Goal: Task Accomplishment & Management: Manage account settings

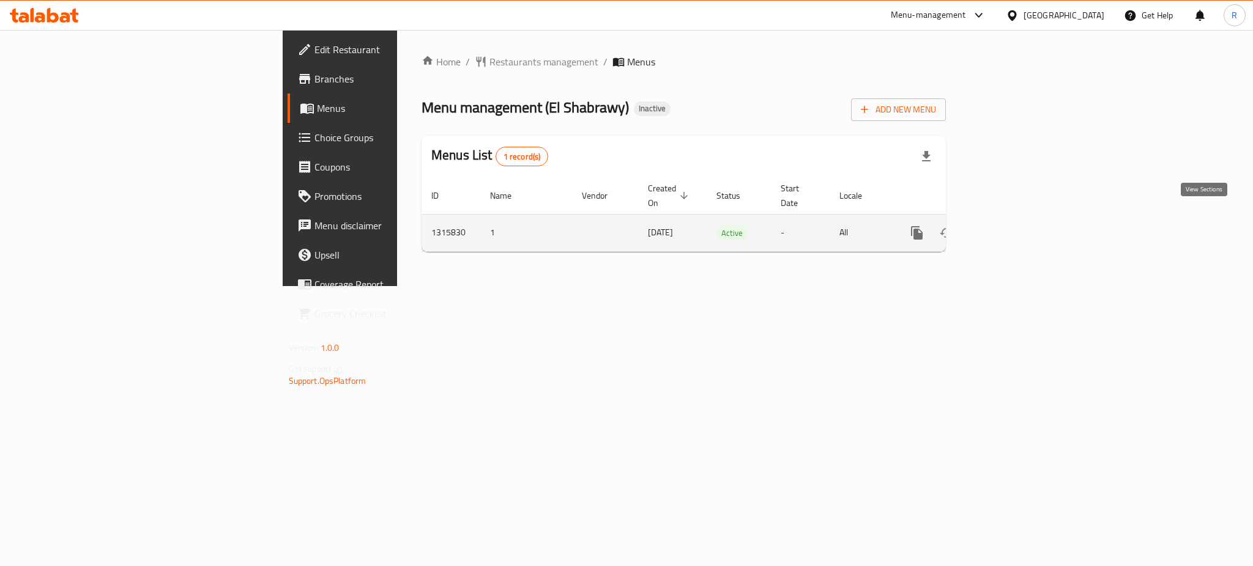
click at [1011, 228] on icon "enhanced table" at bounding box center [1005, 233] width 11 height 11
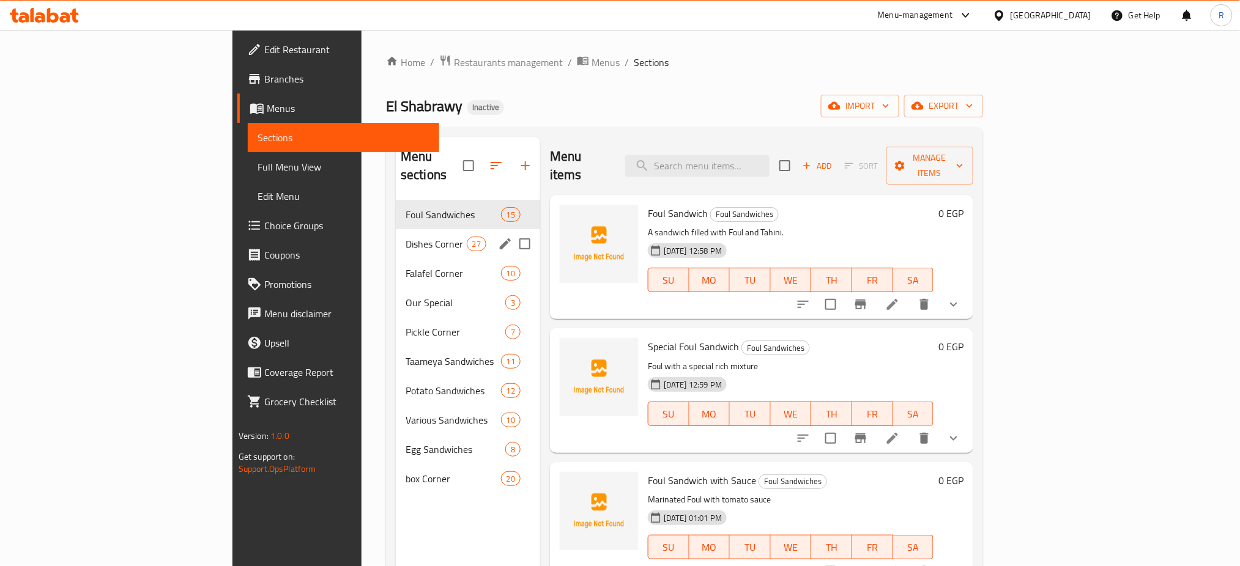
click at [396, 229] on div "Dishes Corner 27" at bounding box center [468, 243] width 144 height 29
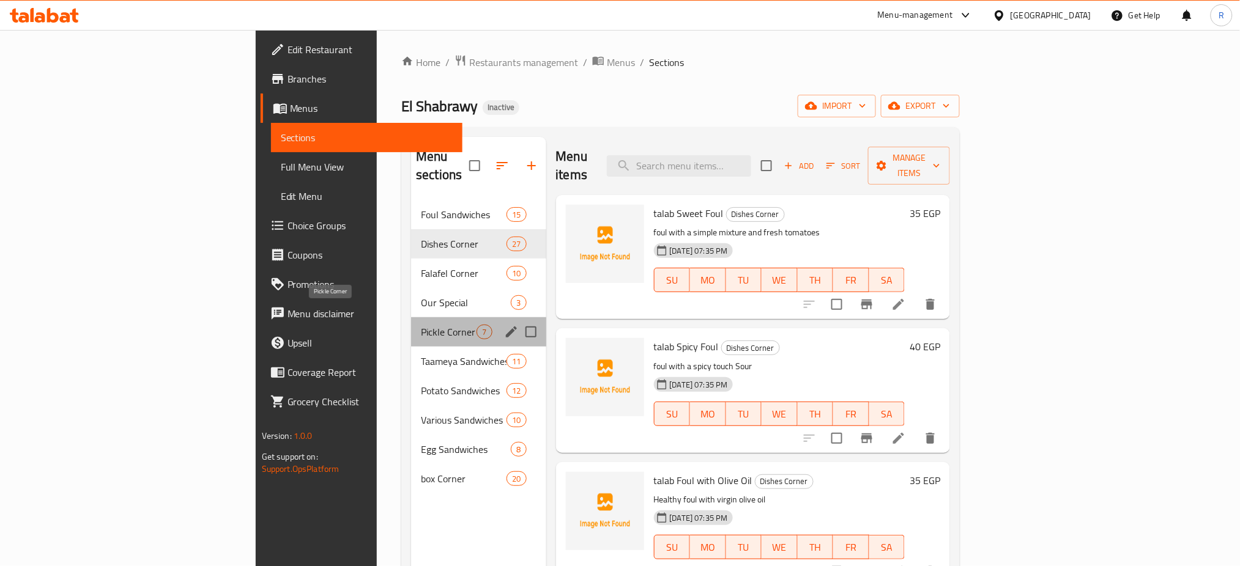
click at [421, 325] on span "Pickle Corner" at bounding box center [449, 332] width 56 height 15
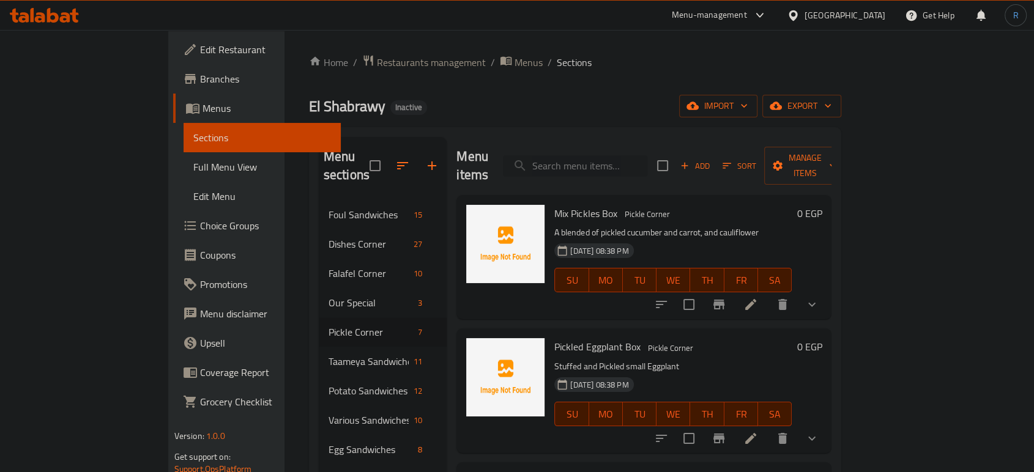
click at [634, 161] on input "search" at bounding box center [575, 165] width 144 height 21
paste input "طلب جبنة قريش"
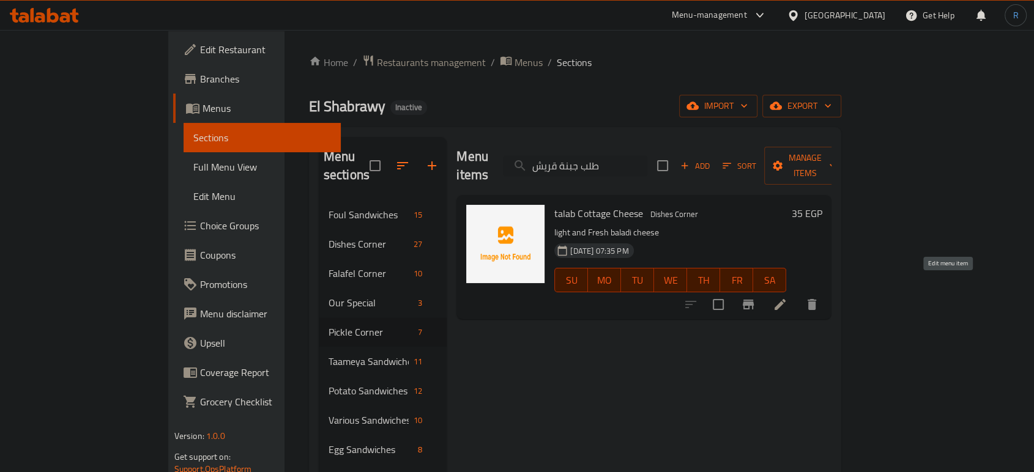
type input "طلب جبنة قريش"
click at [787, 297] on icon at bounding box center [780, 304] width 15 height 15
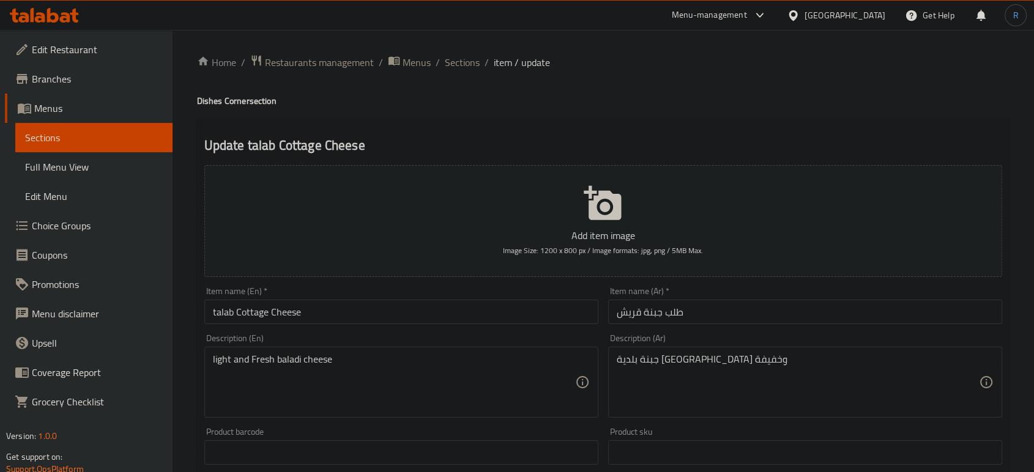
click at [628, 311] on input "طلب جبنة قريش" at bounding box center [805, 312] width 394 height 24
drag, startPoint x: 308, startPoint y: 318, endPoint x: 233, endPoint y: 320, distance: 75.3
click at [233, 320] on input "talab Cottage Cheese" at bounding box center [401, 312] width 394 height 24
paste input "Quraish cheese"
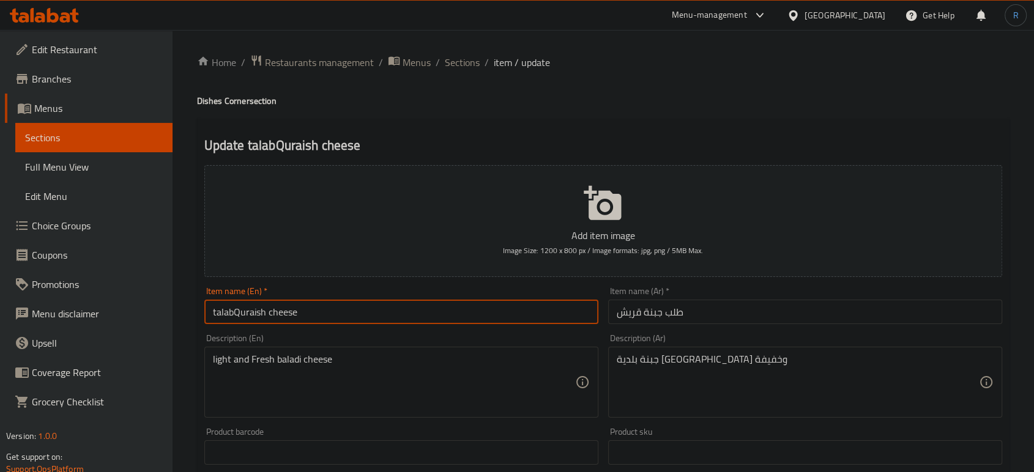
click at [236, 320] on input "talabQuraish cheese" at bounding box center [401, 312] width 394 height 24
click at [232, 318] on input "talabQuraish cheese" at bounding box center [401, 312] width 394 height 24
type input "talab Quraish cheese"
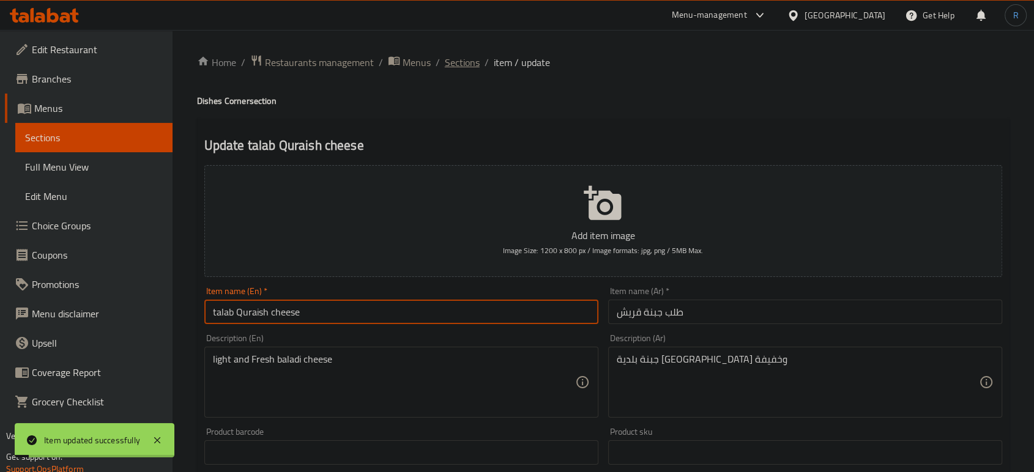
click at [463, 62] on span "Sections" at bounding box center [462, 62] width 35 height 15
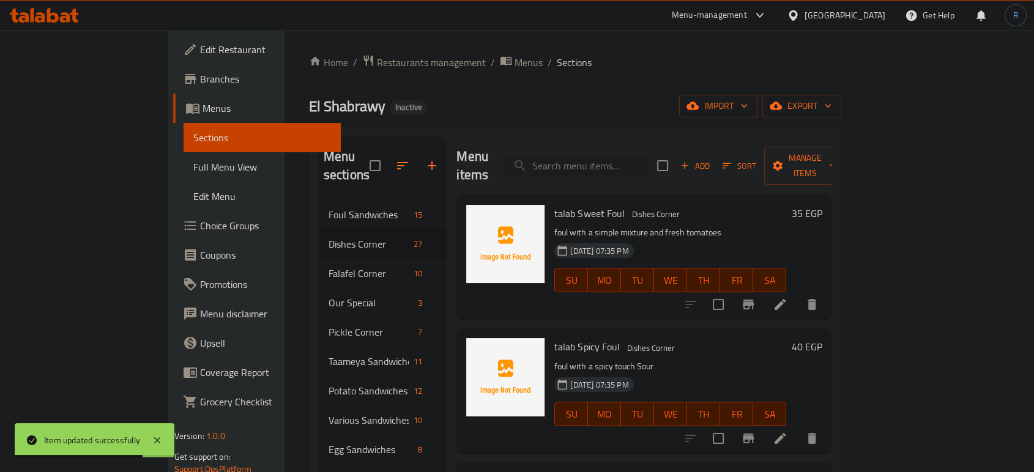
click at [605, 157] on input "search" at bounding box center [575, 165] width 144 height 21
paste input "talab Spicy Foul"
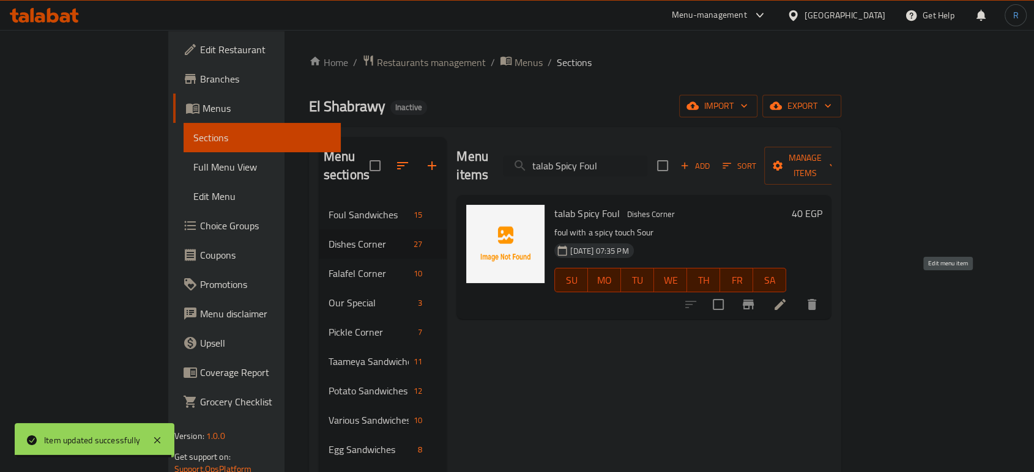
type input "talab Spicy Foul"
click at [787, 297] on icon at bounding box center [780, 304] width 15 height 15
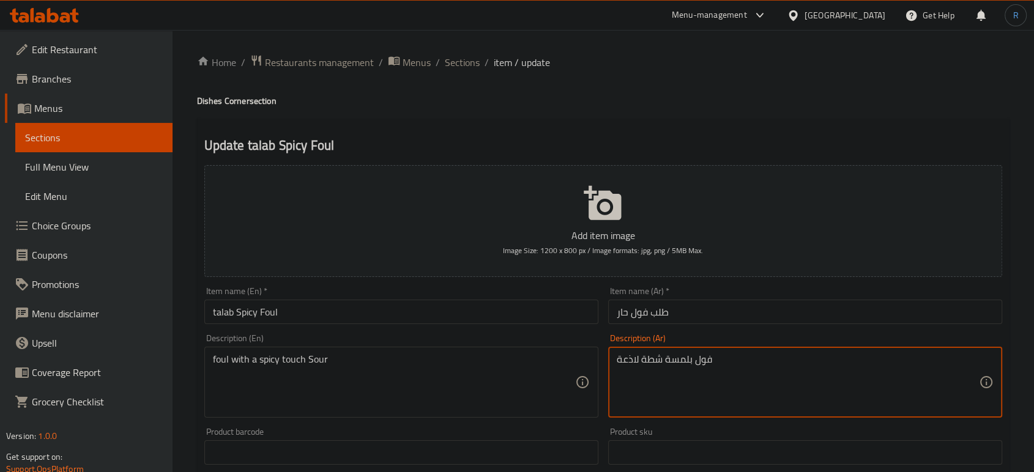
click at [650, 363] on textarea "فول بلمسة شطة لاذعة" at bounding box center [798, 383] width 362 height 58
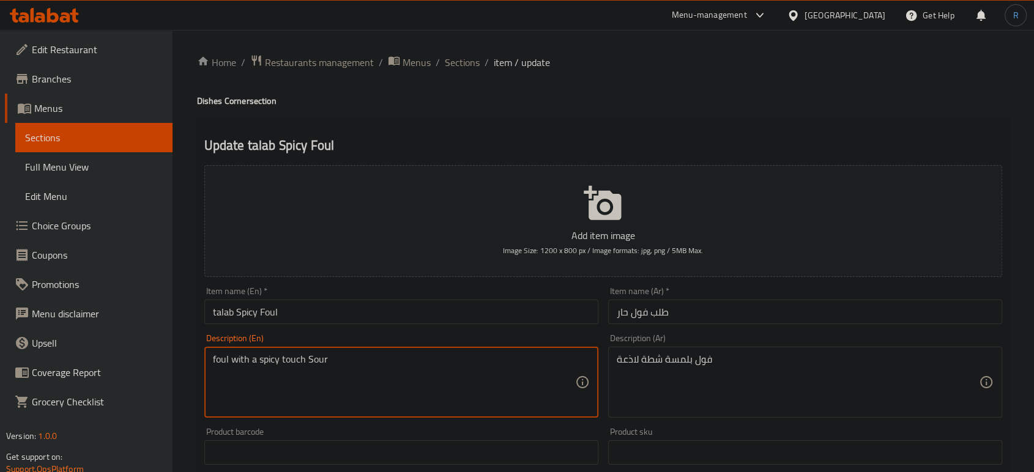
click at [266, 361] on textarea "foul with a spicy touch Sour" at bounding box center [394, 383] width 362 height 58
paste textarea "Hot Sauce"
click at [331, 357] on textarea "foul with a Hot Sauce touch Sour" at bounding box center [394, 383] width 362 height 58
click at [257, 361] on textarea "foul with a Hot Sauce touch" at bounding box center [394, 383] width 362 height 58
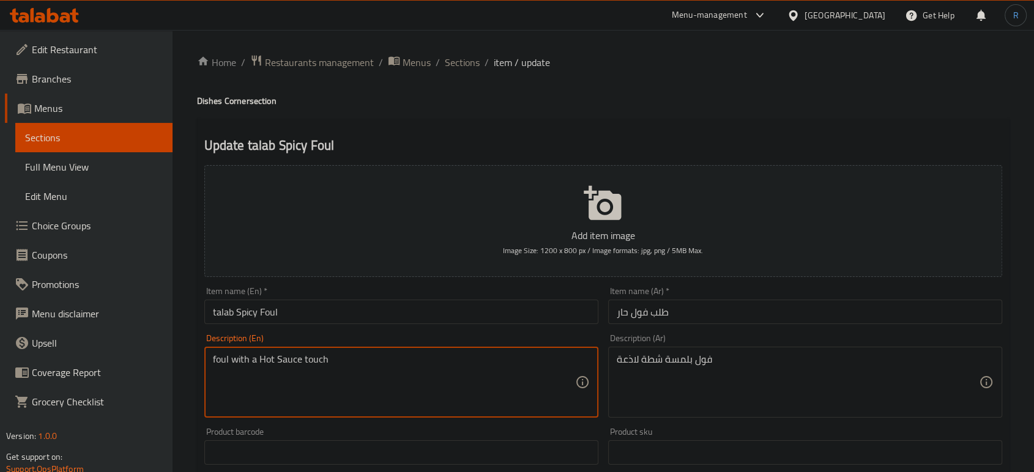
paste textarea "Sour"
type textarea "foul with a Sour Hot Sauce touch"
click at [489, 388] on textarea "foul with a Sour Hot Sauce touch" at bounding box center [394, 383] width 362 height 58
drag, startPoint x: 295, startPoint y: 364, endPoint x: 267, endPoint y: 363, distance: 27.5
click at [267, 363] on textarea "foul with a Sour Hot Sauce touch" at bounding box center [394, 383] width 362 height 58
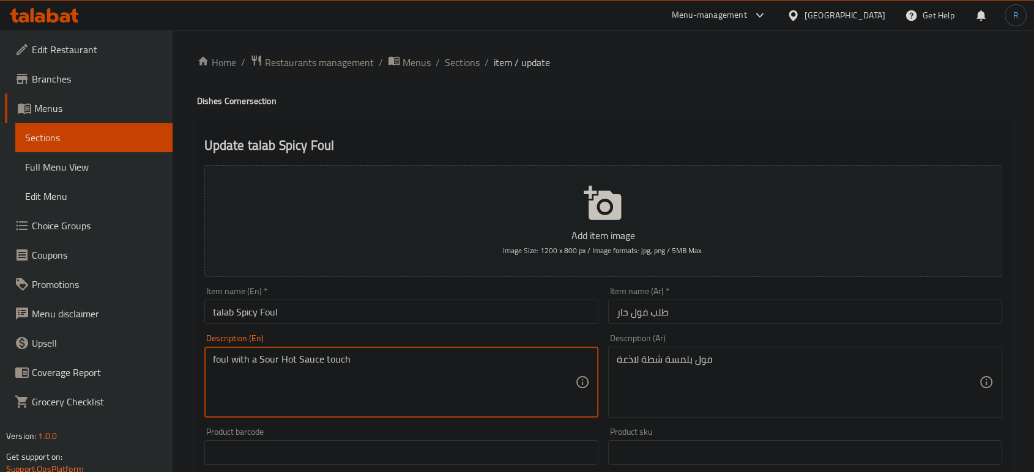
click at [303, 363] on textarea "foul with a Sour Hot Sauce touch" at bounding box center [394, 383] width 362 height 58
drag, startPoint x: 321, startPoint y: 363, endPoint x: 281, endPoint y: 363, distance: 39.2
click at [281, 363] on textarea "foul with a Sour Hot Sauce touch" at bounding box center [394, 383] width 362 height 58
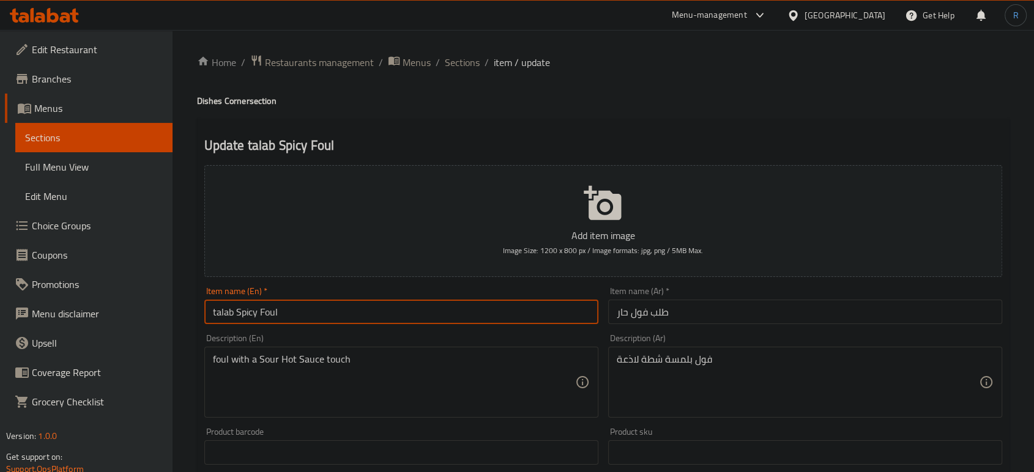
click at [434, 309] on input "talab Spicy Foul" at bounding box center [401, 312] width 394 height 24
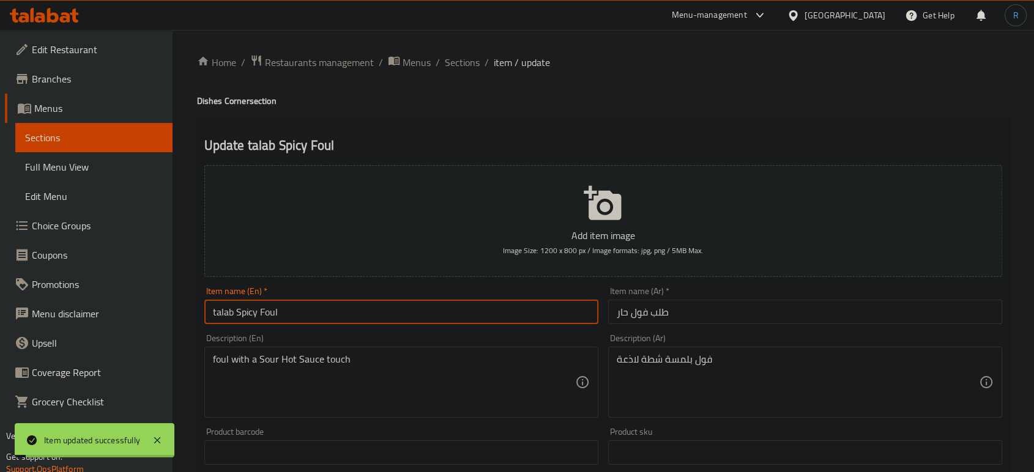
drag, startPoint x: 464, startPoint y: 58, endPoint x: 610, endPoint y: 1, distance: 156.9
click at [464, 58] on span "Sections" at bounding box center [462, 62] width 35 height 15
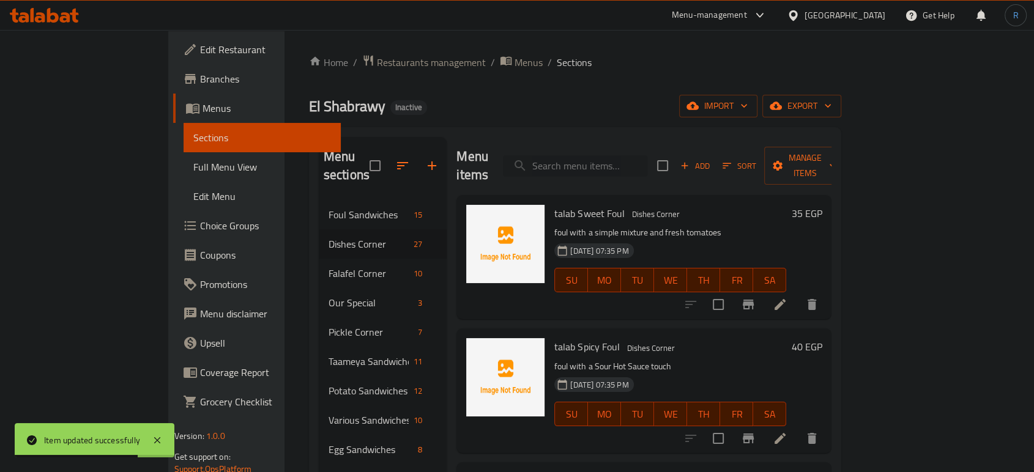
click at [611, 155] on input "search" at bounding box center [575, 165] width 144 height 21
paste input "talab Foul with Baladi Ghee"
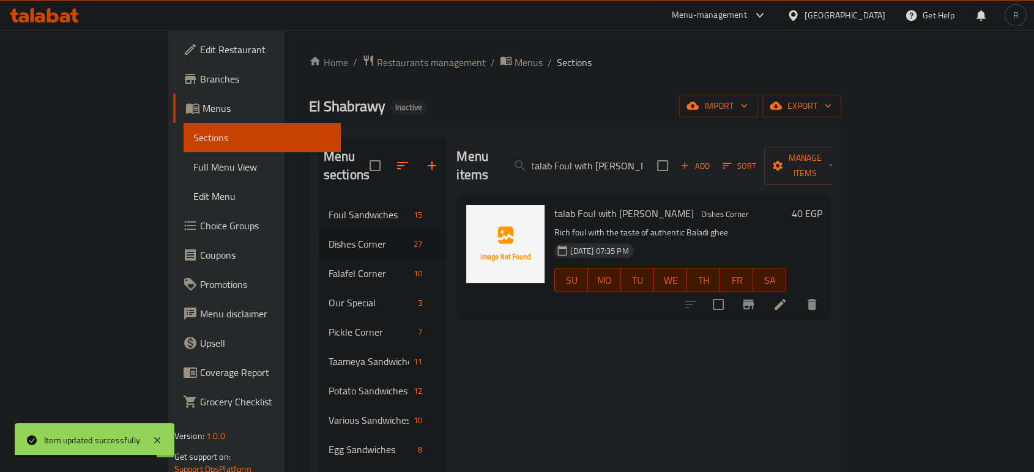
type input "talab Foul with Baladi Ghee"
click at [797, 294] on li at bounding box center [780, 305] width 34 height 22
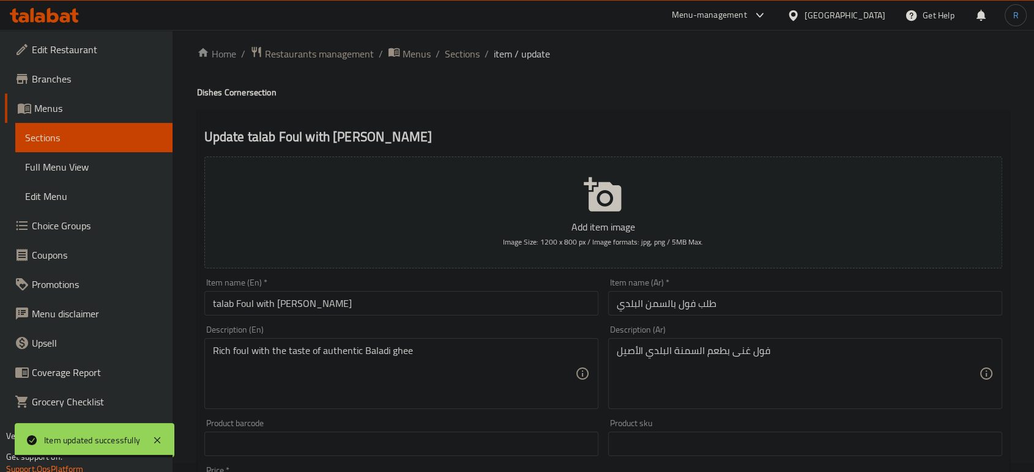
scroll to position [68, 0]
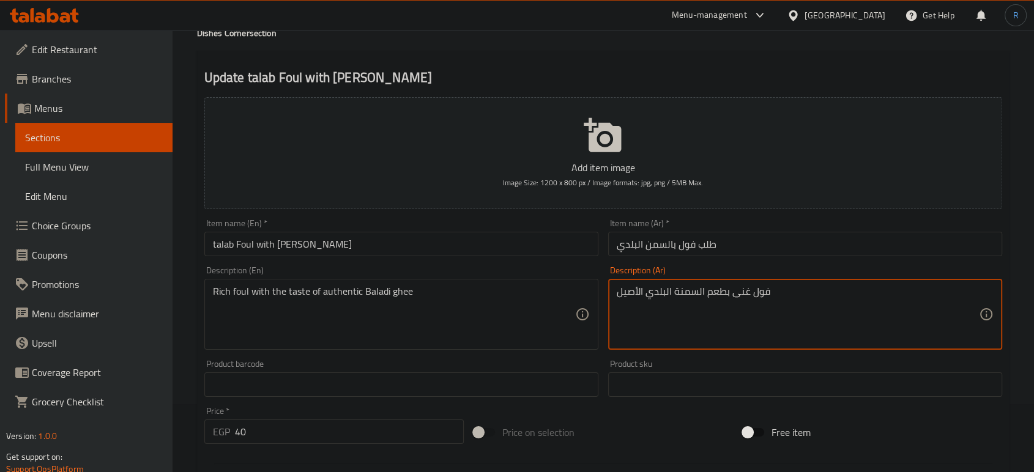
click at [654, 295] on textarea "فول غنى بطعم السمنة البلدي الأصيل" at bounding box center [798, 315] width 362 height 58
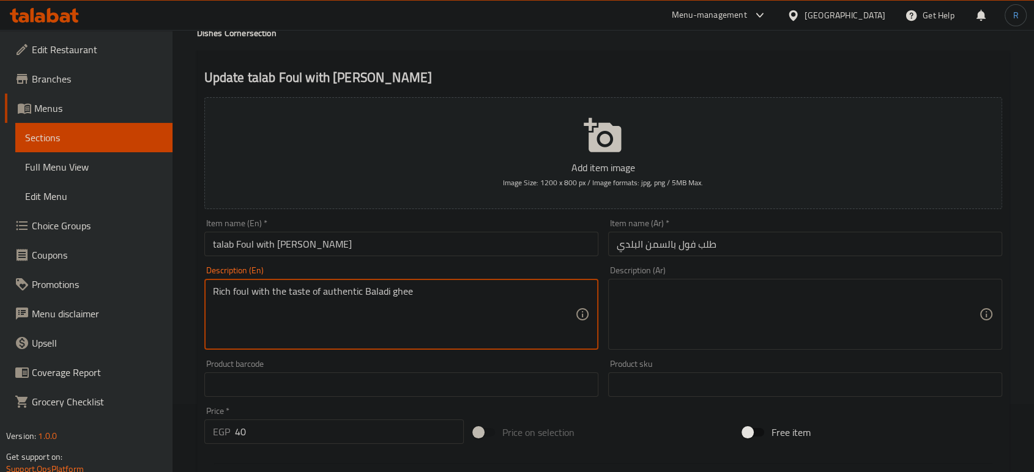
click at [300, 292] on textarea "Rich foul with the taste of authentic Baladi ghee" at bounding box center [394, 315] width 362 height 58
click at [247, 245] on input "talab Foul with Baladi Ghee" at bounding box center [401, 244] width 394 height 24
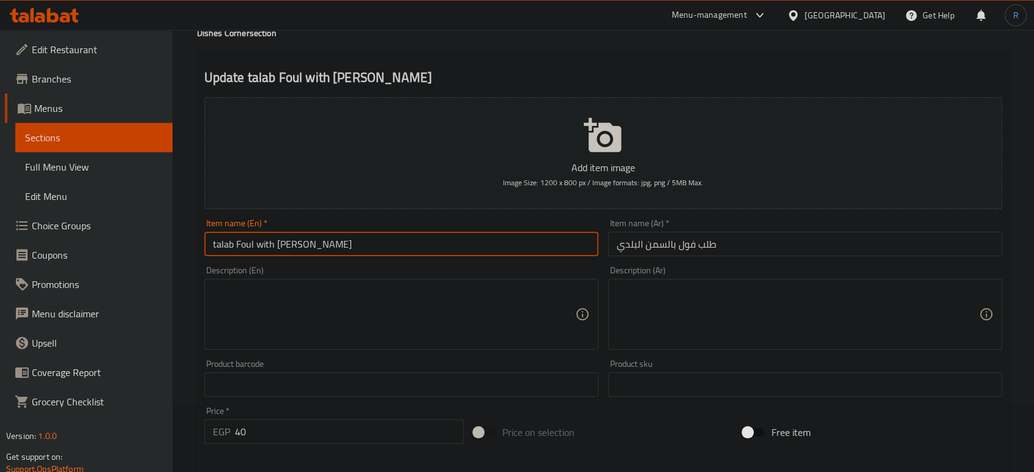
click at [247, 245] on input "talab Foul with Baladi Ghee" at bounding box center [401, 244] width 394 height 24
click at [428, 288] on textarea at bounding box center [394, 315] width 362 height 58
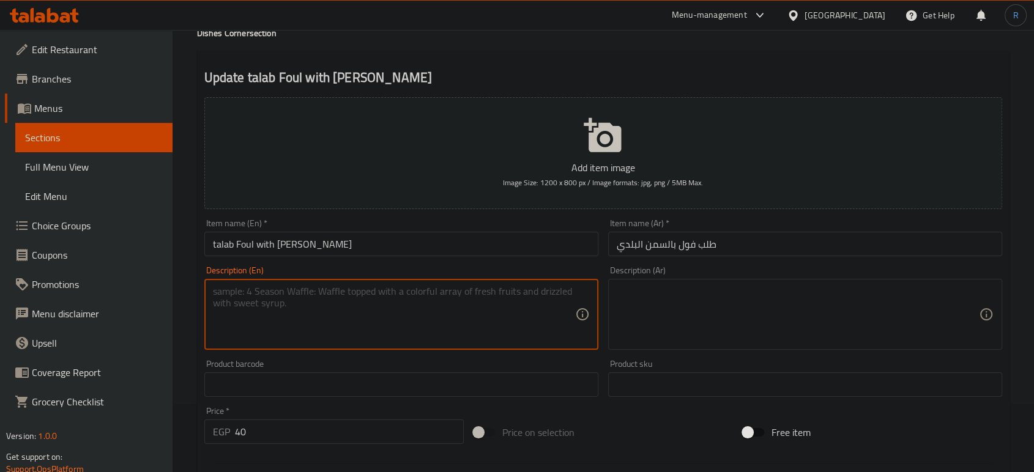
paste textarea "Fava beans, ghee, and spices"
type textarea "Fava beans, ghee, and spices"
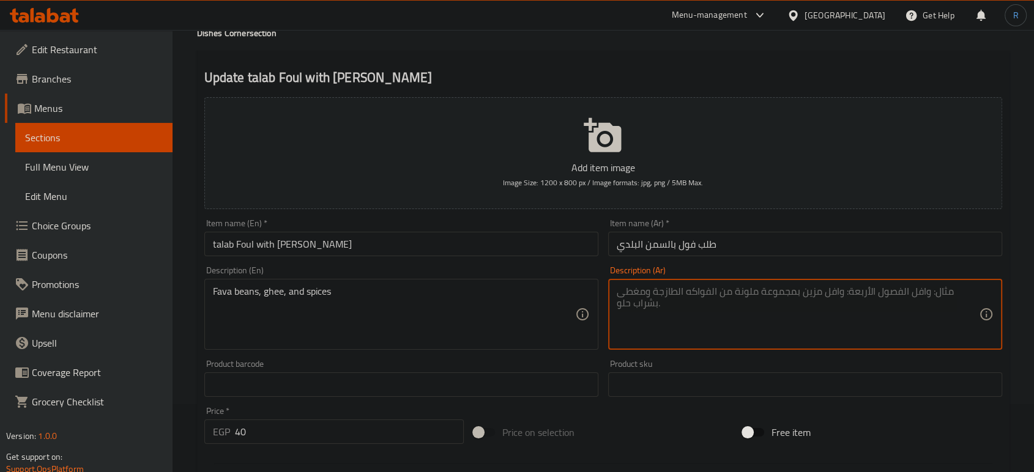
click at [689, 322] on textarea at bounding box center [798, 315] width 362 height 58
paste textarea "فول مدمس، سمن و بهارات"
type textarea "فول مدمس، سمن و بهارات"
click at [491, 242] on input "talab Foul with Baladi Ghee" at bounding box center [401, 244] width 394 height 24
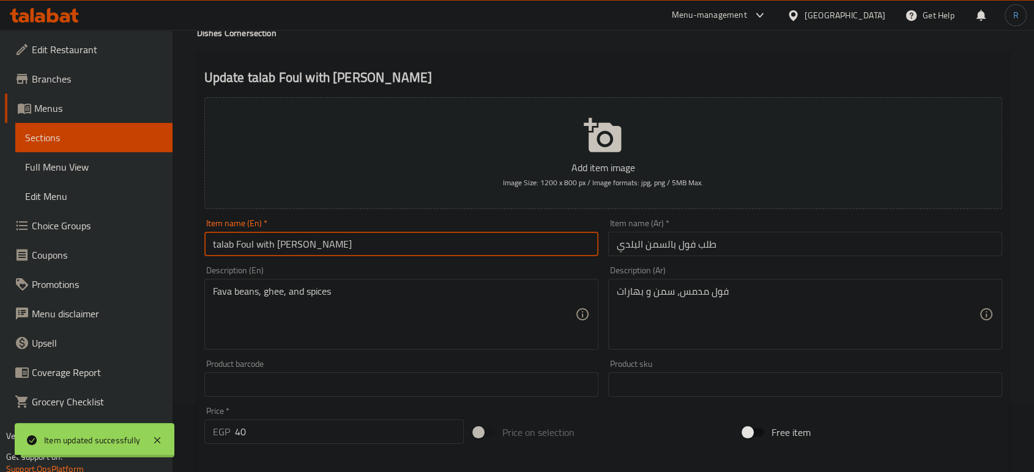
scroll to position [0, 0]
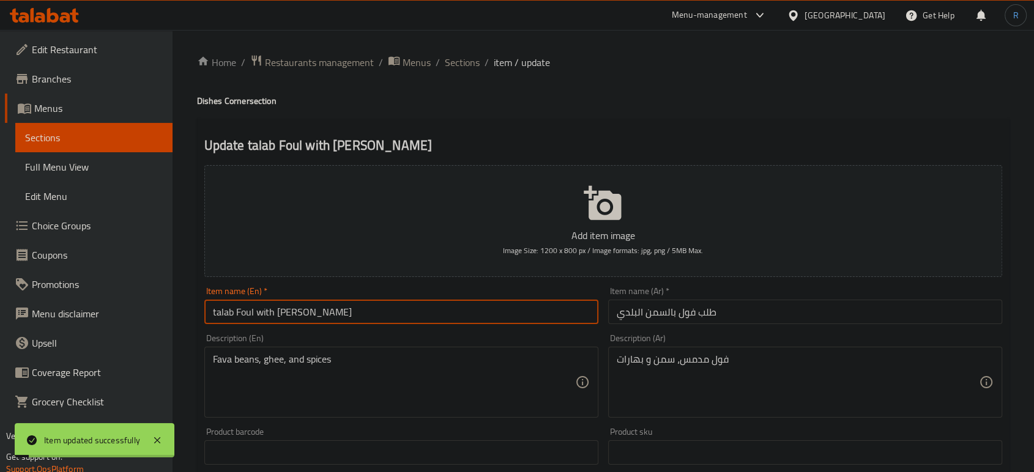
drag, startPoint x: 457, startPoint y: 66, endPoint x: 575, endPoint y: 1, distance: 134.7
click at [457, 66] on span "Sections" at bounding box center [462, 62] width 35 height 15
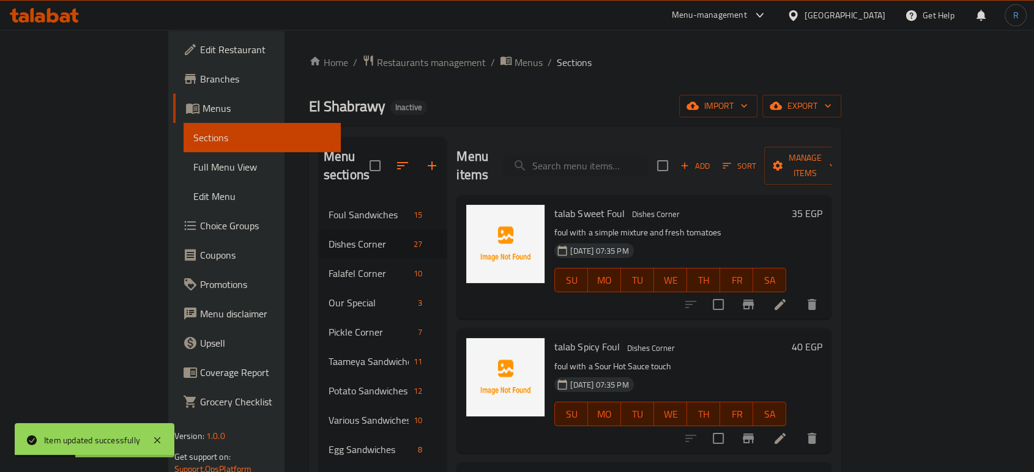
click at [607, 133] on div "Menu sections Foul Sandwiches 15 Dishes Corner 27 Falafel Corner 10 Our Special…" at bounding box center [575, 373] width 533 height 492
click at [610, 158] on input "search" at bounding box center [575, 165] width 144 height 21
paste input "talab Foul with Leia"
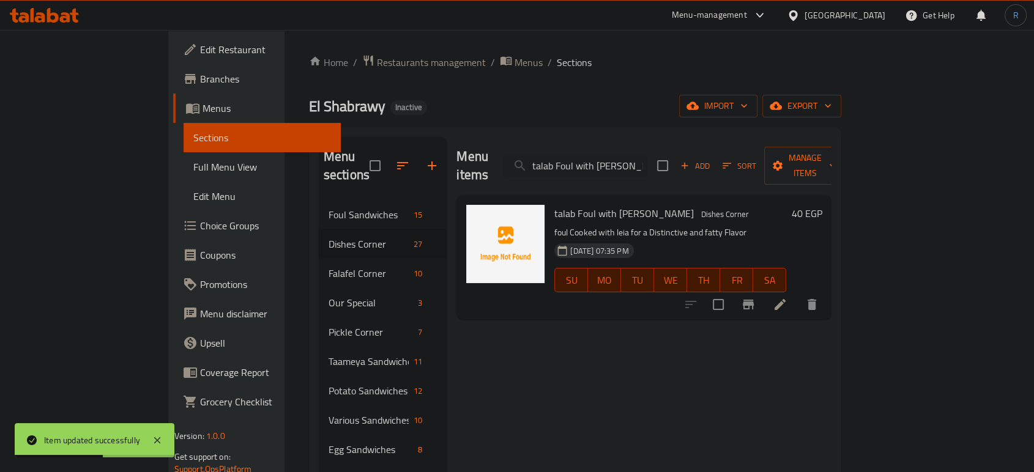
type input "talab Foul with Leia"
click at [787, 297] on icon at bounding box center [780, 304] width 15 height 15
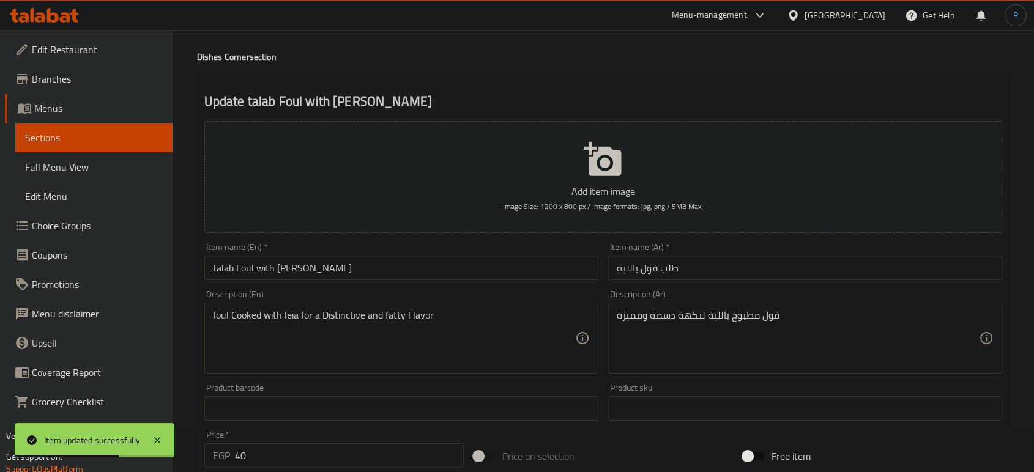
scroll to position [68, 0]
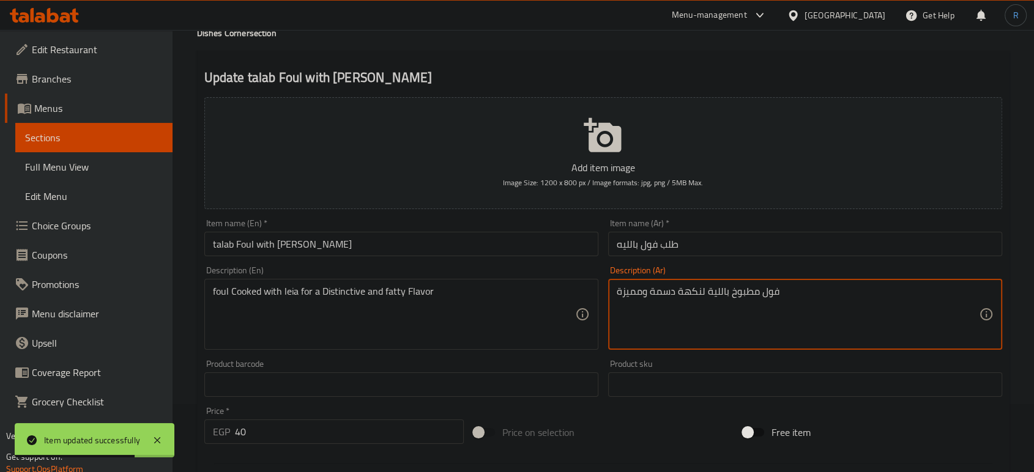
click at [708, 296] on textarea "فول مطبوخ باللية لنكهة دسمة ومميزة" at bounding box center [798, 315] width 362 height 58
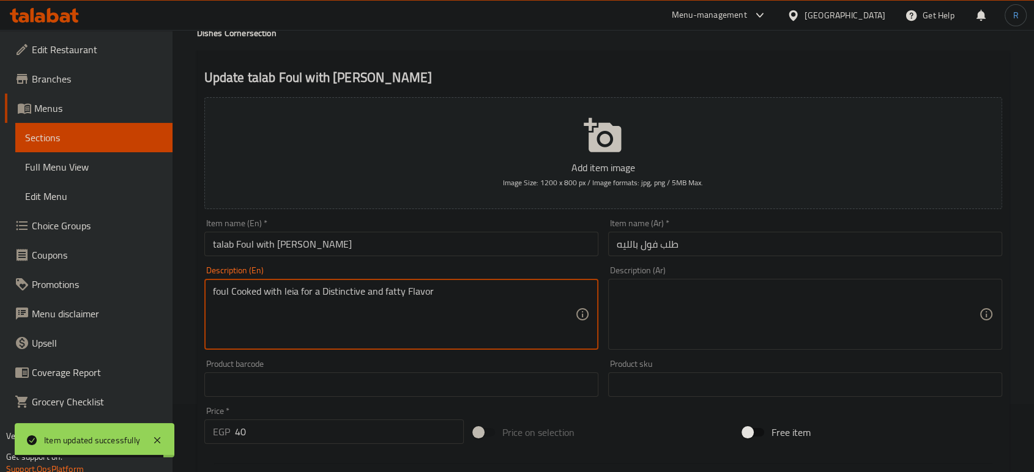
click at [410, 296] on textarea "foul Cooked with leia for a Distinctive and fatty Flavor" at bounding box center [394, 315] width 362 height 58
click at [410, 295] on textarea "foul Cooked with leia for a Distinctive and fatty Flavor" at bounding box center [394, 315] width 362 height 58
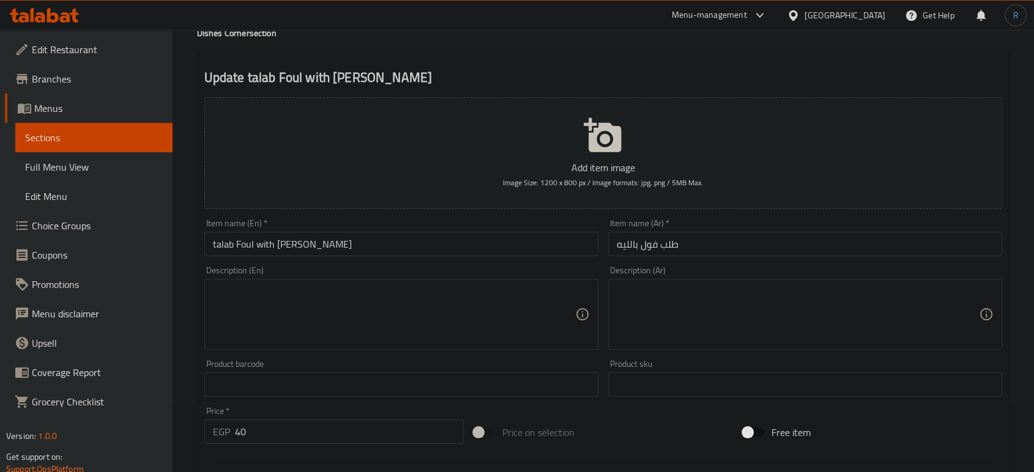
click at [540, 295] on textarea at bounding box center [394, 315] width 362 height 58
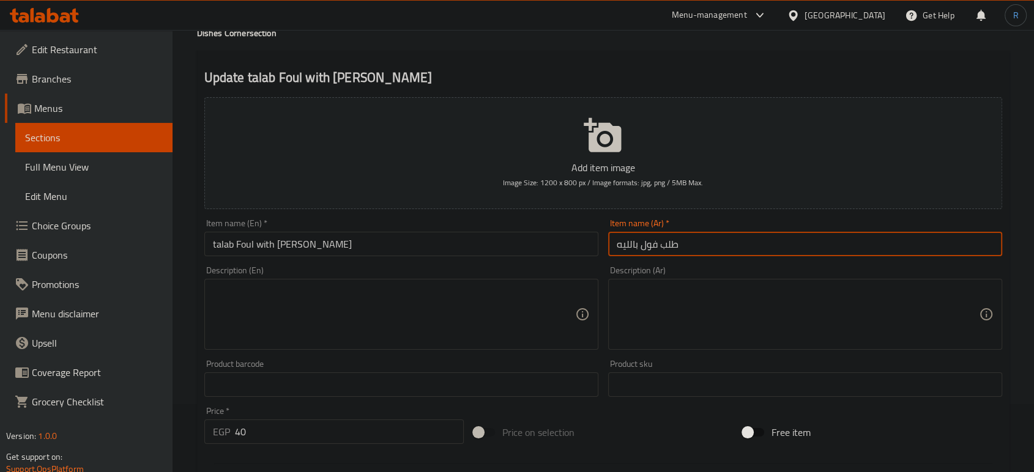
drag, startPoint x: 632, startPoint y: 248, endPoint x: 615, endPoint y: 248, distance: 17.1
click at [615, 248] on input "طلب فول بالليه" at bounding box center [805, 244] width 394 height 24
click at [401, 234] on input "talab Foul with Leia" at bounding box center [401, 244] width 394 height 24
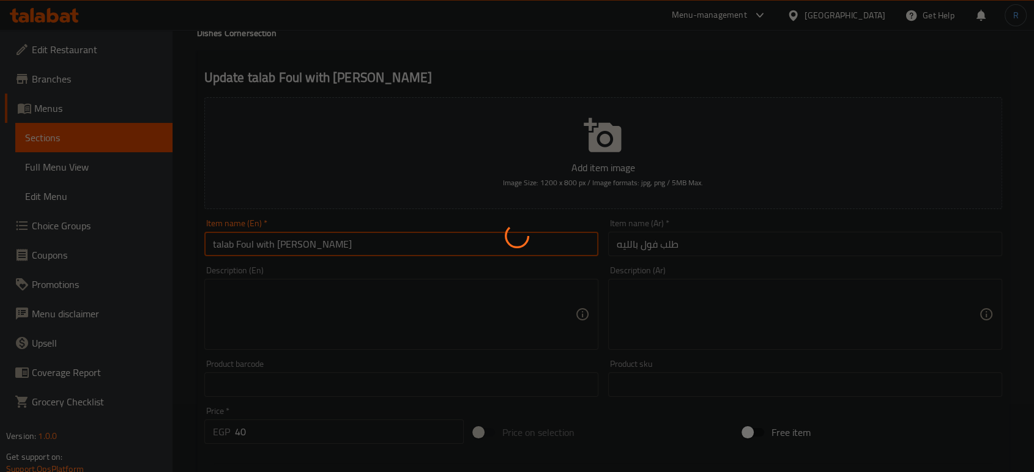
scroll to position [0, 0]
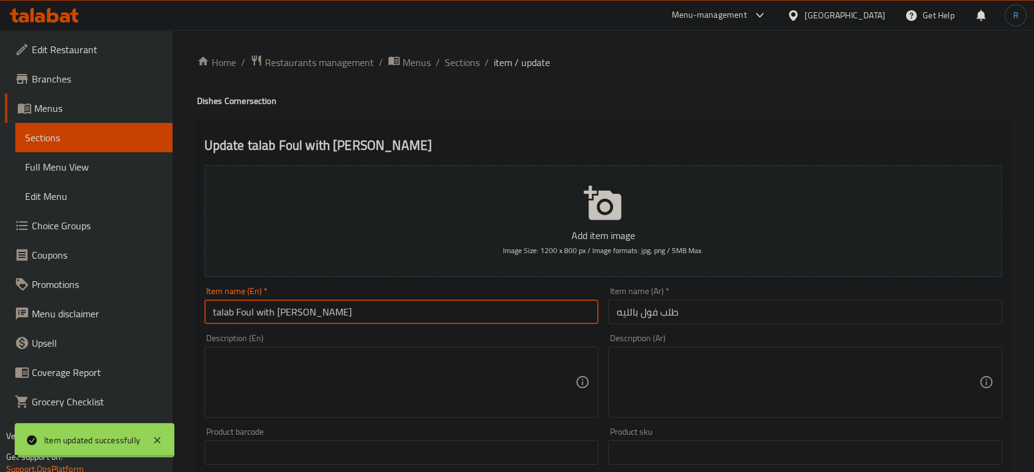
drag, startPoint x: 452, startPoint y: 58, endPoint x: 584, endPoint y: 2, distance: 143.6
click at [452, 58] on span "Sections" at bounding box center [462, 62] width 35 height 15
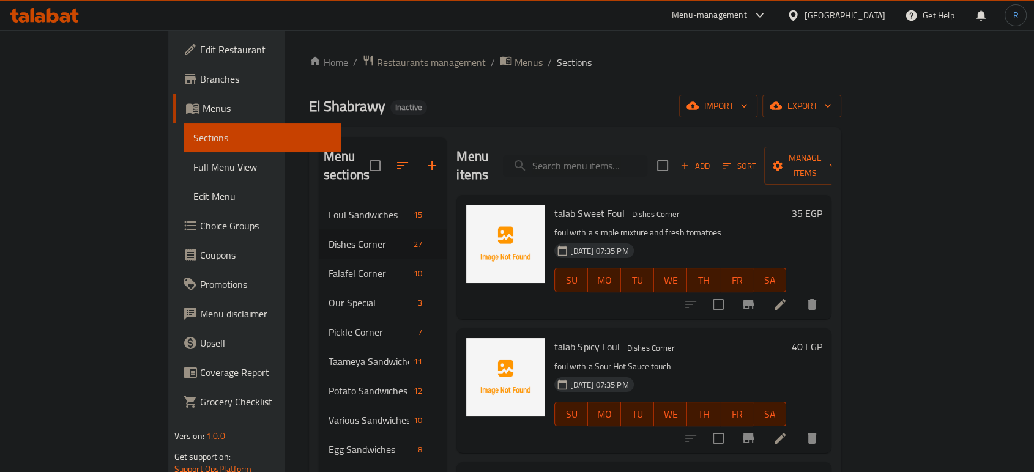
click at [625, 168] on div "Menu items Add Sort Manage items" at bounding box center [643, 166] width 375 height 58
paste input "talab Chips"
click at [625, 162] on input "search" at bounding box center [575, 165] width 144 height 21
type input "talab Chips"
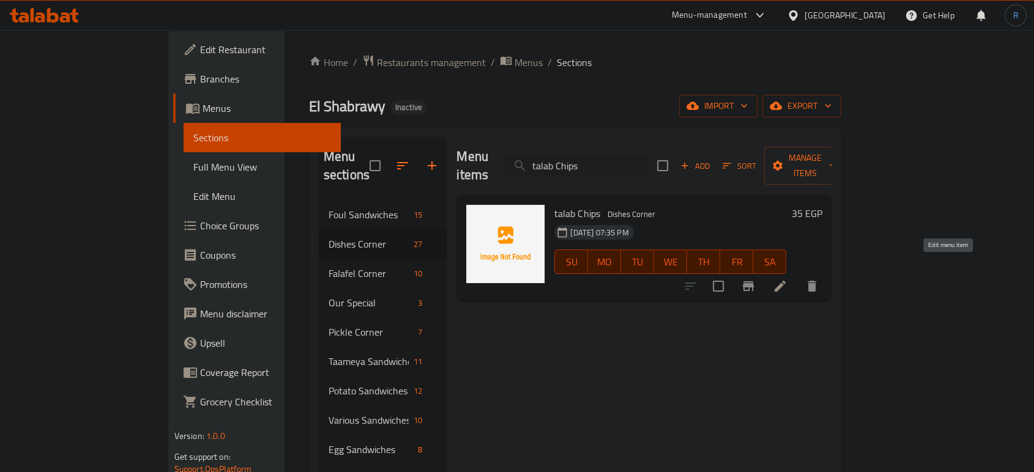
click at [787, 279] on icon at bounding box center [780, 286] width 15 height 15
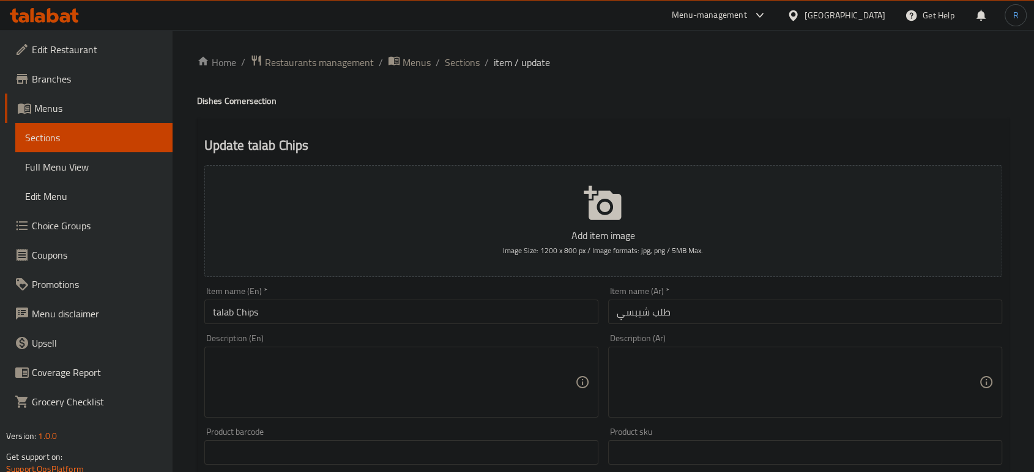
click at [751, 376] on textarea at bounding box center [798, 383] width 362 height 58
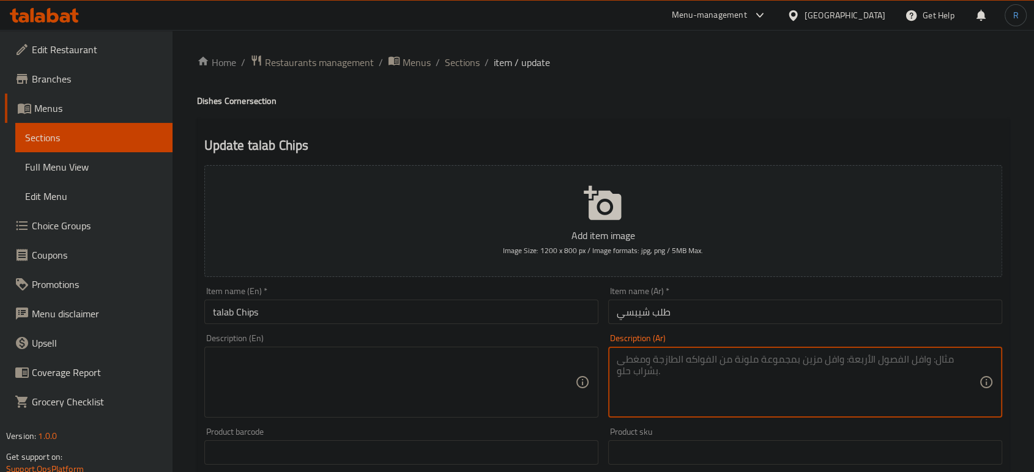
paste textarea "بطاطس مقرمشة بنكهات متعددة."
type textarea "بطاطس مقرمشة بنكهات متعددة."
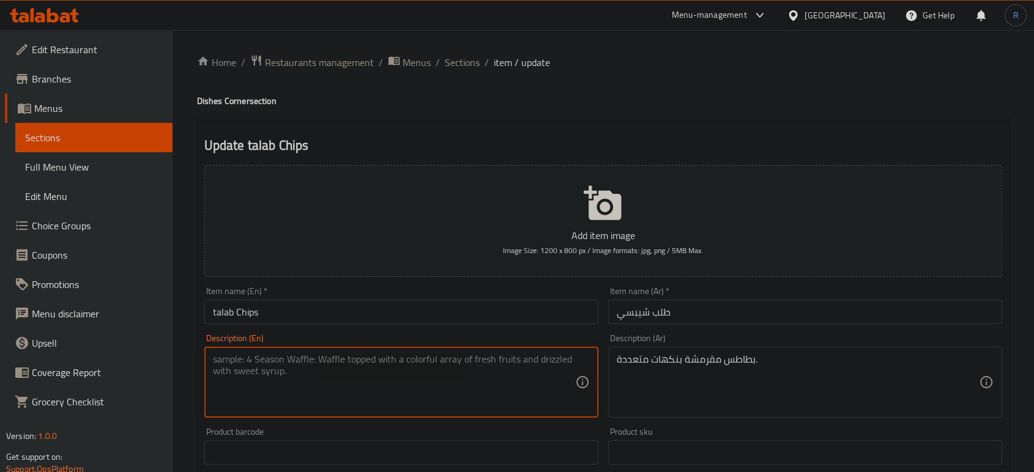
click at [325, 391] on textarea at bounding box center [394, 383] width 362 height 58
paste textarea "Crispy potatoes in multiple flavors."
click at [305, 362] on textarea "Crispy potatoes in multiple flavors." at bounding box center [394, 383] width 362 height 58
paste textarea "various"
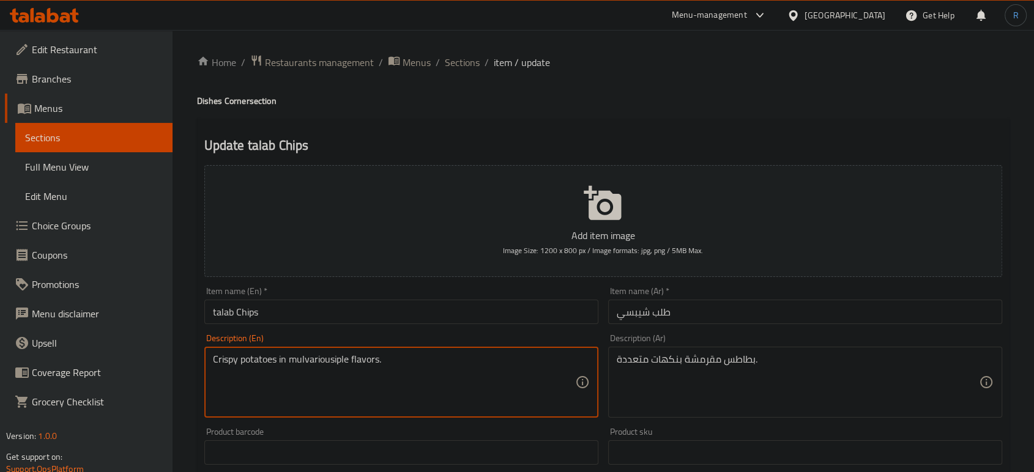
drag, startPoint x: 347, startPoint y: 364, endPoint x: 286, endPoint y: 364, distance: 61.2
click at [286, 364] on textarea "Crispy potatoes in mulvariousiple flavors." at bounding box center [394, 383] width 362 height 58
paste textarea "various"
click at [286, 366] on textarea "Crispy potatoes invarious flavors." at bounding box center [394, 383] width 362 height 58
type textarea "Crispy potatoes in various flavors."
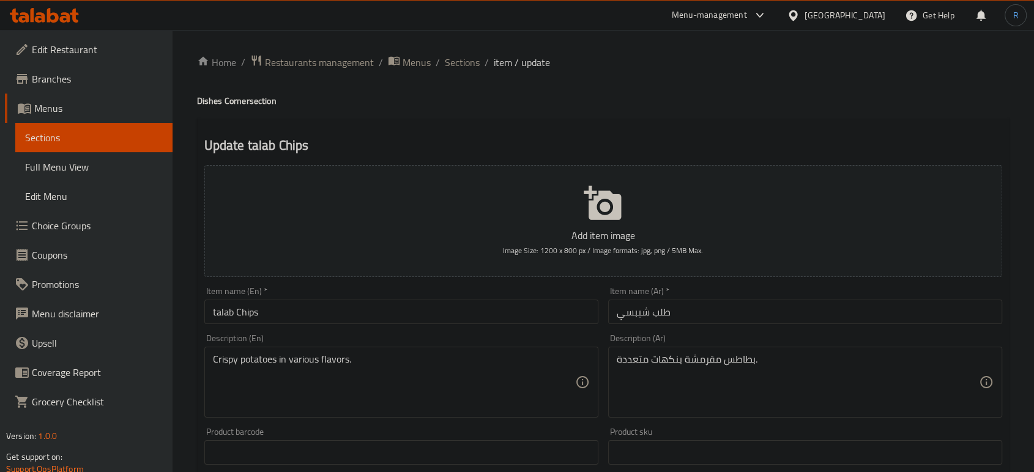
drag, startPoint x: 823, startPoint y: 83, endPoint x: 798, endPoint y: 81, distance: 25.8
click at [824, 83] on div "Home / Restaurants management / Menus / Sections / item / update Dishes Corner …" at bounding box center [603, 446] width 812 height 785
click at [335, 366] on textarea "Crispy potatoes in various flavors." at bounding box center [394, 383] width 362 height 58
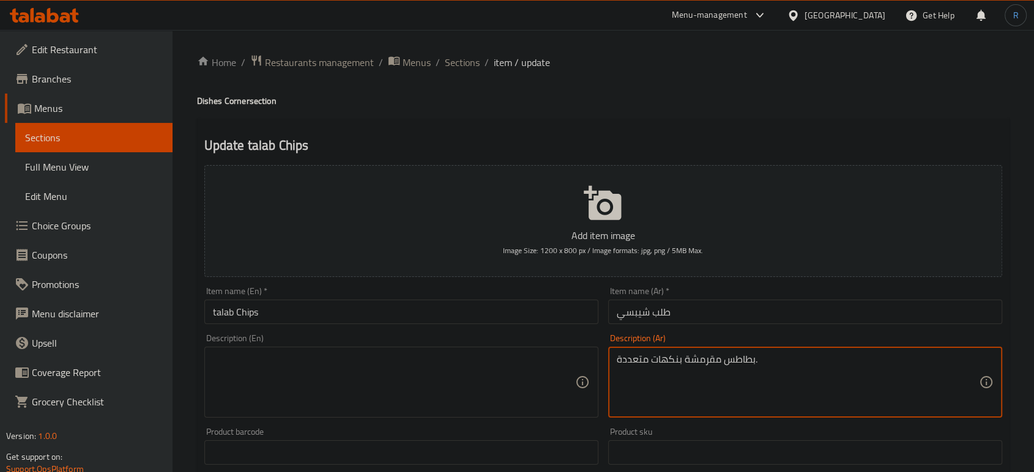
click at [661, 368] on textarea "بطاطس مقرمشة بنكهات متعددة." at bounding box center [798, 383] width 362 height 58
click at [378, 320] on input "talab Chips" at bounding box center [401, 312] width 394 height 24
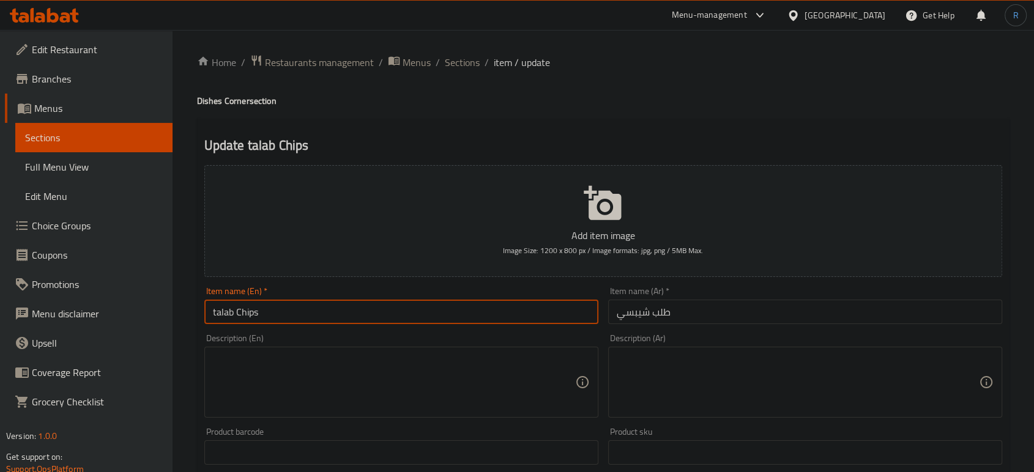
click at [378, 320] on input "talab Chips" at bounding box center [401, 312] width 394 height 24
click at [478, 318] on input "talab Chips" at bounding box center [401, 312] width 394 height 24
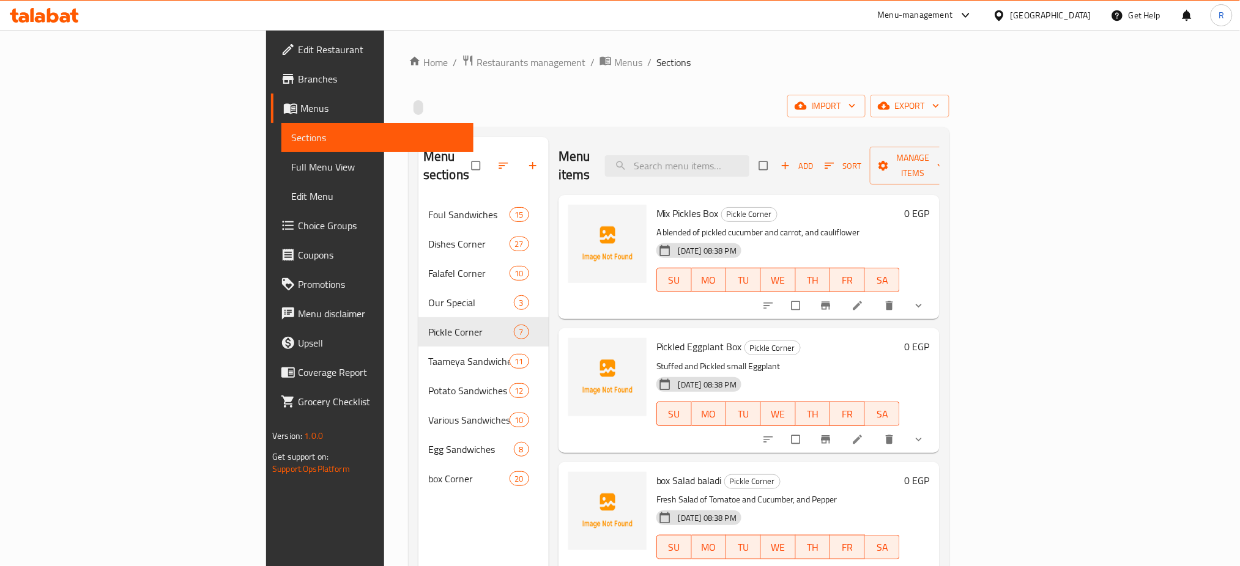
click at [291, 165] on span "Full Menu View" at bounding box center [377, 167] width 173 height 15
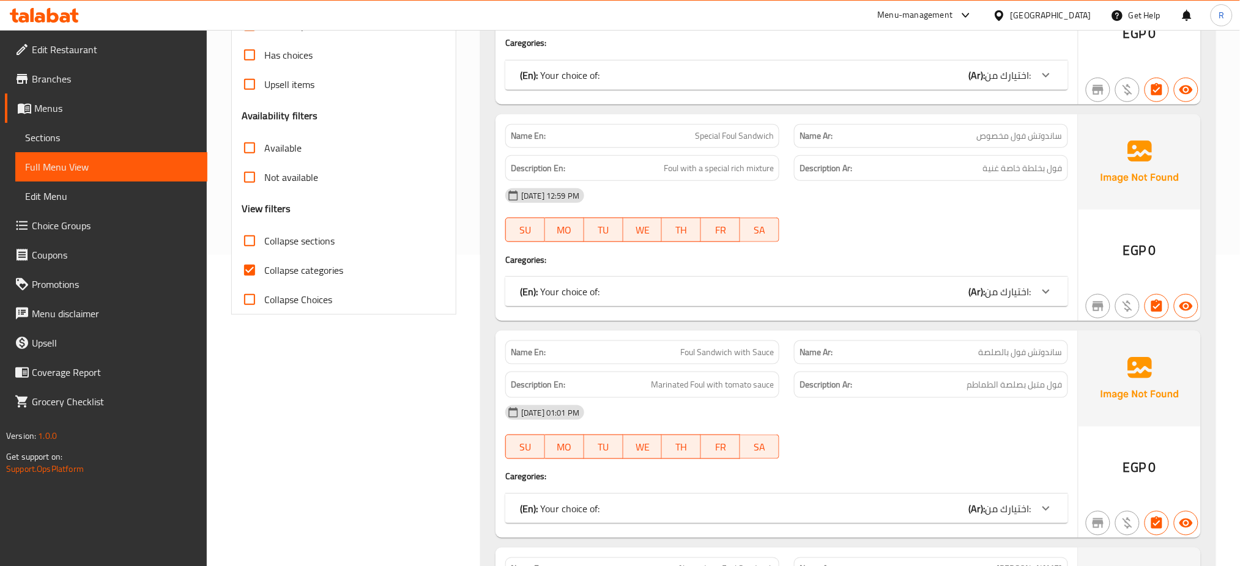
scroll to position [326, 0]
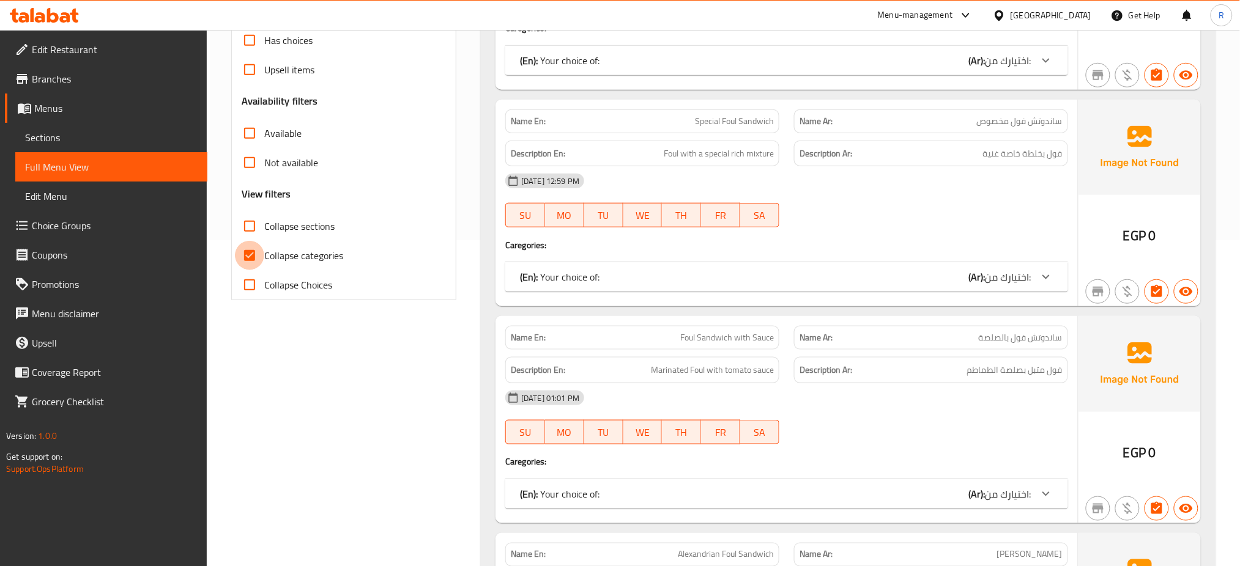
click at [254, 255] on input "Collapse categories" at bounding box center [249, 255] width 29 height 29
checkbox input "false"
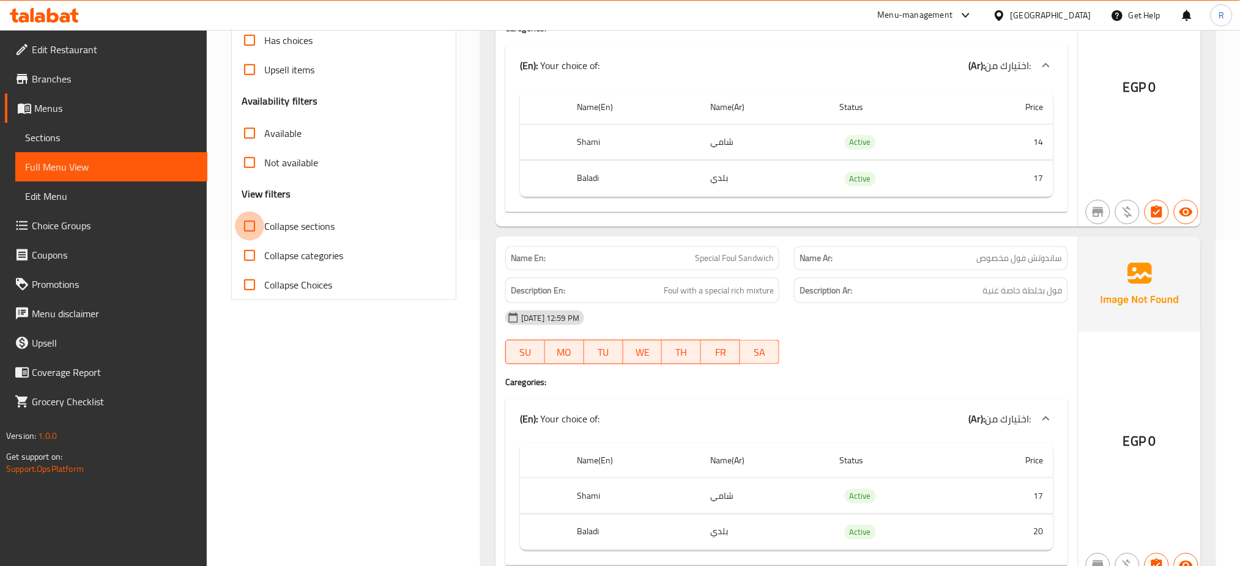
click at [242, 228] on input "Collapse sections" at bounding box center [249, 226] width 29 height 29
checkbox input "true"
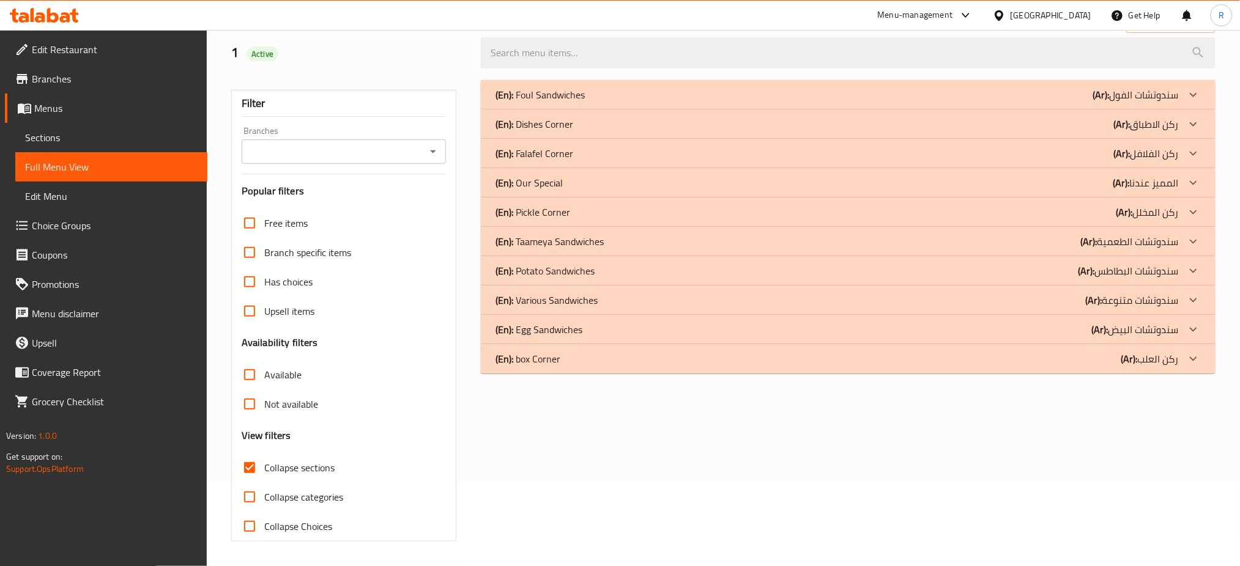
scroll to position [84, 0]
click at [524, 212] on p "(En): Pickle Corner" at bounding box center [533, 212] width 75 height 15
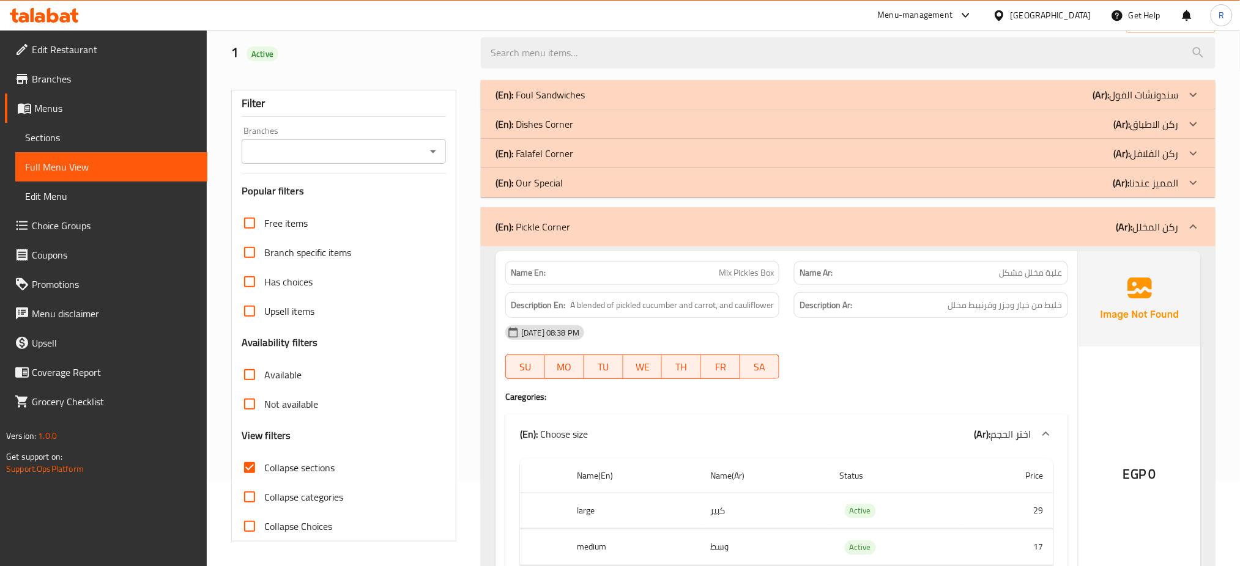
click at [524, 117] on p "(En): Dishes Corner" at bounding box center [535, 124] width 78 height 15
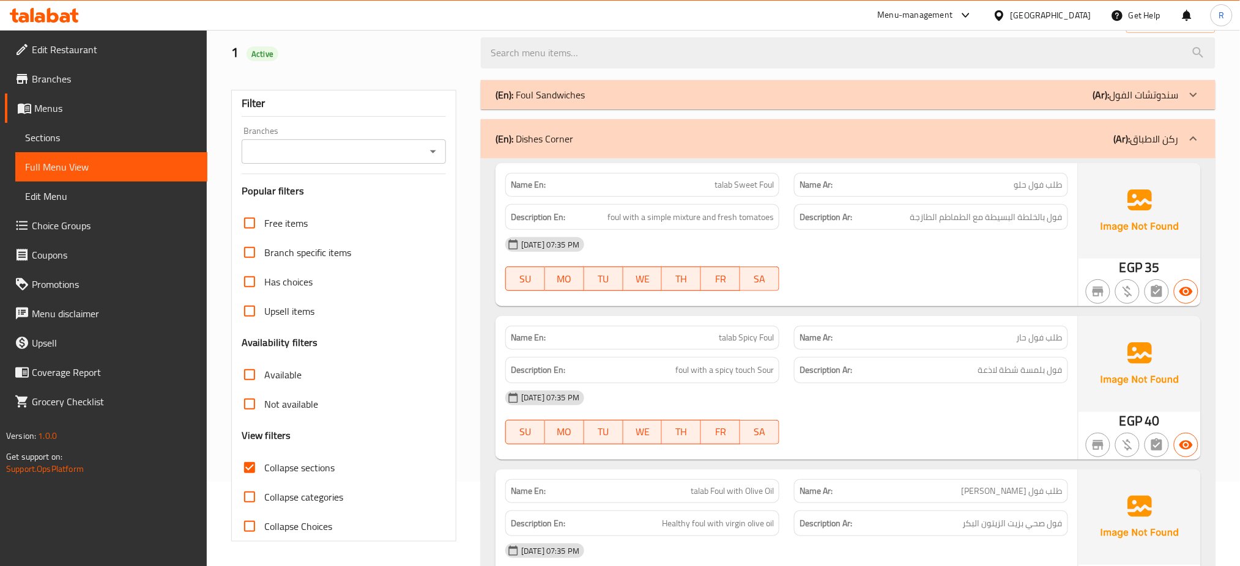
click at [535, 179] on strong "Name En:" at bounding box center [528, 185] width 35 height 13
copy strong "Name En:"
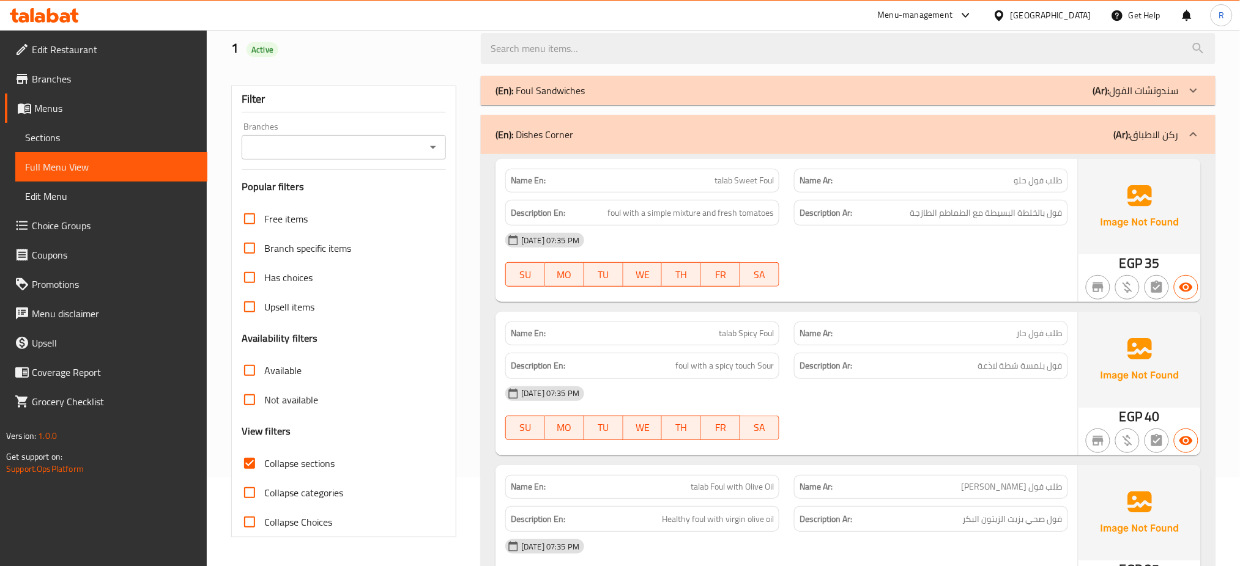
scroll to position [81, 0]
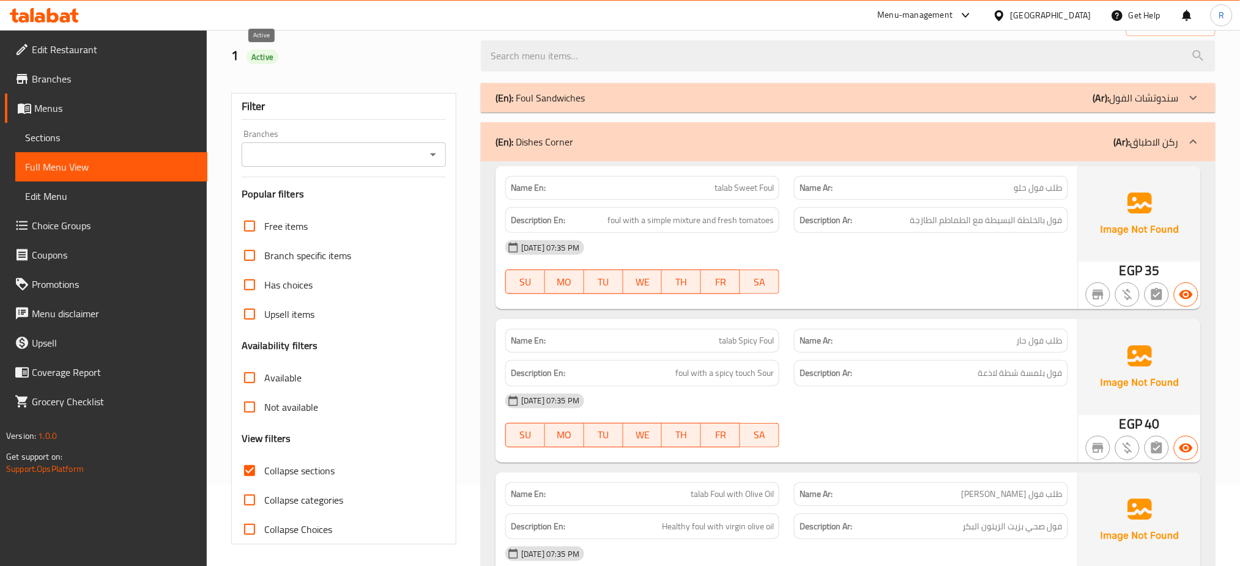
click at [268, 62] on span "Active" at bounding box center [263, 57] width 32 height 12
copy span "Active"
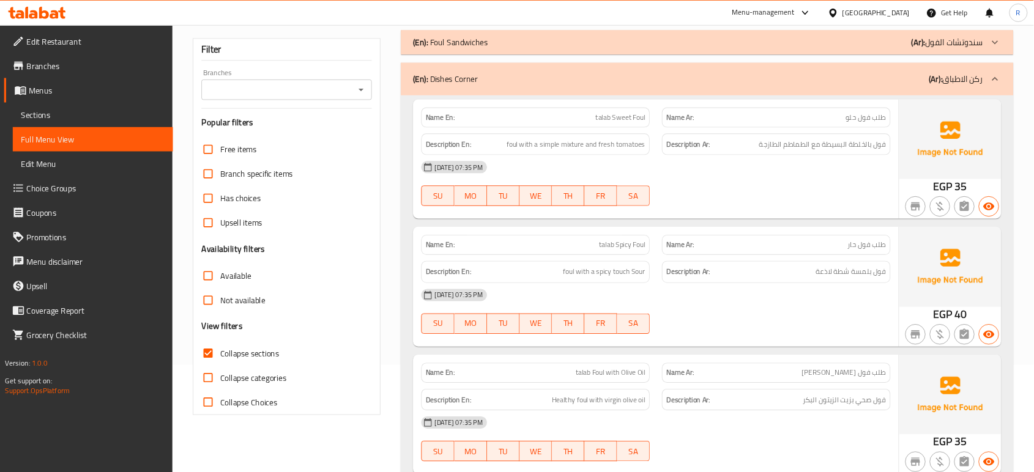
scroll to position [0, 0]
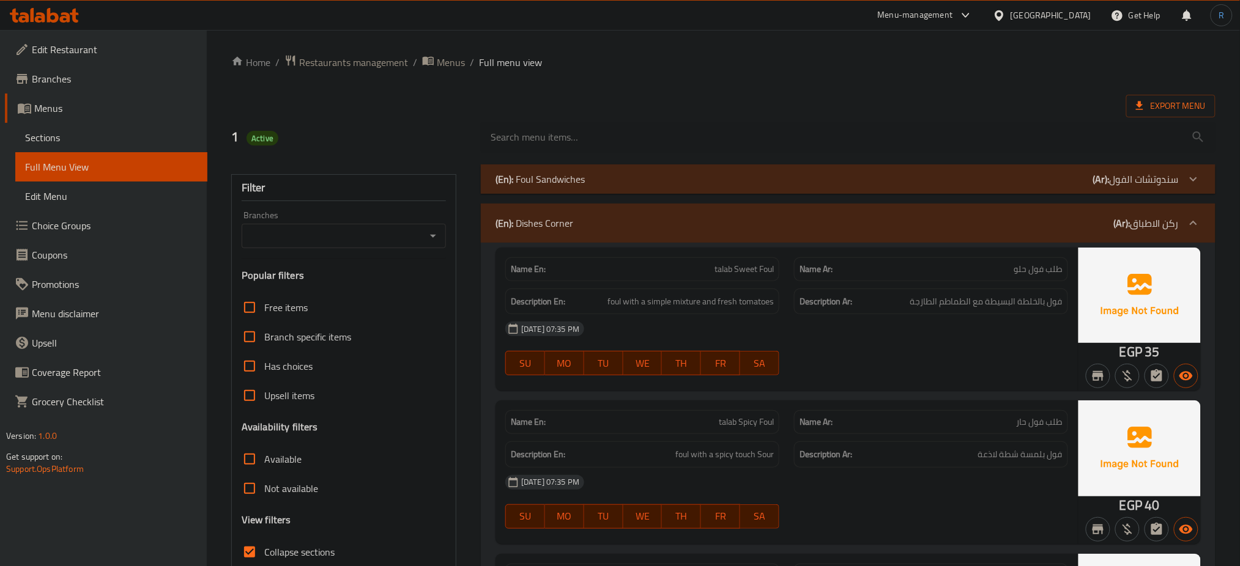
click at [878, 490] on div "05-10-2025 07:35 PM" at bounding box center [787, 482] width 578 height 29
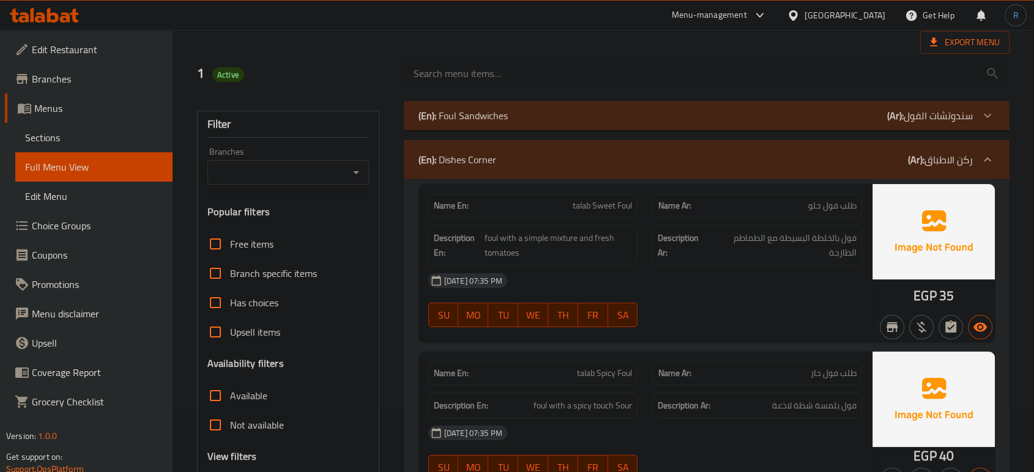
scroll to position [40, 0]
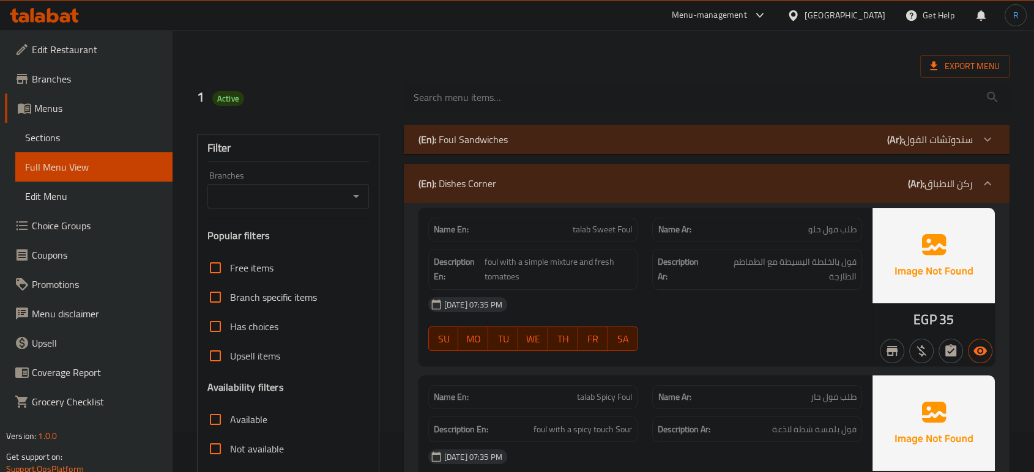
click at [709, 329] on div "05-10-2025 07:35 PM SU MO TU WE TH FR SA" at bounding box center [645, 324] width 448 height 69
drag, startPoint x: 840, startPoint y: 399, endPoint x: 806, endPoint y: 398, distance: 33.7
click at [806, 398] on p "Name Ar: طلب فول حار" at bounding box center [757, 397] width 199 height 13
copy span "فول حار"
click at [710, 340] on div "05-10-2025 07:35 PM SU MO TU WE TH FR SA" at bounding box center [645, 324] width 448 height 69
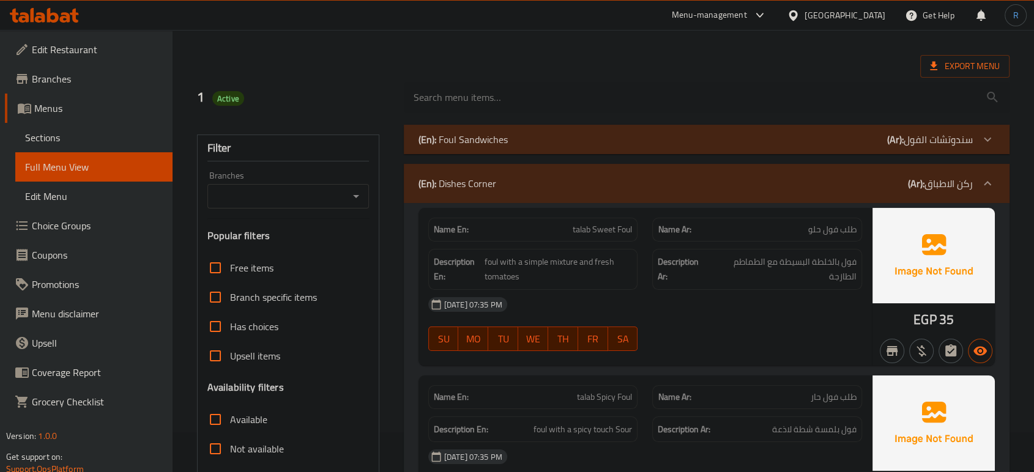
click at [616, 316] on div "05-10-2025 07:35 PM" at bounding box center [645, 304] width 448 height 29
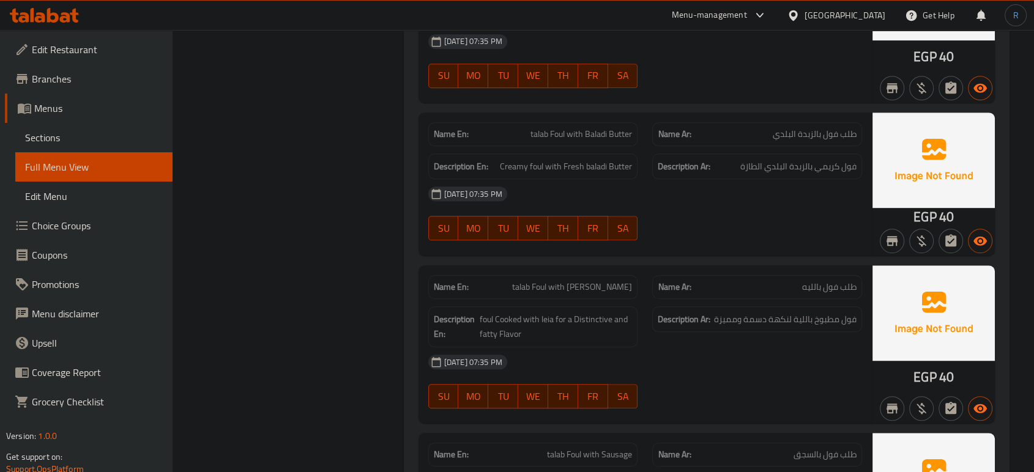
scroll to position [788, 0]
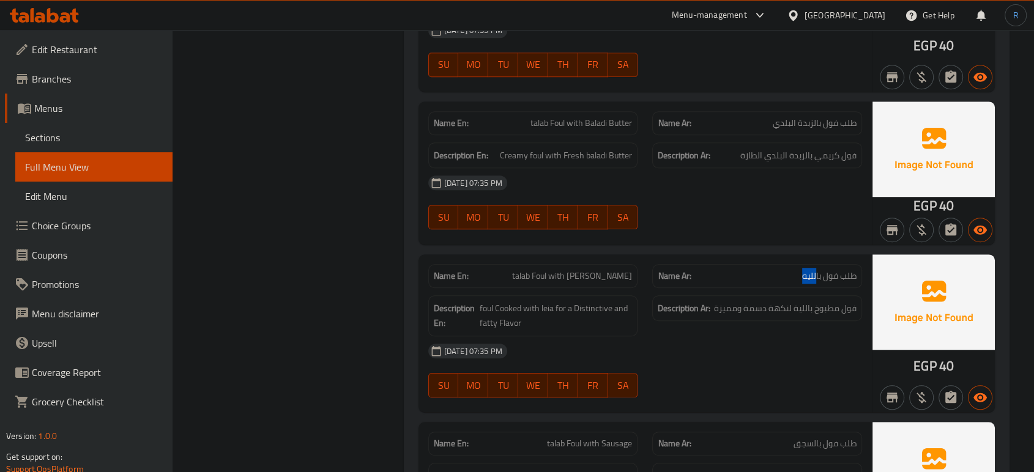
drag, startPoint x: 815, startPoint y: 273, endPoint x: 791, endPoint y: 273, distance: 23.9
click at [791, 273] on p "Name Ar: طلب فول بالليه" at bounding box center [757, 276] width 199 height 13
copy span "لليه"
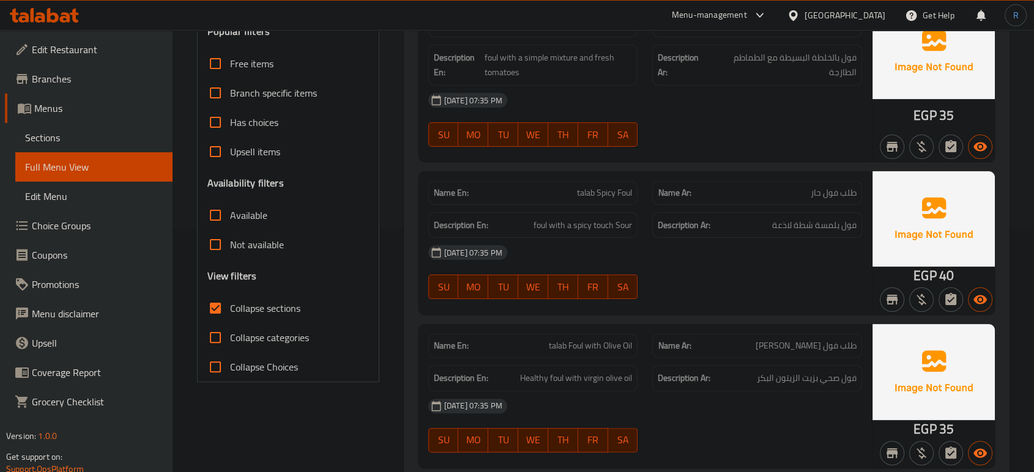
scroll to position [176, 0]
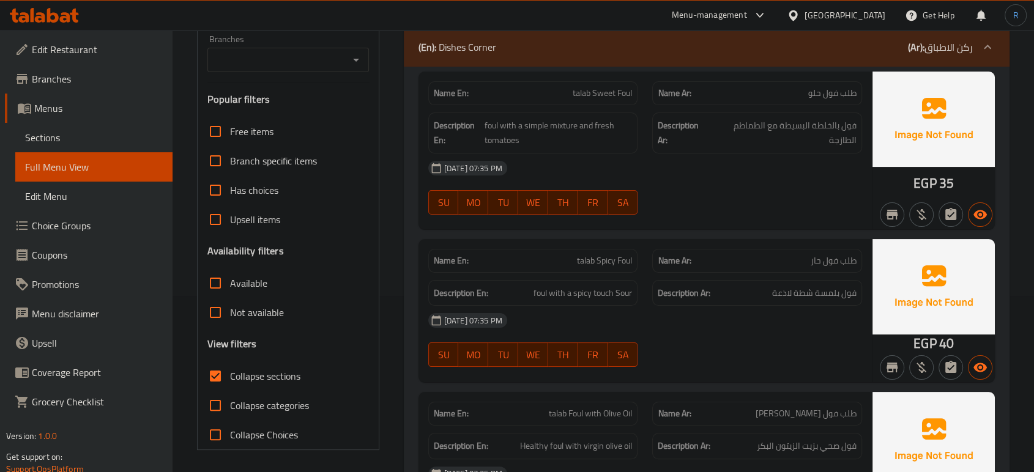
click at [604, 261] on span "talab Spicy Foul" at bounding box center [604, 260] width 55 height 13
copy span "talab Spicy Foul"
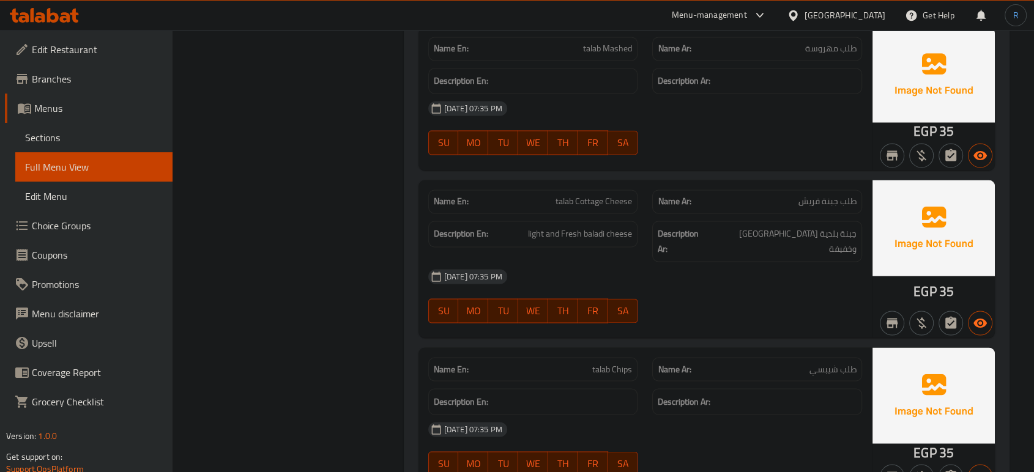
scroll to position [2011, 0]
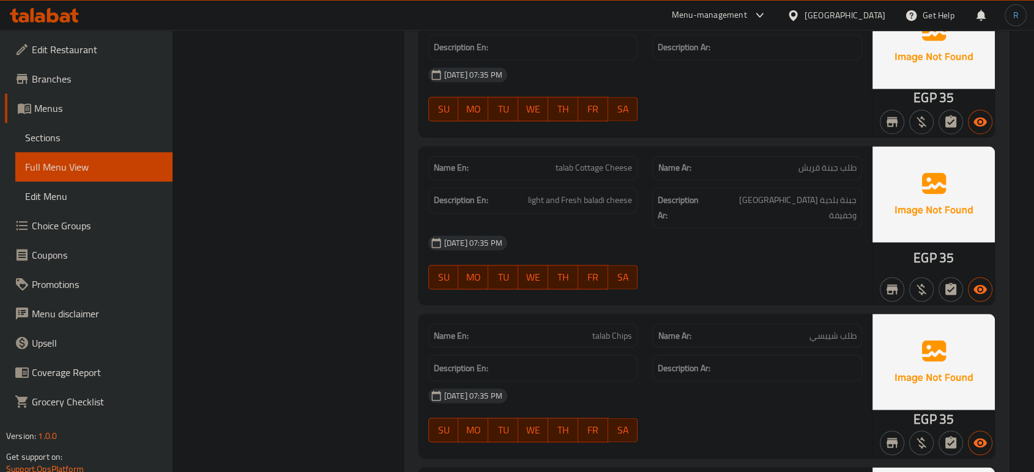
click at [806, 168] on span "طلب جبنة قريش" at bounding box center [827, 168] width 58 height 13
copy span "طلب جبنة قريش"
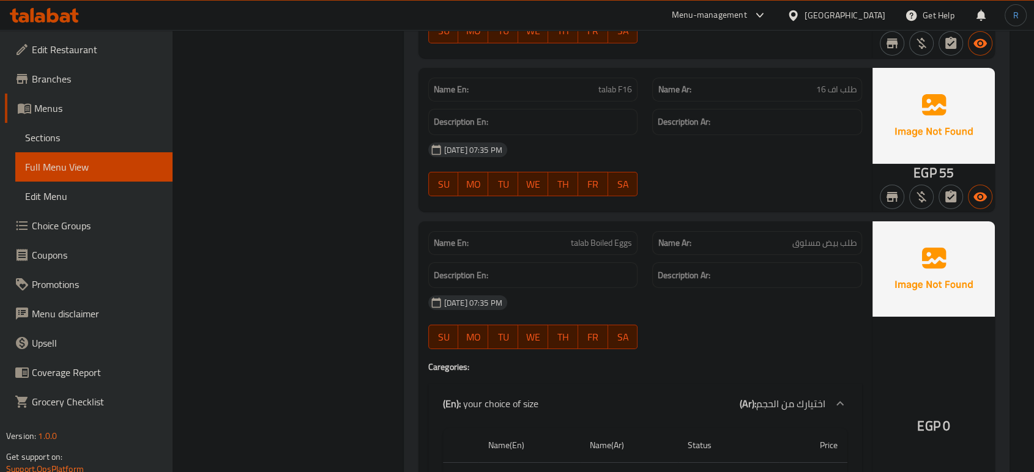
scroll to position [4186, 0]
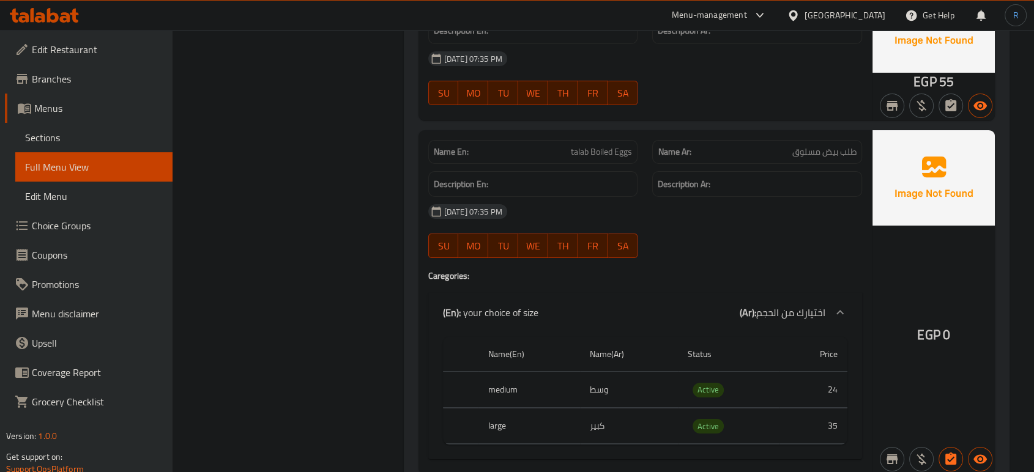
click at [717, 216] on div "05-10-2025 07:35 PM SU MO TU WE TH FR SA" at bounding box center [645, 231] width 448 height 69
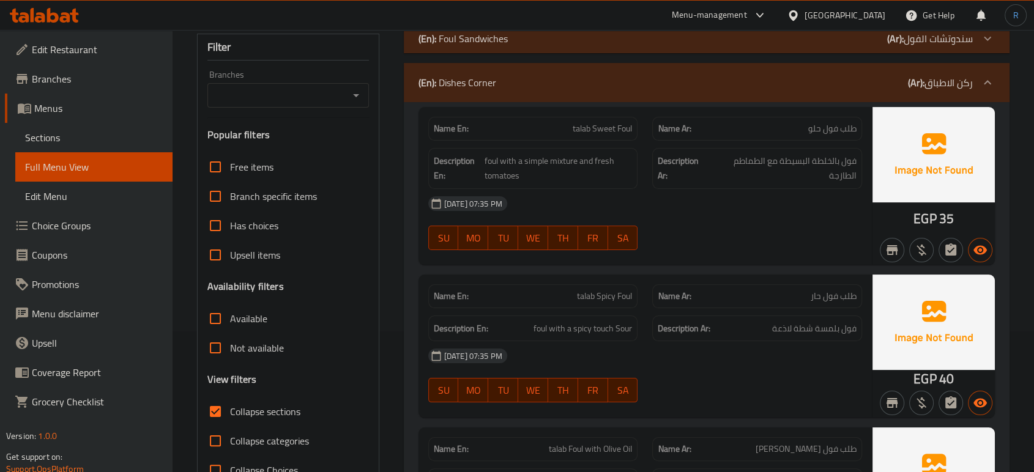
scroll to position [209, 0]
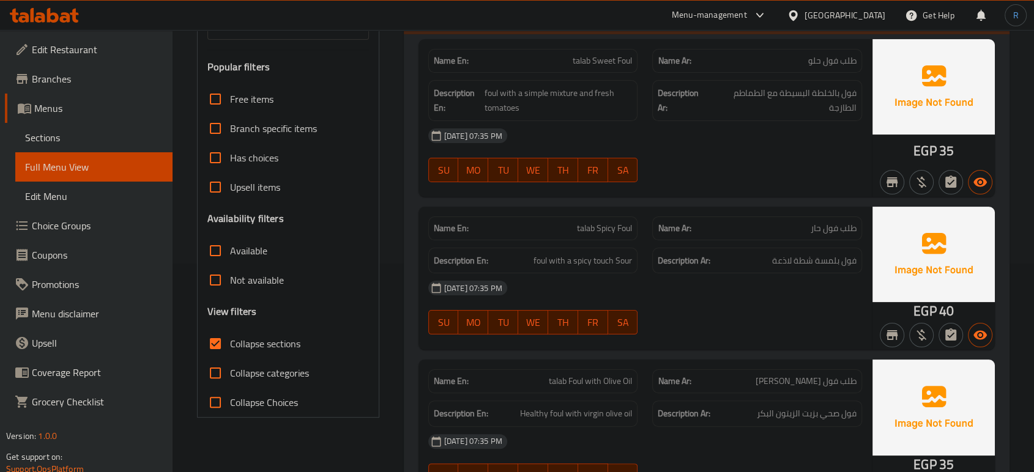
click at [614, 222] on span "talab Spicy Foul" at bounding box center [604, 228] width 55 height 13
copy span "talab Spicy Foul"
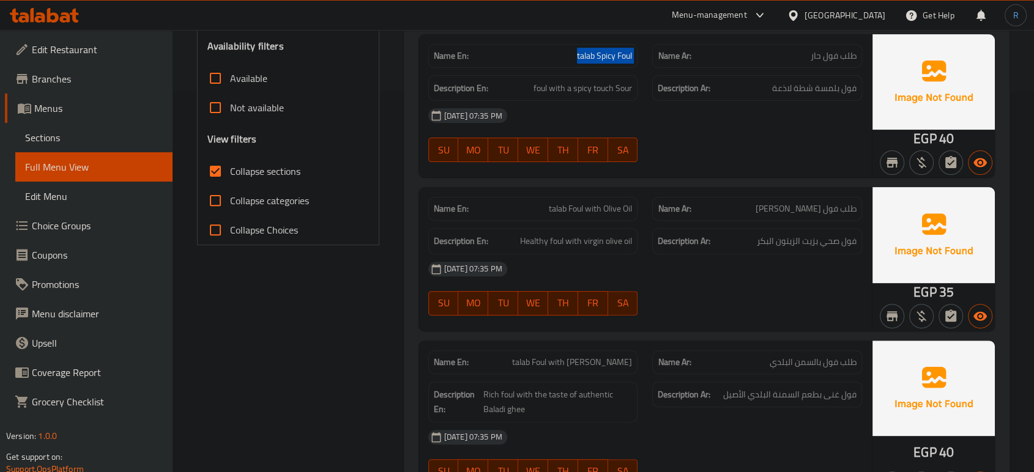
scroll to position [412, 0]
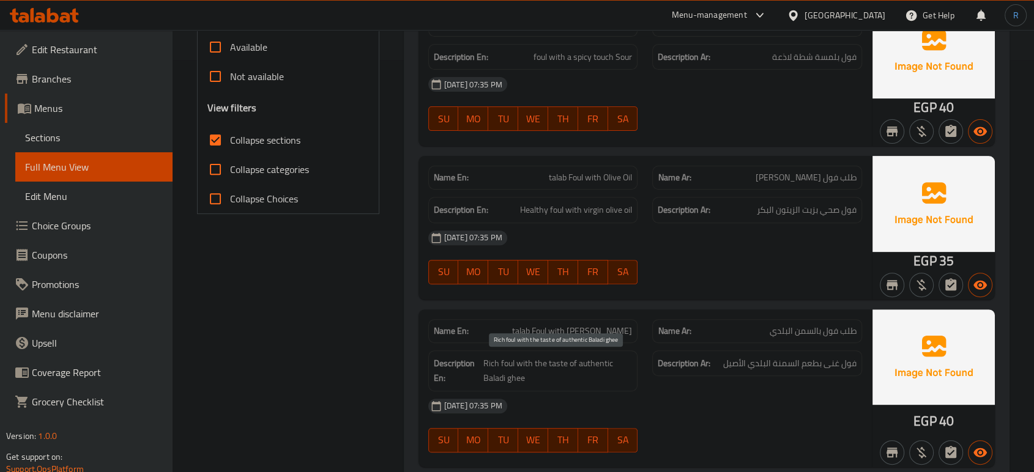
click at [596, 358] on span "Rich foul with the taste of authentic Baladi ghee" at bounding box center [557, 371] width 149 height 30
copy span "authentic"
click at [608, 332] on span "talab Foul with Baladi Ghee" at bounding box center [572, 331] width 120 height 13
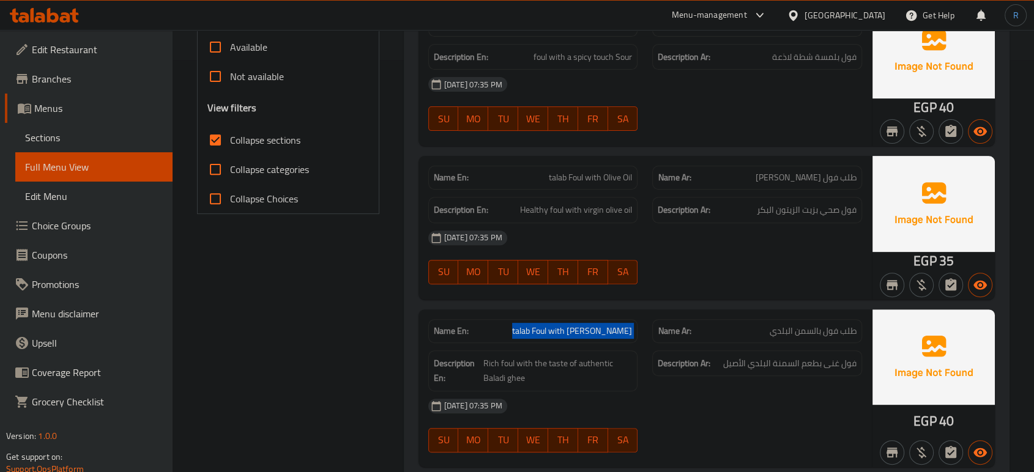
click at [608, 332] on span "talab Foul with Baladi Ghee" at bounding box center [572, 331] width 120 height 13
copy span "talab Foul with Baladi Ghee"
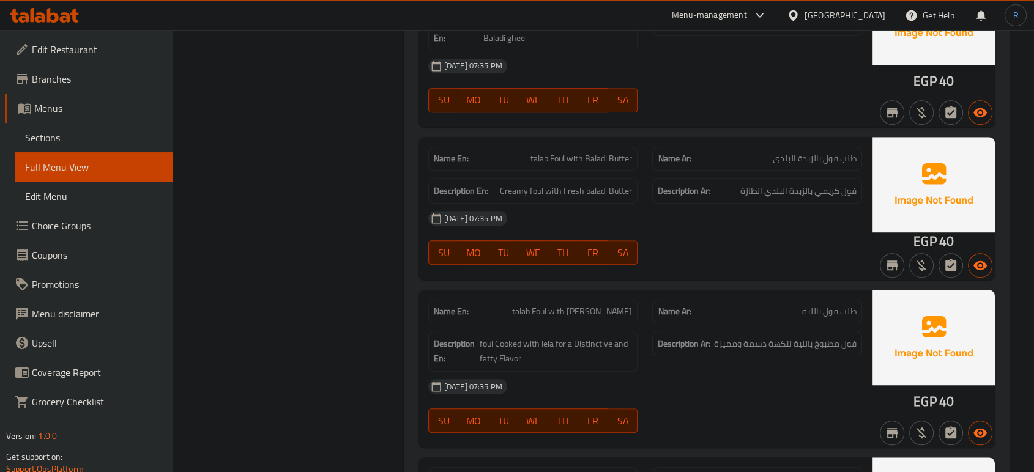
scroll to position [820, 0]
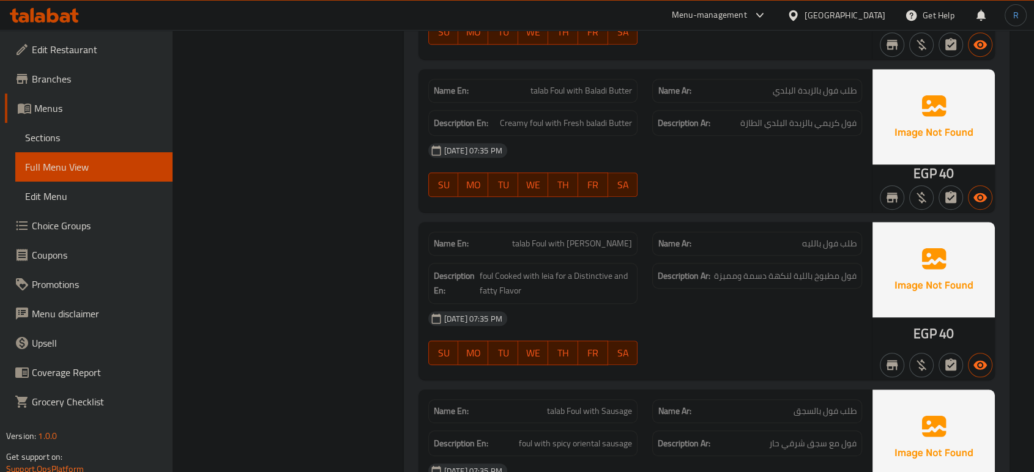
click at [602, 243] on span "talab Foul with Leia" at bounding box center [572, 243] width 120 height 13
copy span "talab Foul with Leia"
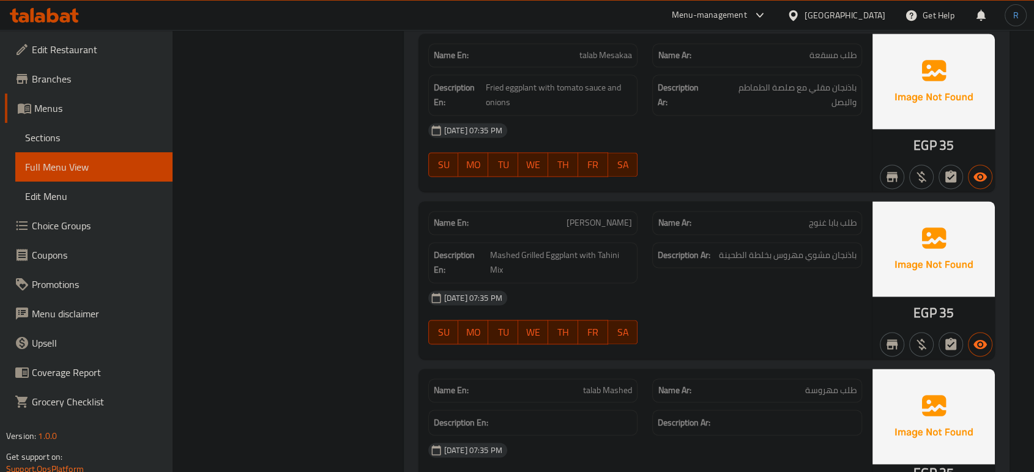
scroll to position [1704, 0]
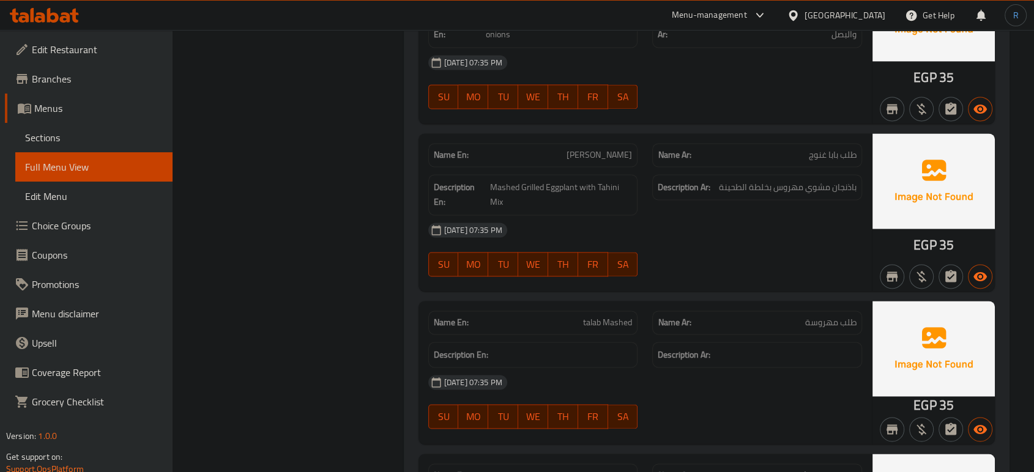
click at [605, 325] on span "talab Mashed" at bounding box center [607, 322] width 49 height 13
drag, startPoint x: 735, startPoint y: 262, endPoint x: 715, endPoint y: 261, distance: 20.9
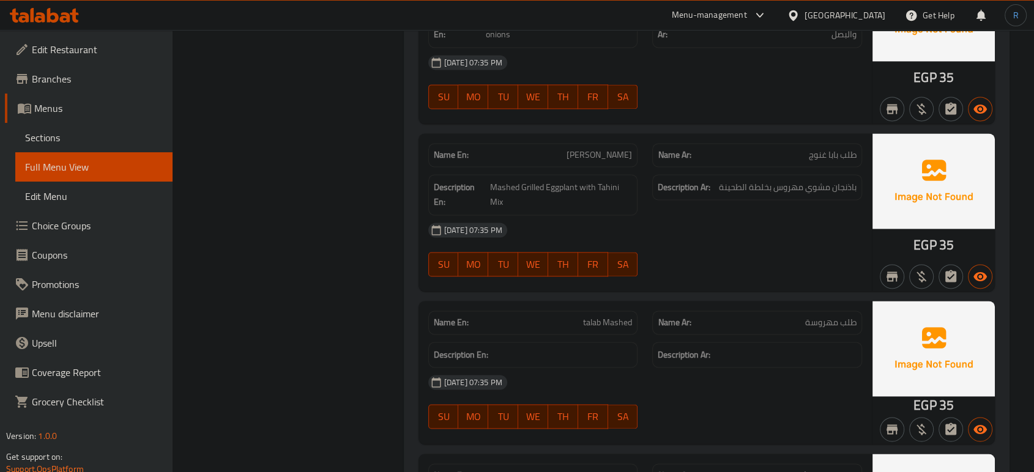
click at [735, 262] on div "05-10-2025 07:35 PM SU MO TU WE TH FR SA" at bounding box center [645, 249] width 448 height 69
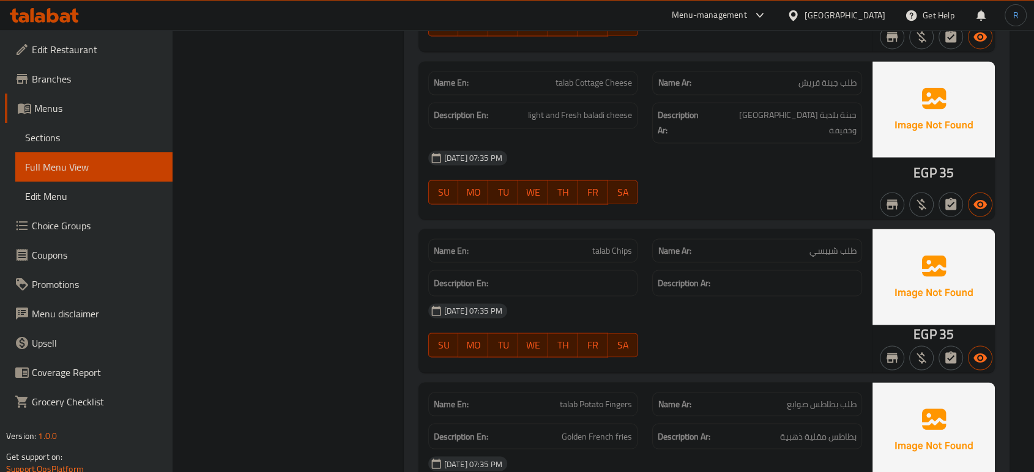
scroll to position [2112, 0]
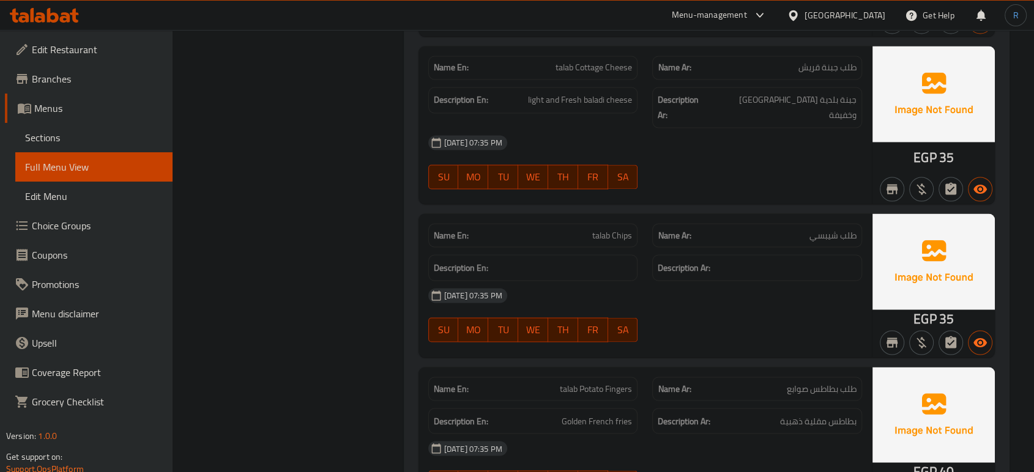
click at [507, 289] on span "05-10-2025 07:35 PM" at bounding box center [473, 295] width 68 height 12
click at [607, 260] on h6 "Description En:" at bounding box center [533, 267] width 199 height 15
click at [604, 229] on span "talab Chips" at bounding box center [612, 235] width 40 height 13
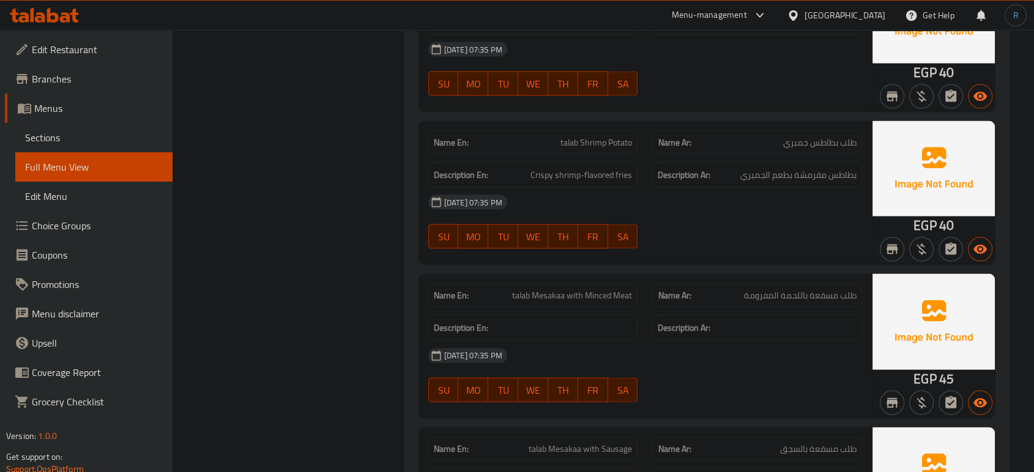
scroll to position [2520, 0]
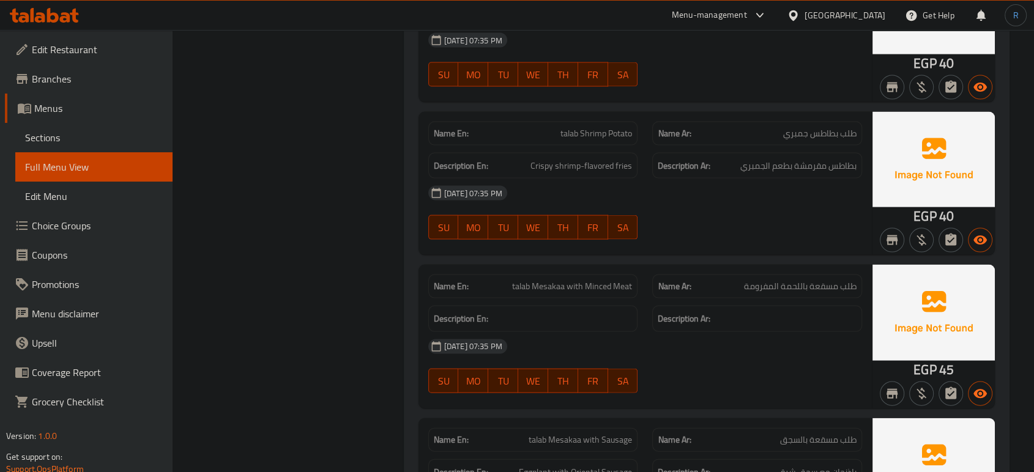
click at [555, 280] on span "talab Mesakaa with Minced Meat" at bounding box center [572, 286] width 120 height 13
click at [558, 280] on span "talab Mesakaa with Minced Meat" at bounding box center [572, 286] width 120 height 13
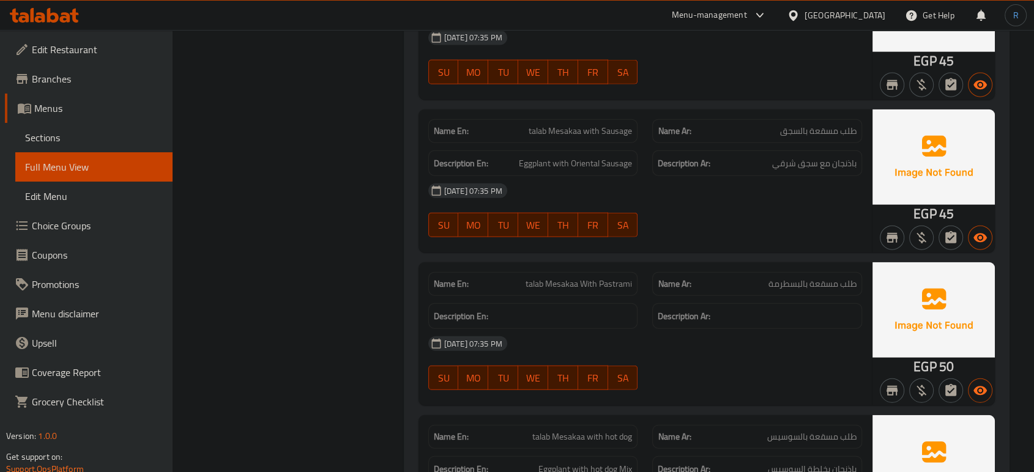
scroll to position [2859, 0]
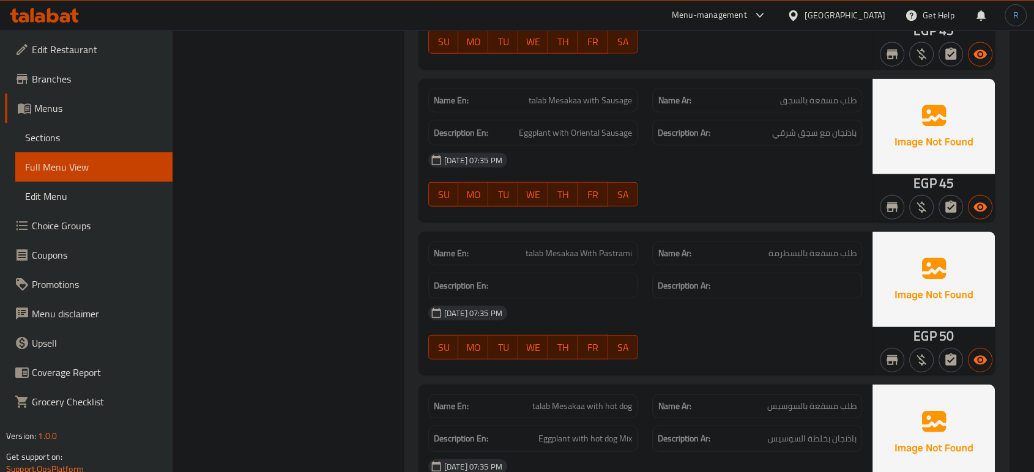
click at [819, 247] on span "طلب مسقعة بالبسطرمة" at bounding box center [812, 253] width 88 height 13
click at [553, 247] on span "talab Mesakaa With Pastrami" at bounding box center [579, 253] width 106 height 13
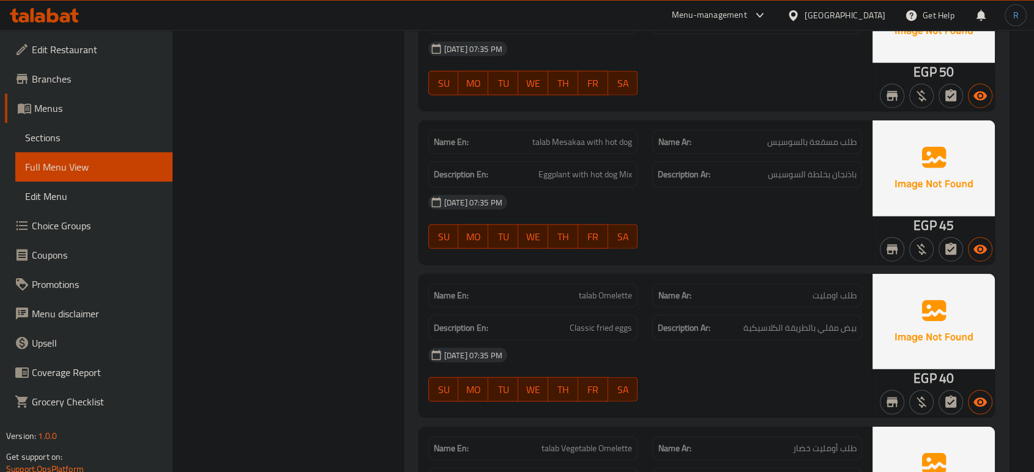
scroll to position [3132, 0]
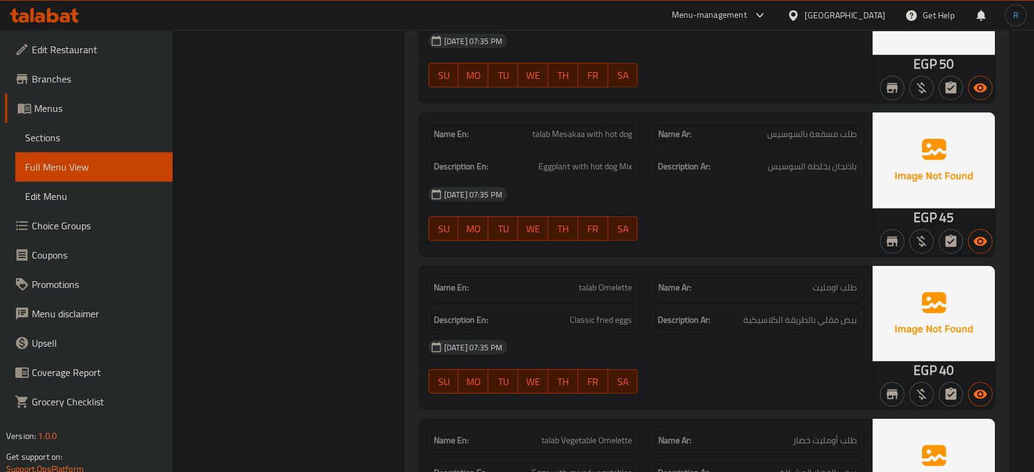
click at [596, 281] on span "talab Omelette" at bounding box center [605, 287] width 53 height 13
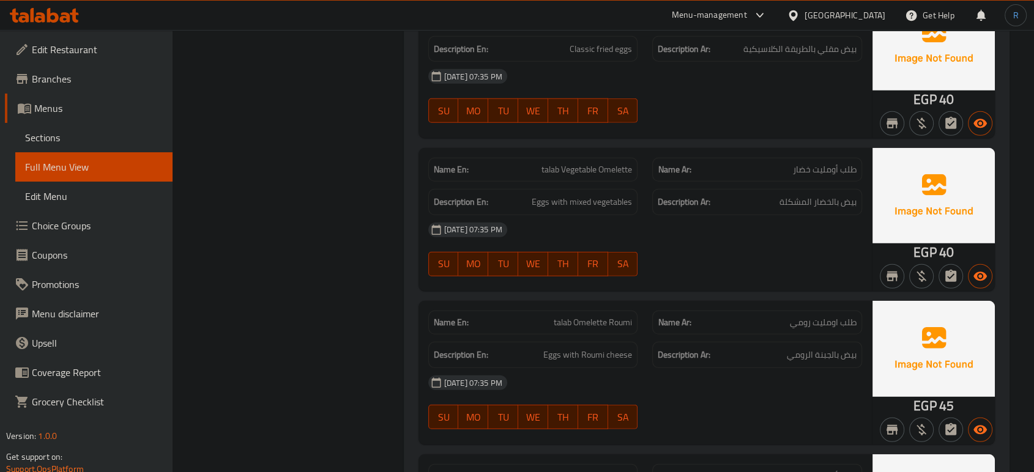
scroll to position [3403, 0]
click at [603, 316] on span "talab Omelette Roumi" at bounding box center [593, 322] width 78 height 13
click at [587, 316] on span "talab Omelette Roumi" at bounding box center [593, 322] width 78 height 13
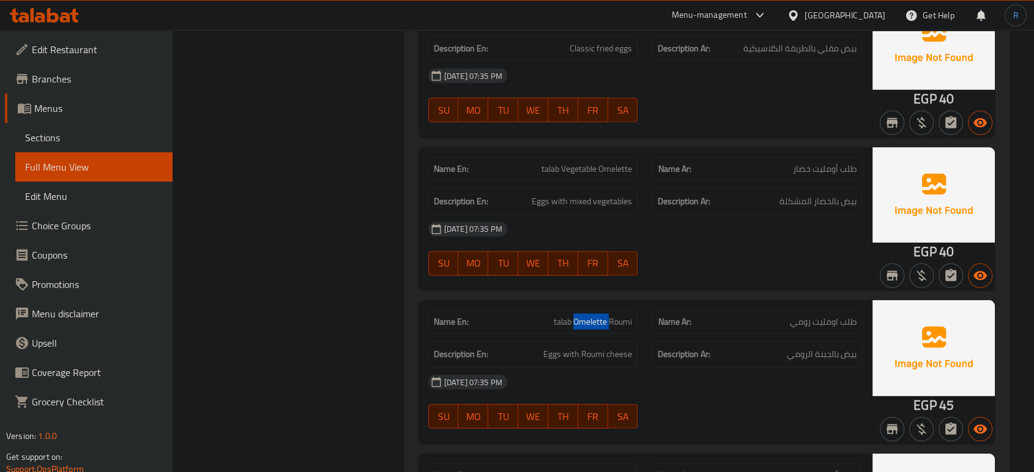
click at [587, 316] on span "talab Omelette Roumi" at bounding box center [593, 322] width 78 height 13
click at [564, 316] on span "talab Omelette Roumi" at bounding box center [593, 322] width 78 height 13
click at [598, 316] on span "talab Omelette Roumi" at bounding box center [593, 322] width 78 height 13
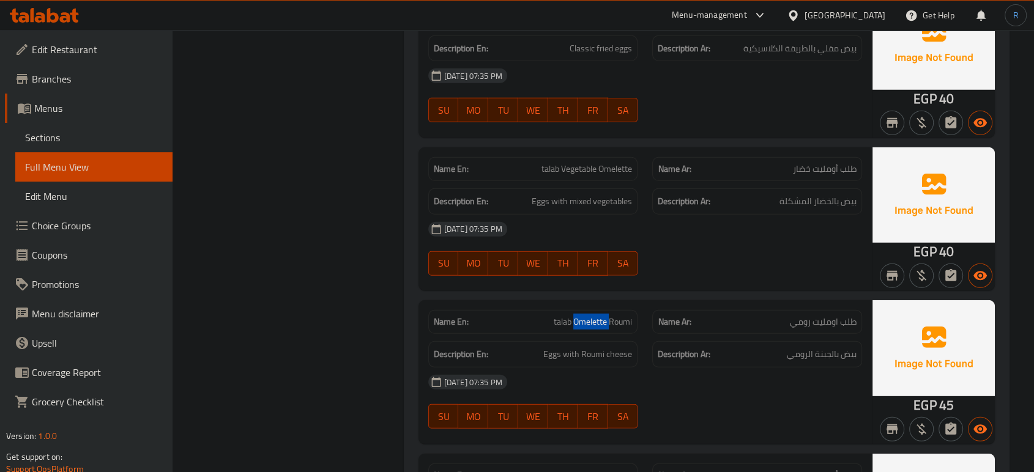
click at [598, 316] on span "talab Omelette Roumi" at bounding box center [593, 322] width 78 height 13
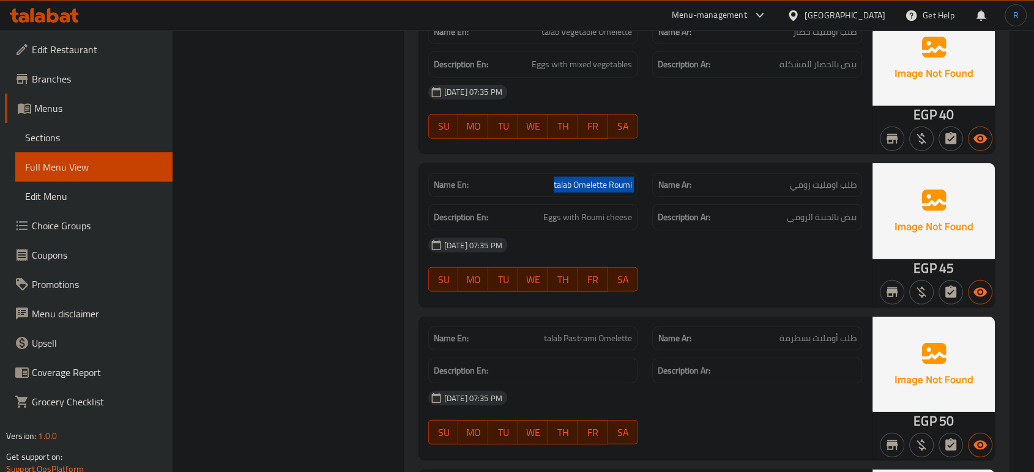
scroll to position [3607, 0]
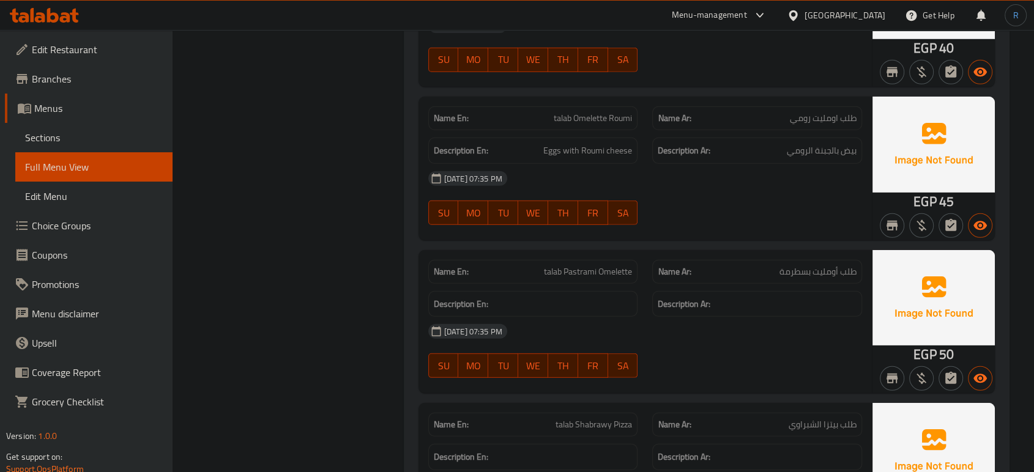
click at [580, 266] on span "talab Pastrami Omelette" at bounding box center [588, 272] width 88 height 13
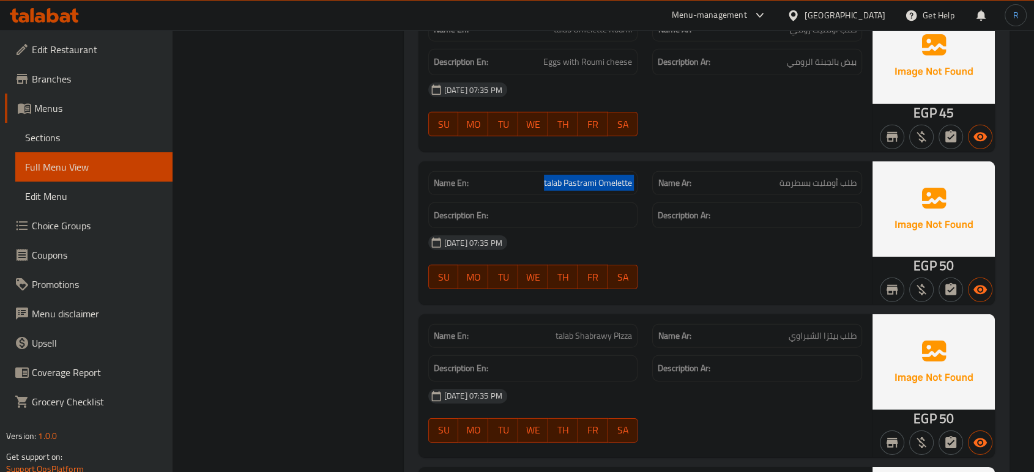
scroll to position [3743, 0]
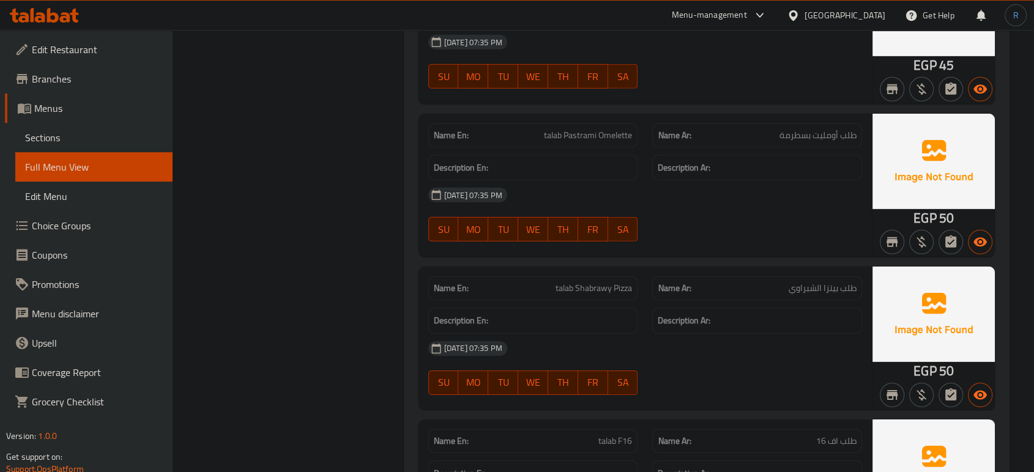
click at [578, 282] on span "talab Shabrawy Pizza" at bounding box center [593, 288] width 76 height 13
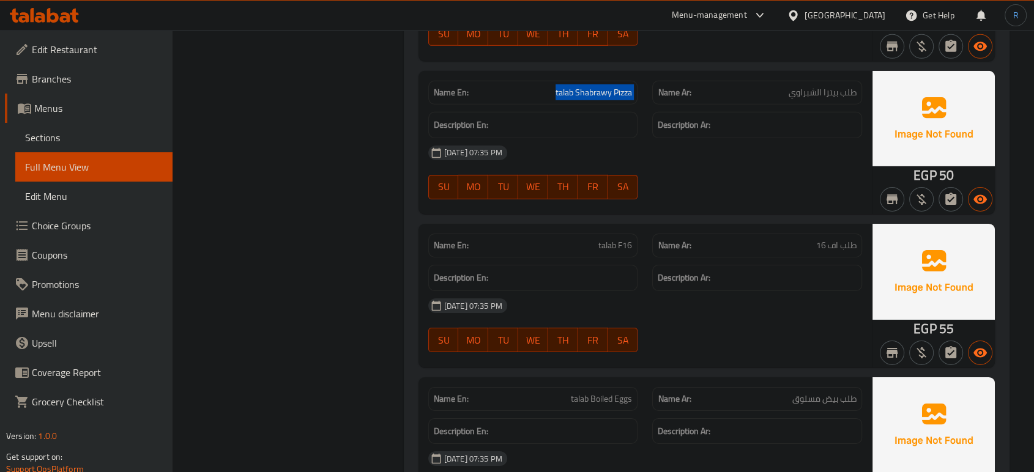
scroll to position [3947, 0]
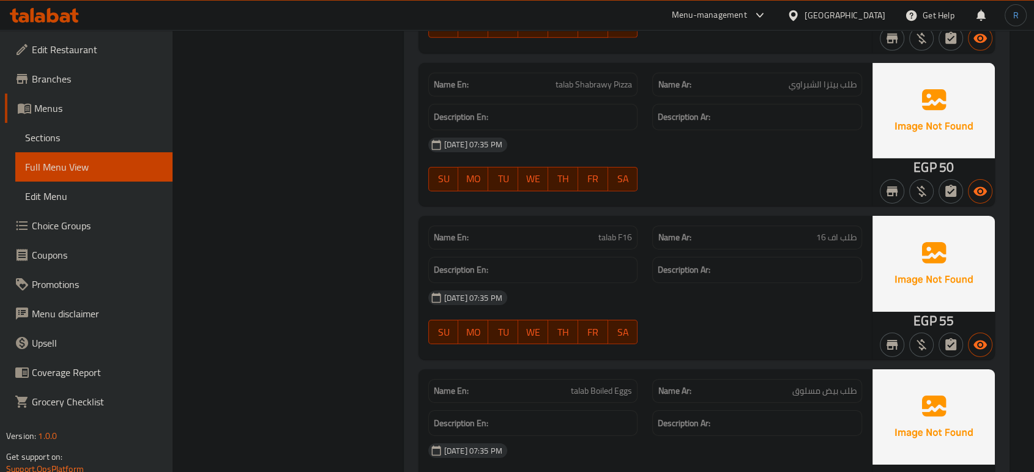
click at [596, 385] on span "talab Boiled Eggs" at bounding box center [601, 391] width 61 height 13
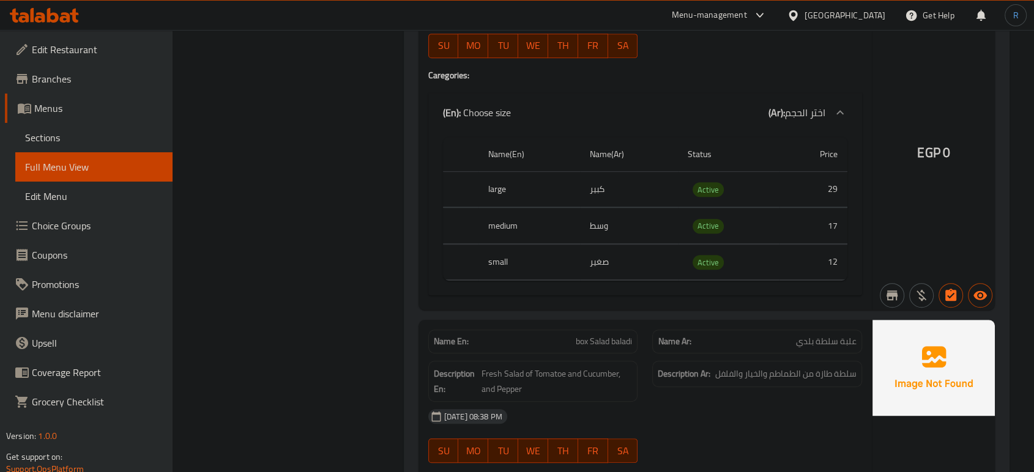
scroll to position [5306, 0]
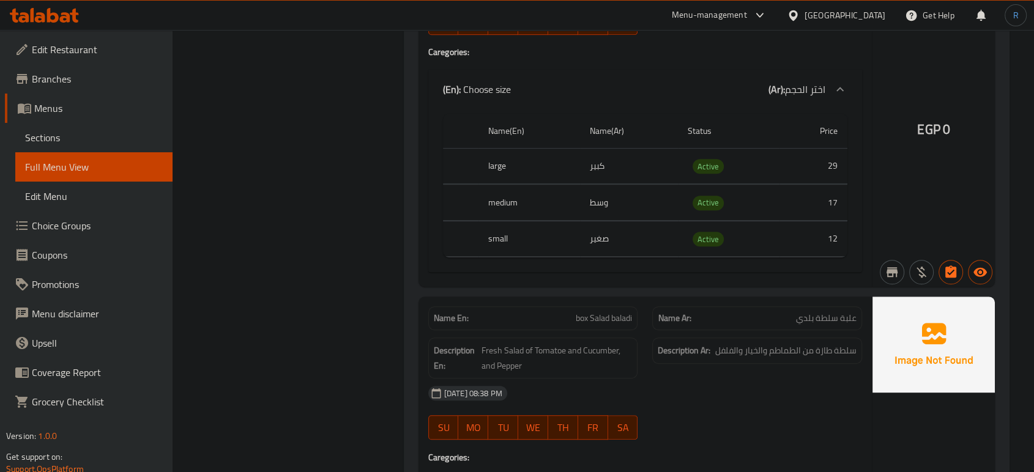
click at [601, 312] on span "box Salad baladi" at bounding box center [604, 318] width 56 height 13
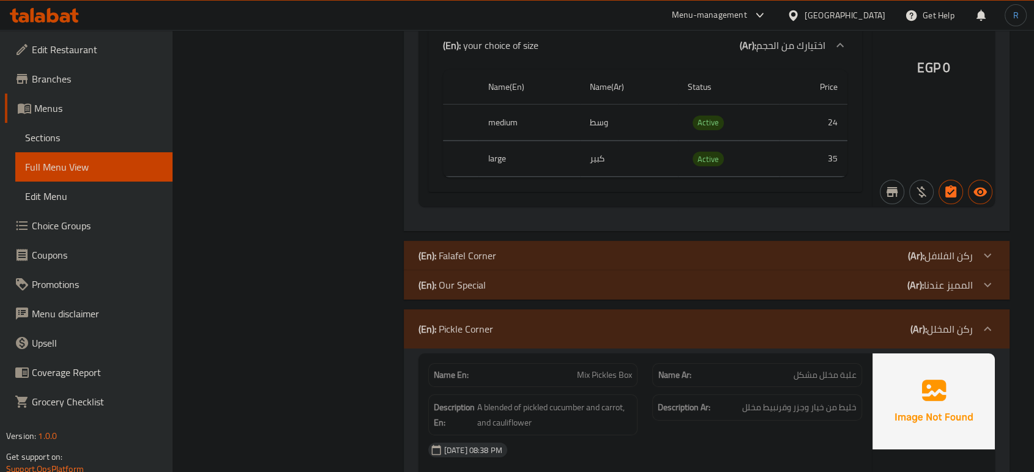
scroll to position [4559, 0]
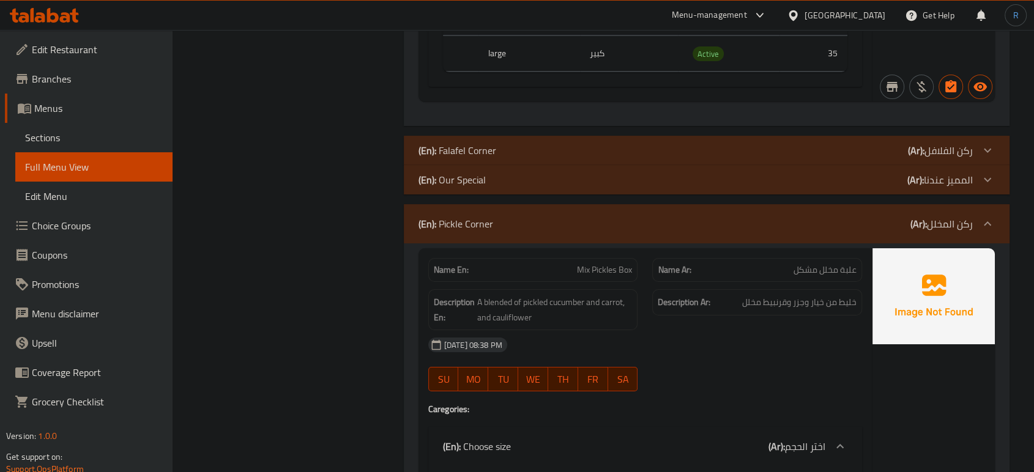
click at [617, 266] on div "Name En: Mix Pickles Box" at bounding box center [533, 270] width 210 height 24
click at [612, 264] on span "Mix Pickles Box" at bounding box center [604, 270] width 55 height 13
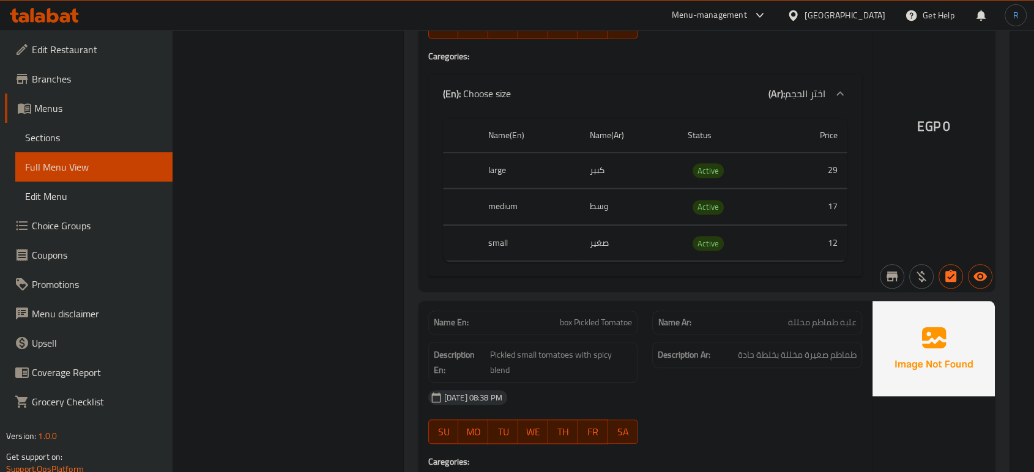
scroll to position [5714, 0]
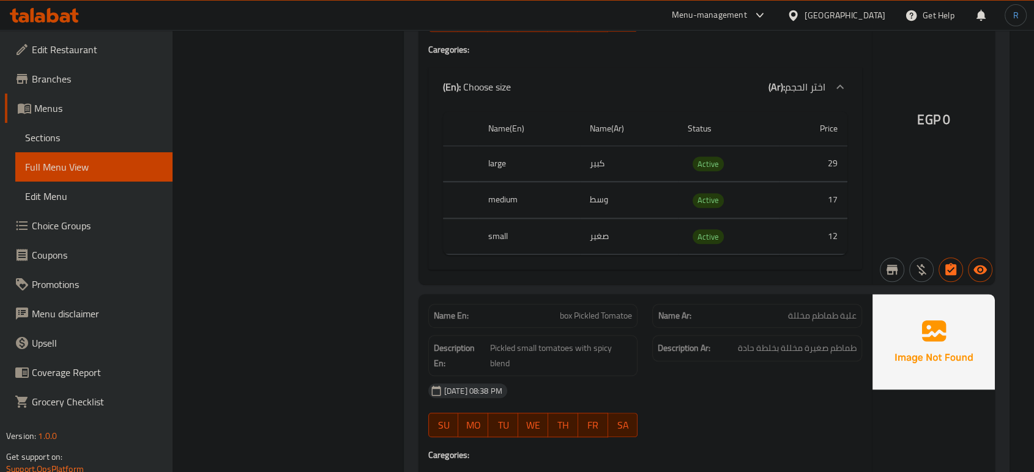
drag, startPoint x: 749, startPoint y: 347, endPoint x: 765, endPoint y: 346, distance: 16.5
click at [749, 347] on div "Description Ar: طماطم صغيرة مخللة بخلطة حادة" at bounding box center [757, 348] width 210 height 26
drag, startPoint x: 778, startPoint y: 338, endPoint x: 717, endPoint y: 341, distance: 61.3
click at [717, 341] on h6 "Description Ar: طماطم صغيرة مخللة بخلطة حادة" at bounding box center [757, 348] width 199 height 15
click at [734, 341] on h6 "Description Ar: طماطم صغيرة مخللة بخلطة حادة" at bounding box center [757, 348] width 199 height 15
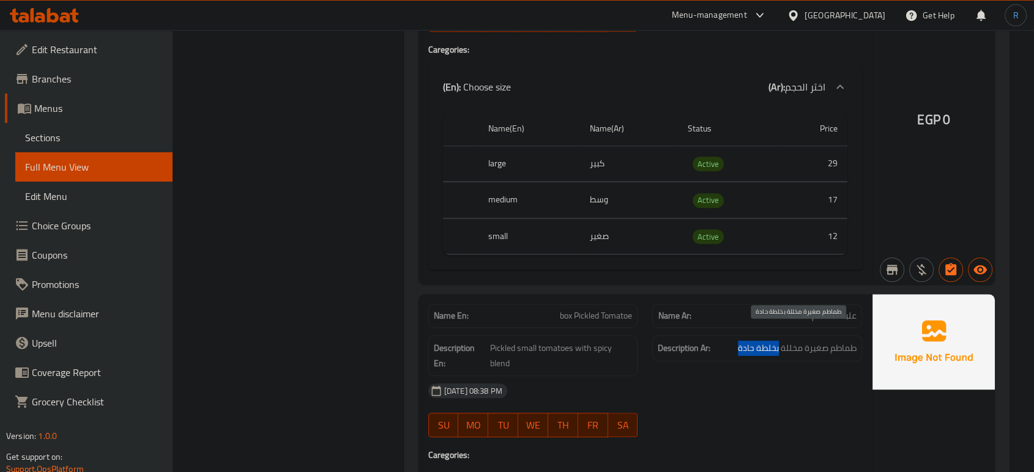
drag, startPoint x: 779, startPoint y: 335, endPoint x: 740, endPoint y: 335, distance: 38.5
click at [740, 341] on span "طماطم صغيرة مخللة بخلطة حادة" at bounding box center [797, 348] width 119 height 15
click at [607, 310] on span "box Pickled Tomatoe" at bounding box center [596, 316] width 72 height 13
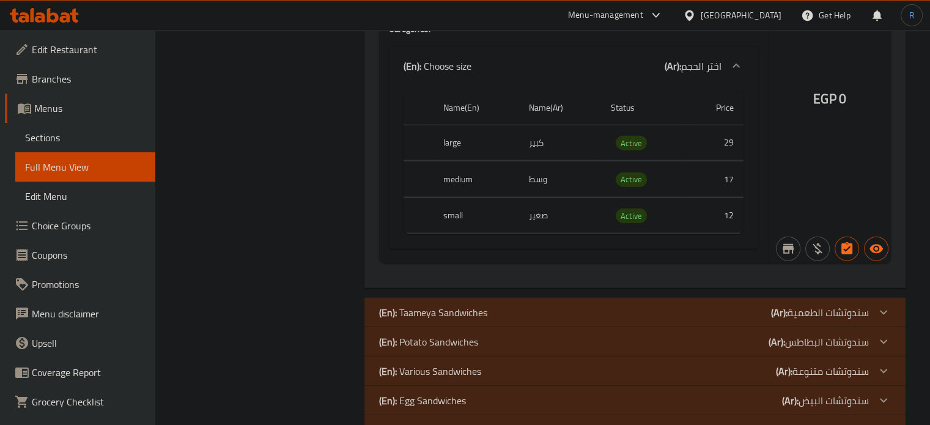
scroll to position [7475, 0]
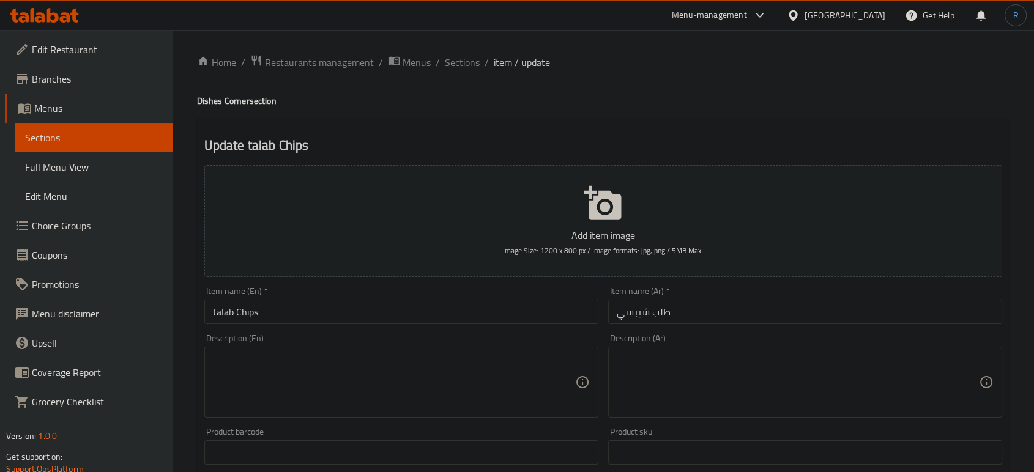
click at [451, 58] on span "Sections" at bounding box center [462, 62] width 35 height 15
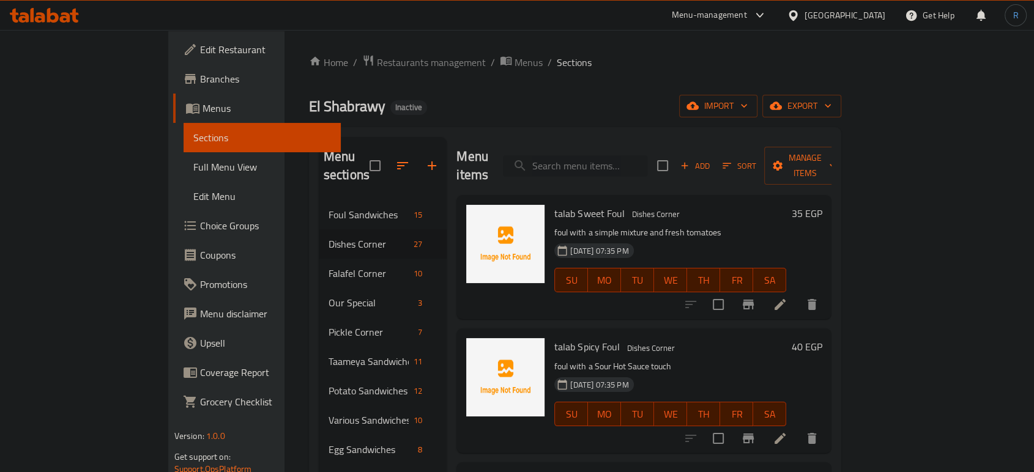
click at [600, 155] on input "search" at bounding box center [575, 165] width 144 height 21
paste input "talab Mesakaa with Minced Meat"
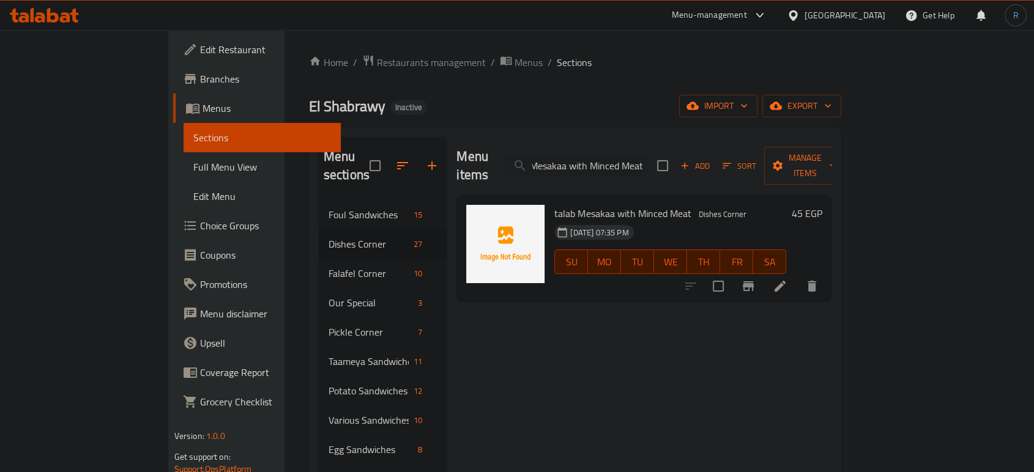
type input "talab Mesakaa with Minced Meat"
click at [787, 279] on icon at bounding box center [780, 286] width 15 height 15
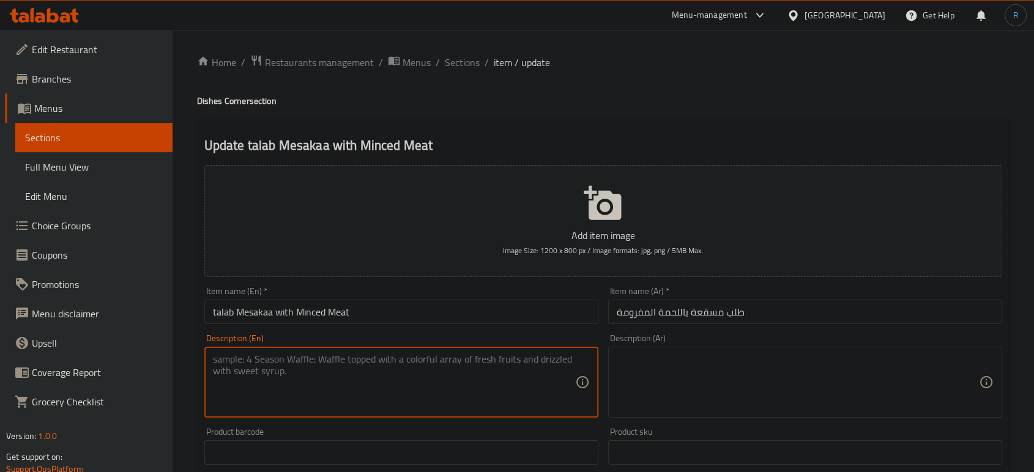
click at [421, 376] on textarea at bounding box center [394, 383] width 362 height 58
paste textarea "Eggplant, olive oil, onion, garlic, spices, colored pepper, and tomatoes with m…"
type textarea "Eggplant, olive oil, onion, garlic, spices, colored pepper, and tomatoes with m…"
click at [719, 392] on textarea at bounding box center [798, 383] width 362 height 58
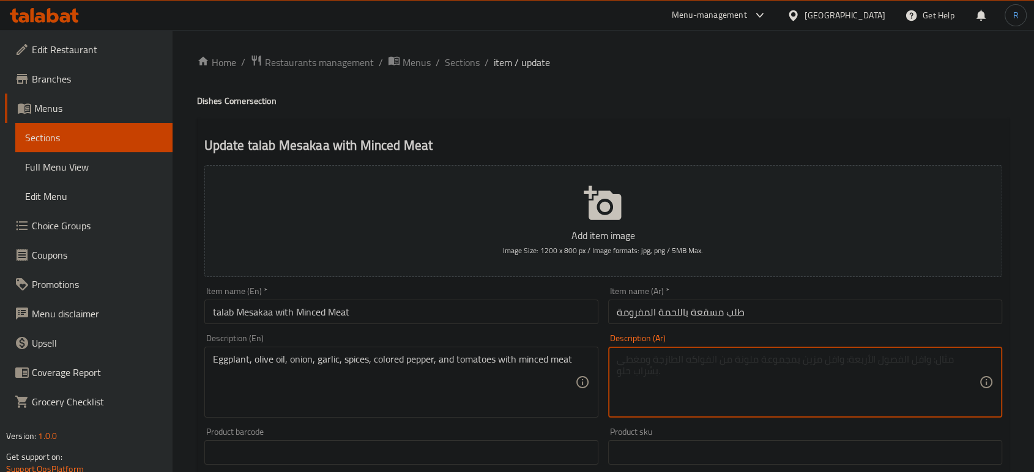
paste textarea "باذنجان، زيت زيتون، بصل، ثوم، بهارات، فلفل ألوان و طماطم مع لحم مفروم"
type textarea "باذنجان، زيت زيتون، بصل، ثوم، بهارات، فلفل ألوان و طماطم مع لحم مفروم"
click at [438, 304] on input "talab Mesakaa with Minced Meat" at bounding box center [401, 312] width 394 height 24
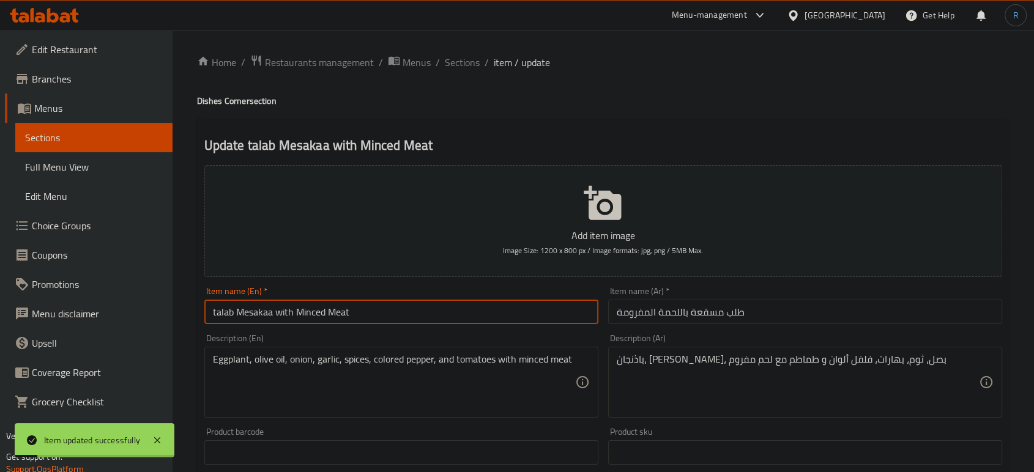
drag, startPoint x: 466, startPoint y: 62, endPoint x: 599, endPoint y: 0, distance: 147.0
click at [466, 62] on span "Sections" at bounding box center [462, 62] width 35 height 15
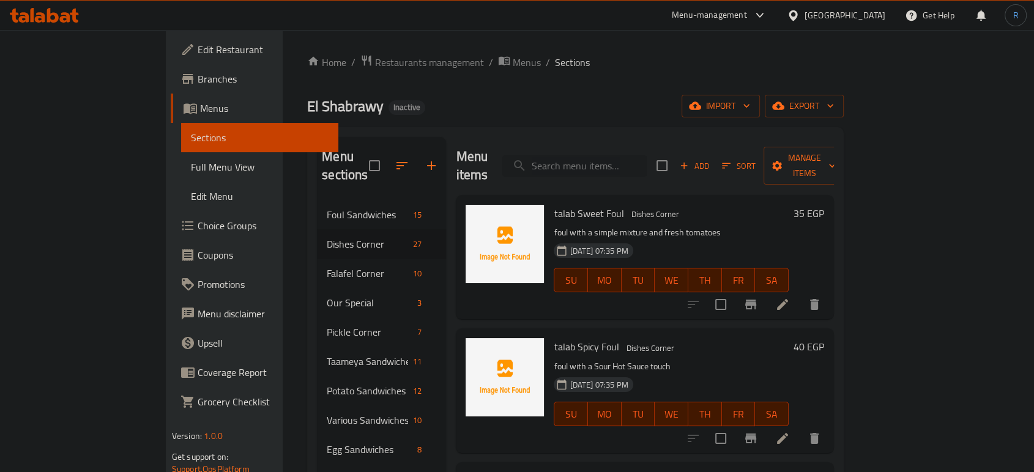
click at [638, 155] on input "search" at bounding box center [574, 165] width 144 height 21
paste input "talab Omelette"
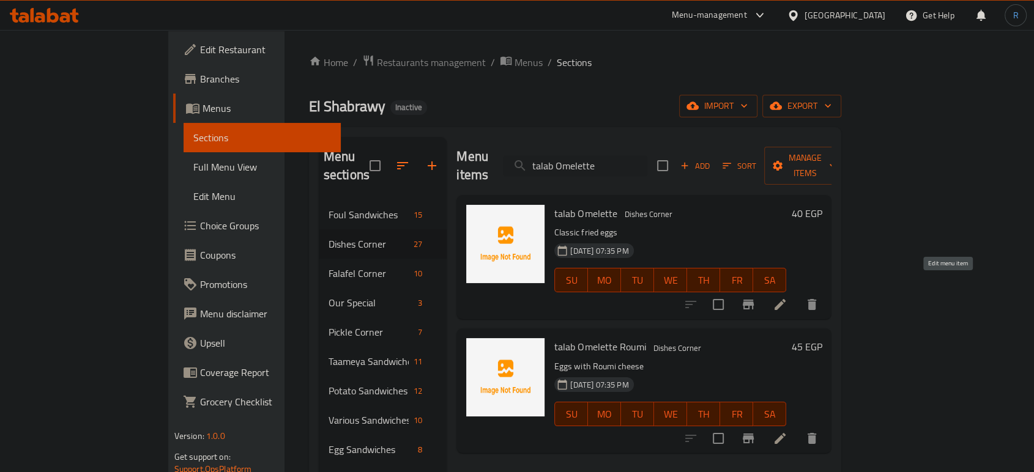
type input "talab Omelette"
click at [787, 297] on icon at bounding box center [780, 304] width 15 height 15
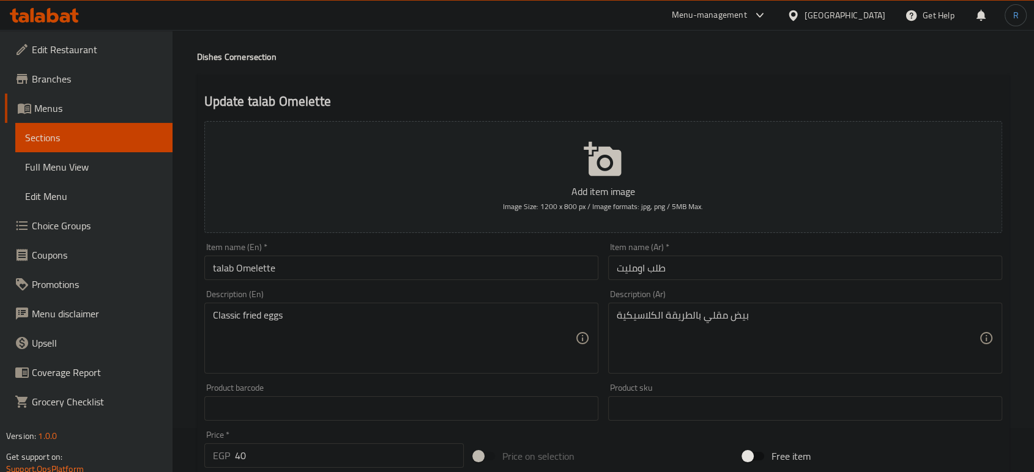
scroll to position [68, 0]
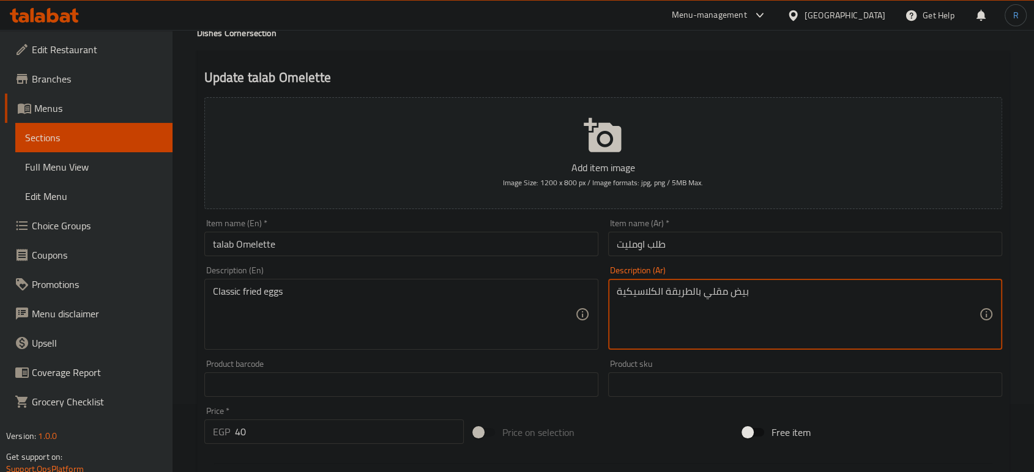
click at [697, 297] on textarea "بيض مقلي بالطريقة الكلاسيكية" at bounding box center [798, 315] width 362 height 58
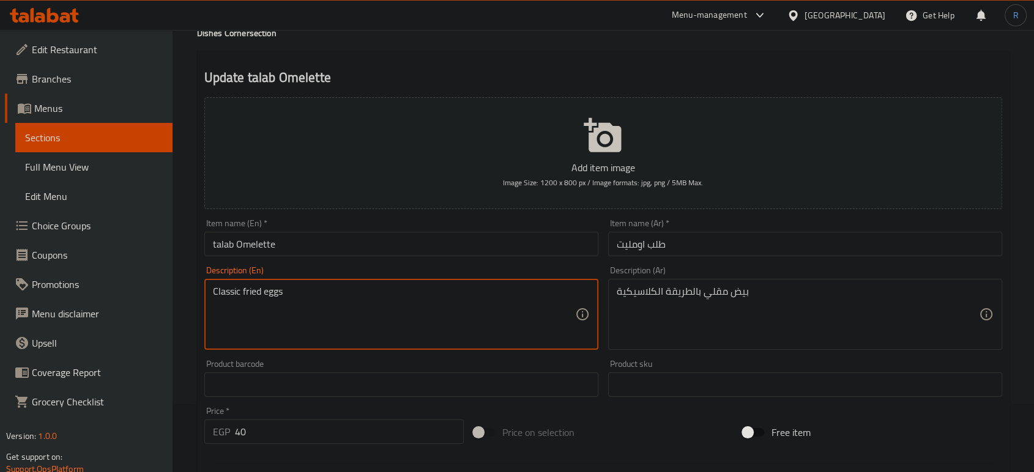
click at [218, 290] on textarea "Classic fried eggs" at bounding box center [394, 315] width 362 height 58
click at [267, 294] on textarea "fried eggs" at bounding box center [394, 315] width 362 height 58
paste textarea "In the classic way"
type textarea "fried eggs In the classic way"
click at [315, 234] on input "talab Omelette" at bounding box center [401, 244] width 394 height 24
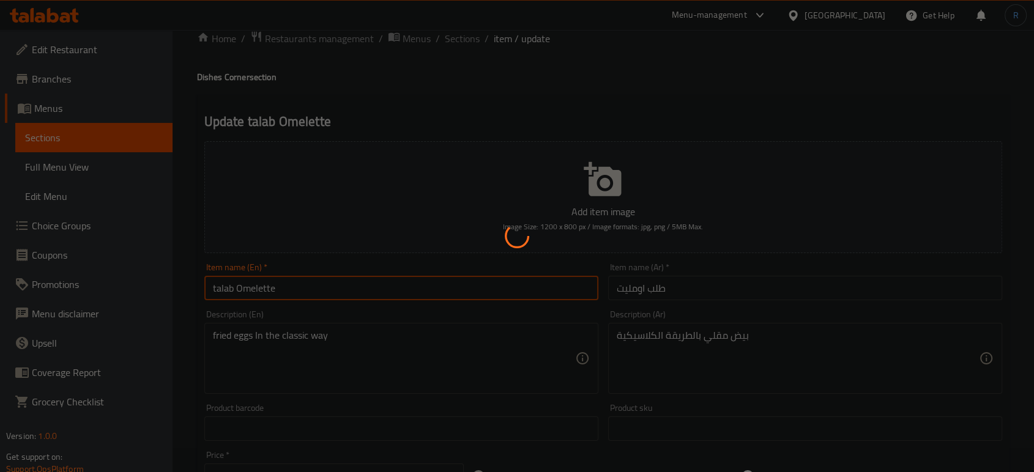
scroll to position [0, 0]
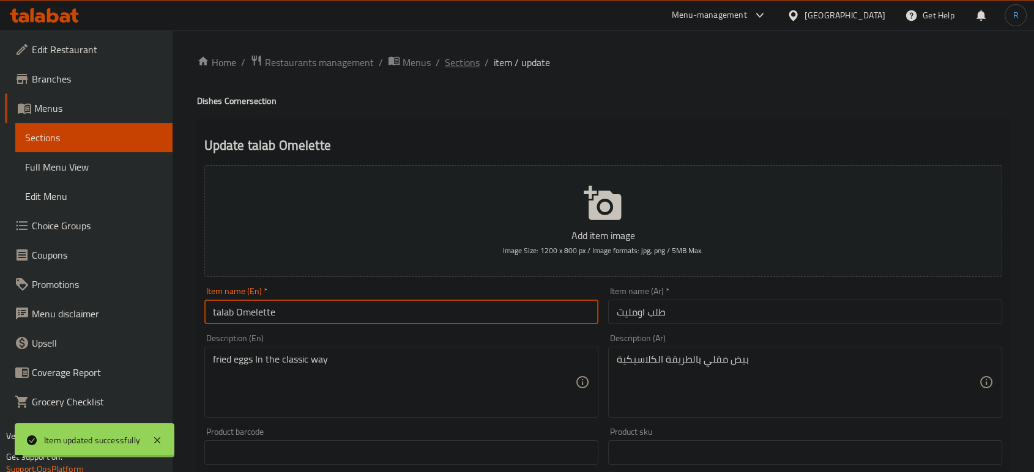
click at [455, 60] on span "Sections" at bounding box center [462, 62] width 35 height 15
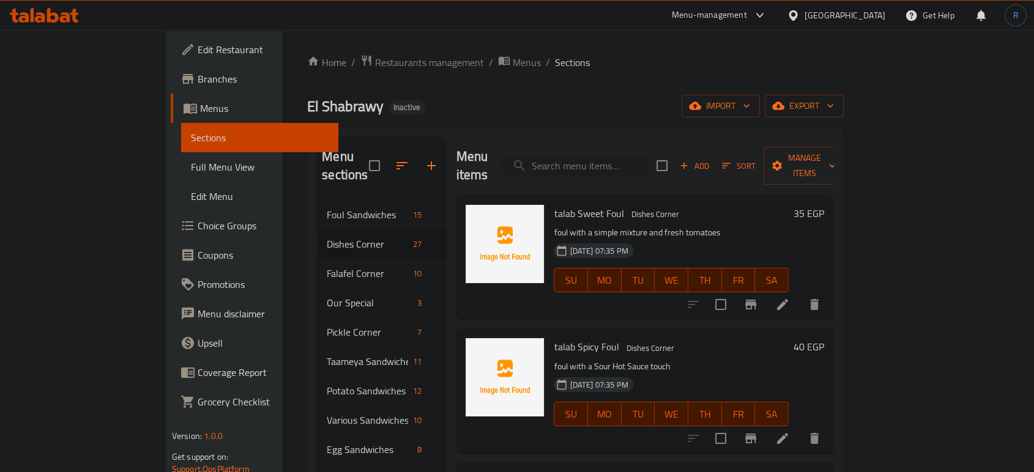
click at [606, 160] on input "search" at bounding box center [574, 165] width 144 height 21
paste input "talab Omelette Roumi"
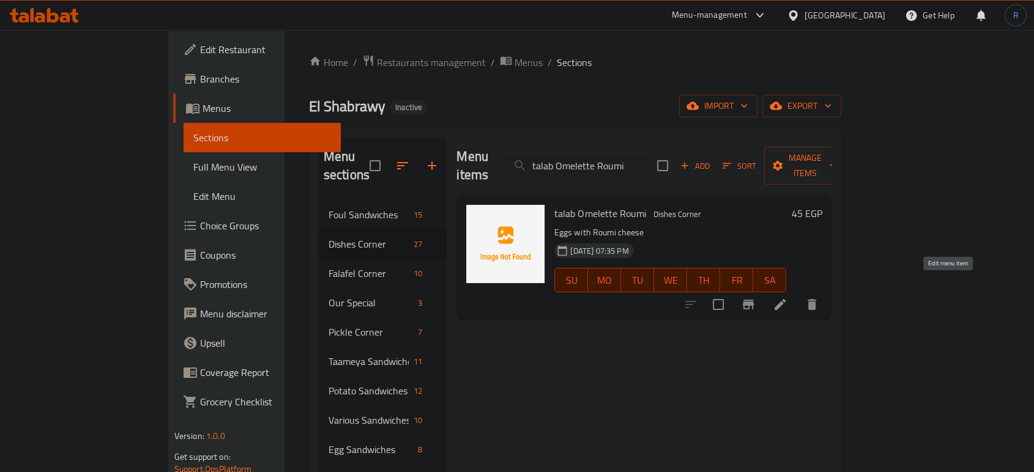
type input "talab Omelette Roumi"
click at [787, 297] on icon at bounding box center [780, 304] width 15 height 15
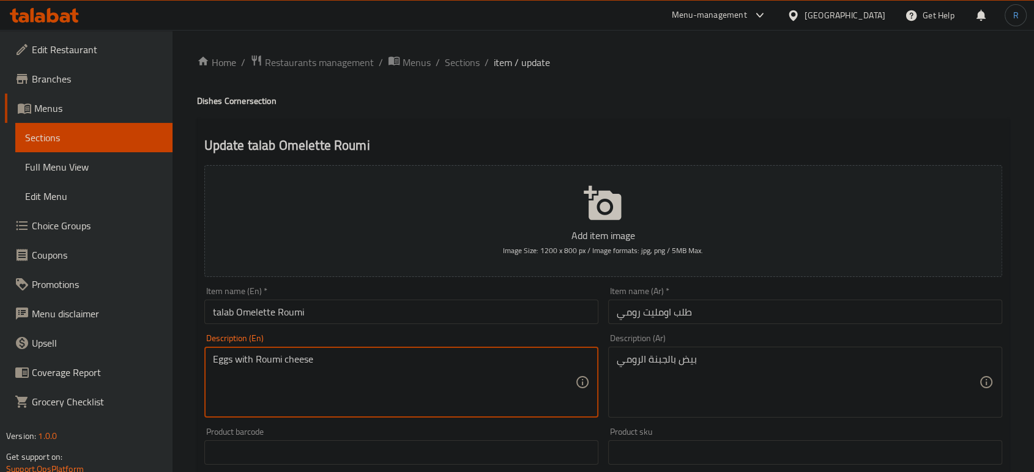
click at [248, 360] on textarea "Eggs with Roumi cheese" at bounding box center [394, 383] width 362 height 58
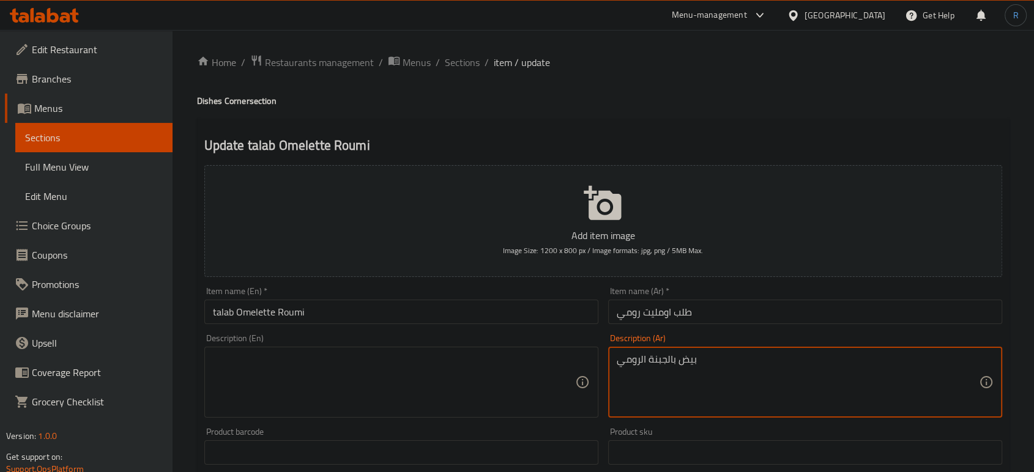
click at [657, 366] on textarea "بيض بالجبنة الرومي" at bounding box center [798, 383] width 362 height 58
click at [657, 365] on textarea "بيض بالجبنة الرومي" at bounding box center [798, 383] width 362 height 58
click at [387, 317] on input "talab Omelette Roumi" at bounding box center [401, 312] width 394 height 24
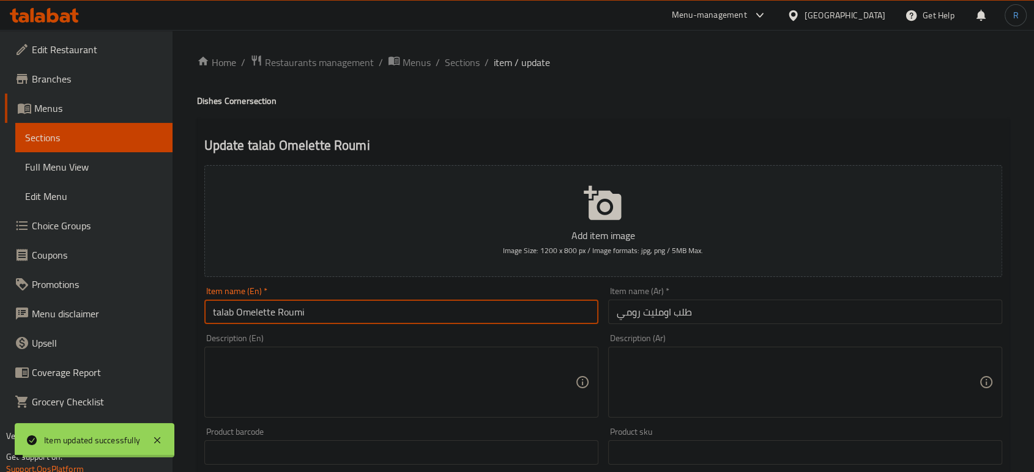
click at [382, 319] on input "talab Omelette Roumi" at bounding box center [401, 312] width 394 height 24
click at [453, 63] on span "Sections" at bounding box center [462, 62] width 35 height 15
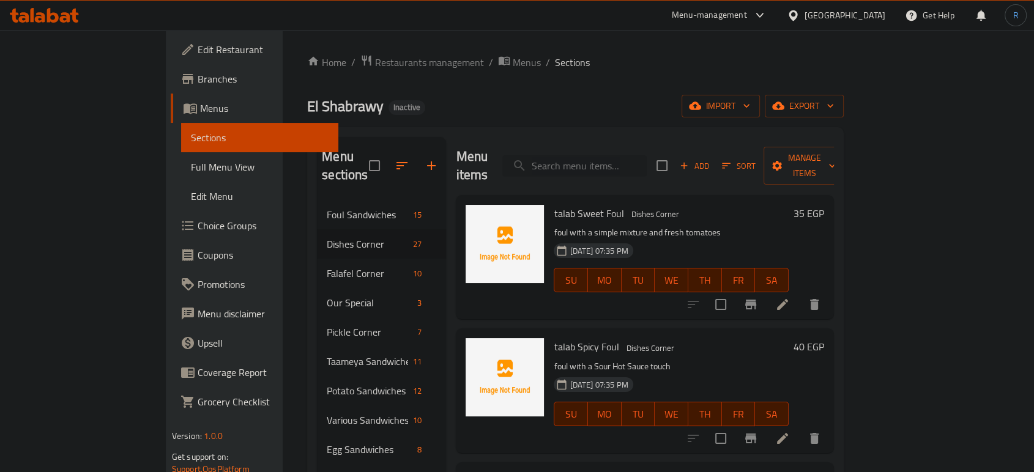
click at [617, 155] on input "search" at bounding box center [574, 165] width 144 height 21
paste input "talab Pastrami Omelette"
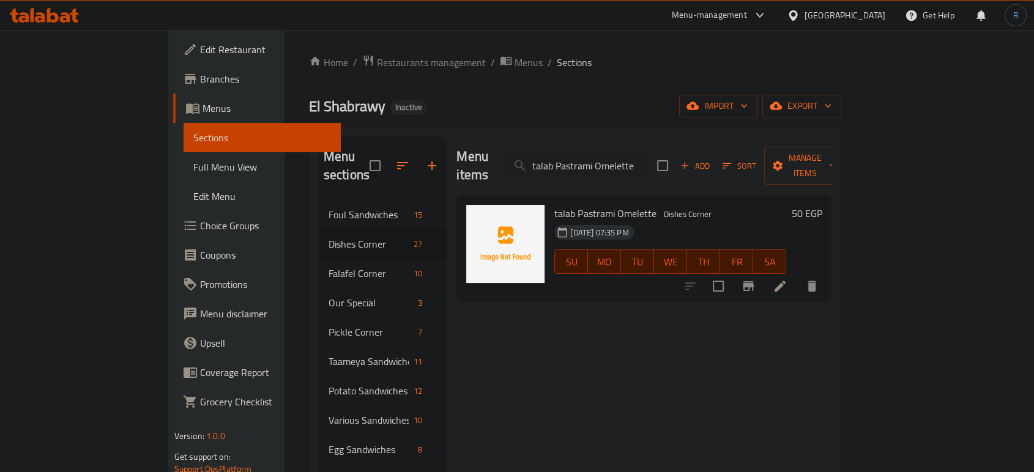
type input "talab Pastrami Omelette"
click at [797, 275] on li at bounding box center [780, 286] width 34 height 22
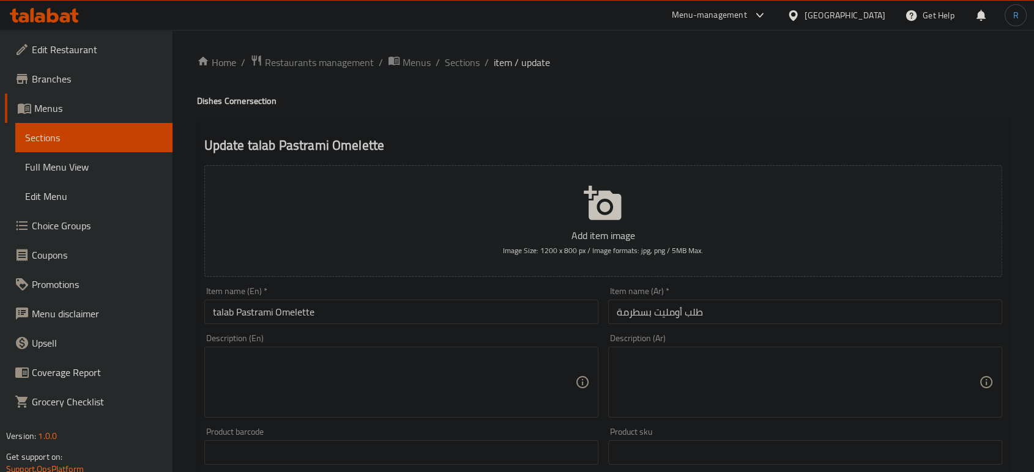
click at [715, 374] on textarea at bounding box center [798, 383] width 362 height 58
paste textarea "بيض محضر مع بسطرمة مدخنة."
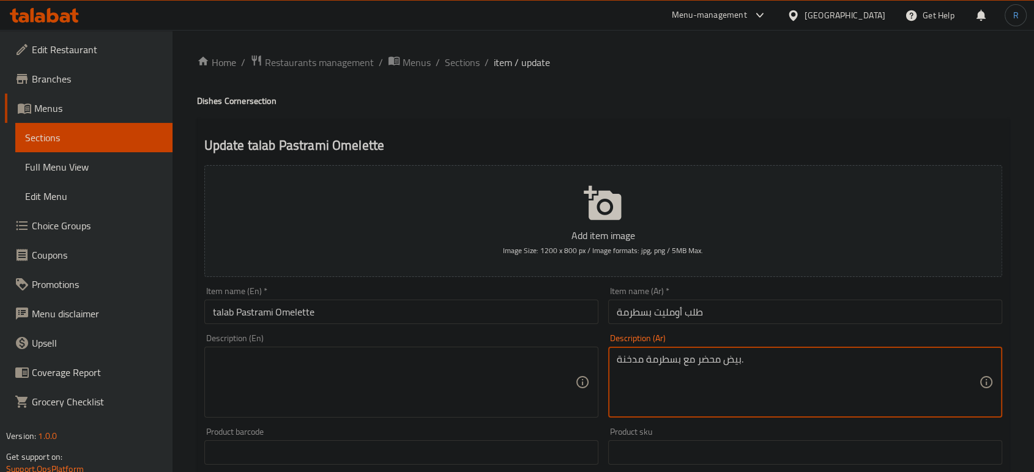
type textarea "بيض محضر مع بسطرمة مدخنة."
click at [431, 378] on textarea at bounding box center [394, 383] width 362 height 58
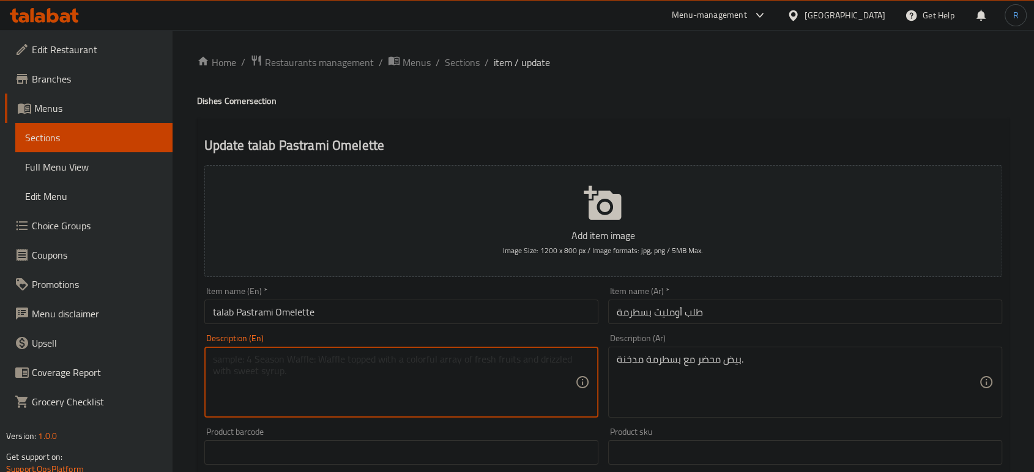
paste textarea "Eggs prepared with smoked pastrami."
type textarea "Eggs prepared with smoked pastrami."
click at [431, 316] on input "talab Pastrami Omelette" at bounding box center [401, 312] width 394 height 24
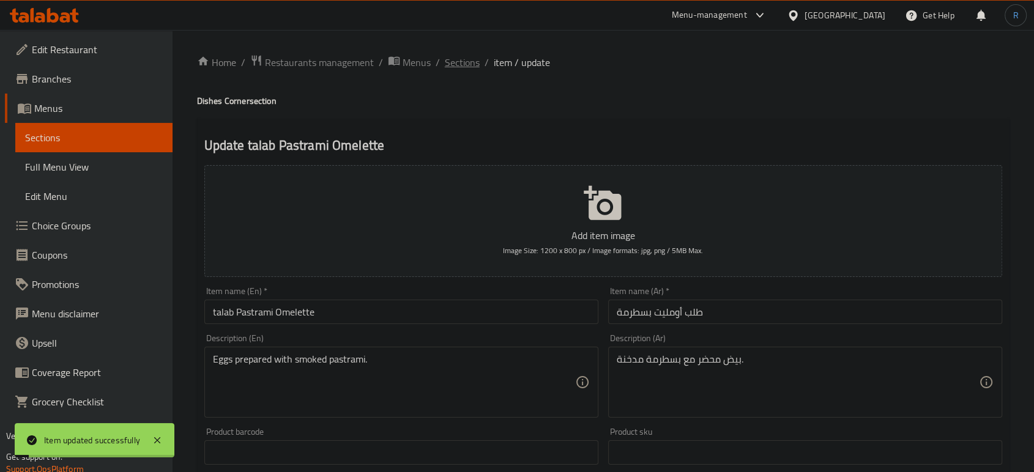
click at [464, 70] on span "Sections" at bounding box center [462, 62] width 35 height 15
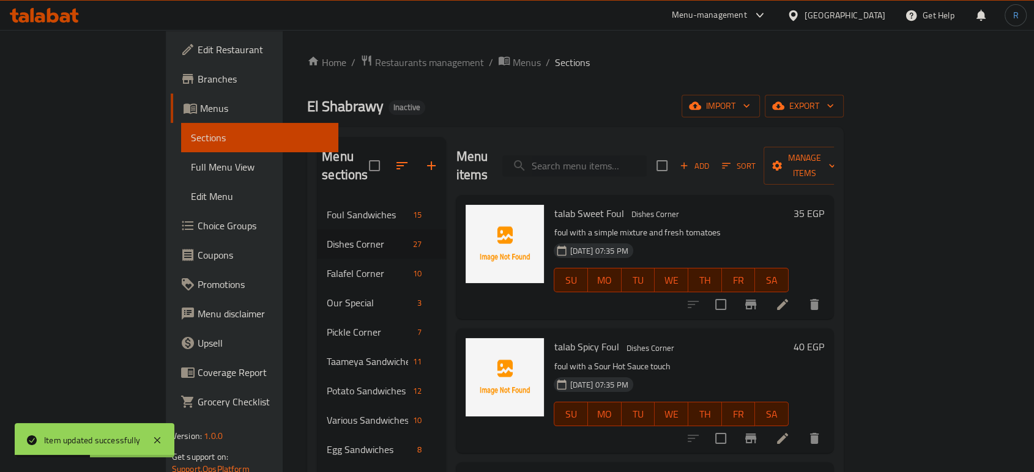
click at [618, 155] on input "search" at bounding box center [574, 165] width 144 height 21
paste input "talab Shabrawy Pizza"
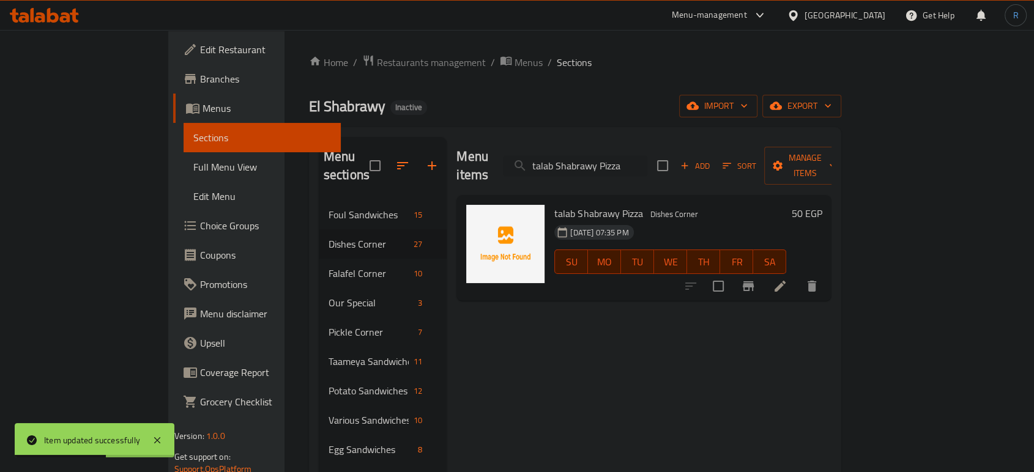
type input "talab Shabrawy Pizza"
click at [785, 281] on icon at bounding box center [779, 286] width 11 height 11
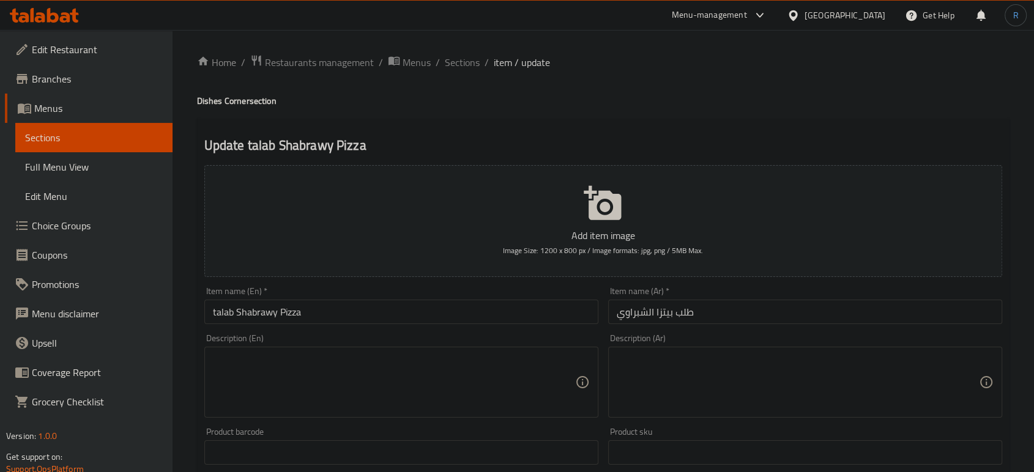
click at [716, 376] on textarea at bounding box center [798, 383] width 362 height 58
paste textarea "بيتزا صغيرة مميزة على طريقة المطعم."
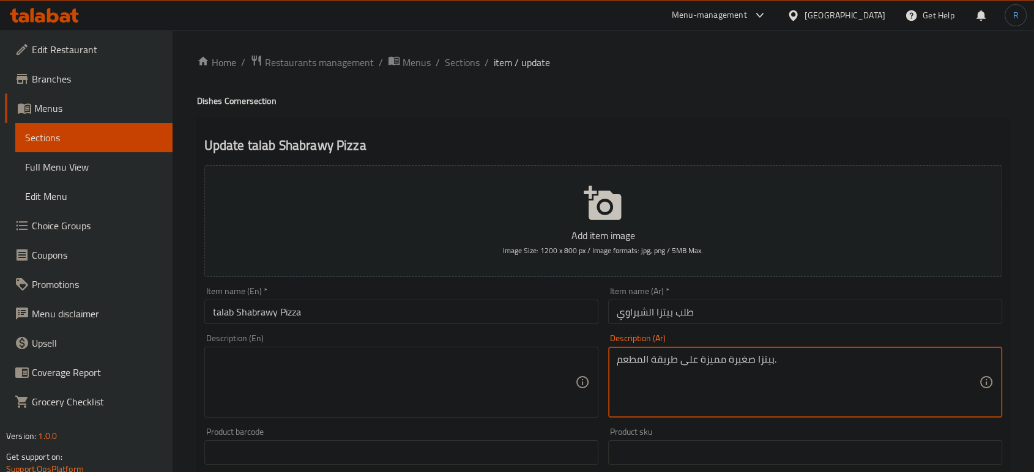
type textarea "بيتزا صغيرة مميزة على طريقة المطعم."
click at [357, 393] on textarea at bounding box center [394, 383] width 362 height 58
paste textarea "Special small pizza, the restaurant style."
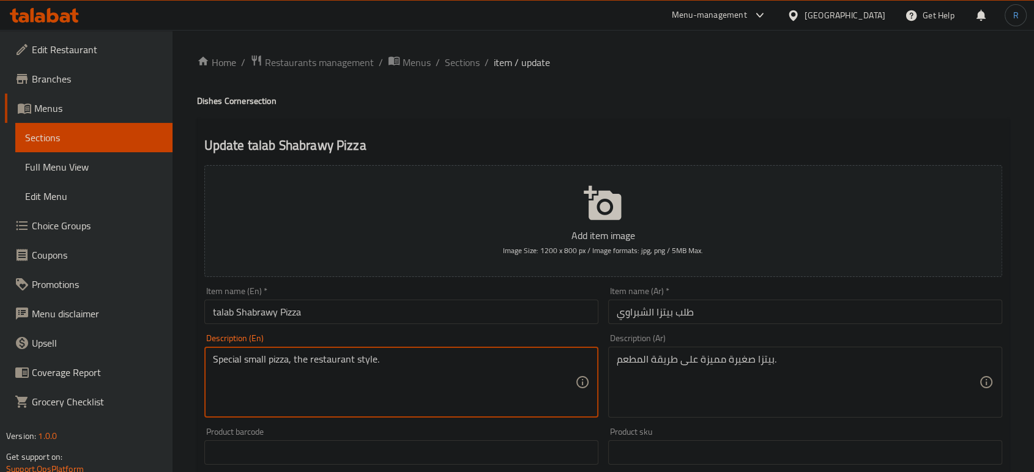
type textarea "Special small pizza, the restaurant style."
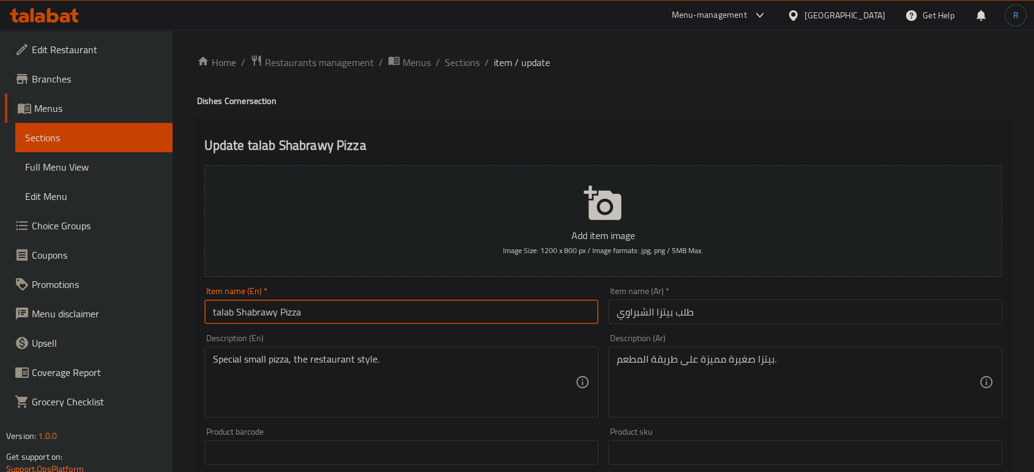
click at [339, 315] on input "talab Shabrawy Pizza" at bounding box center [401, 312] width 394 height 24
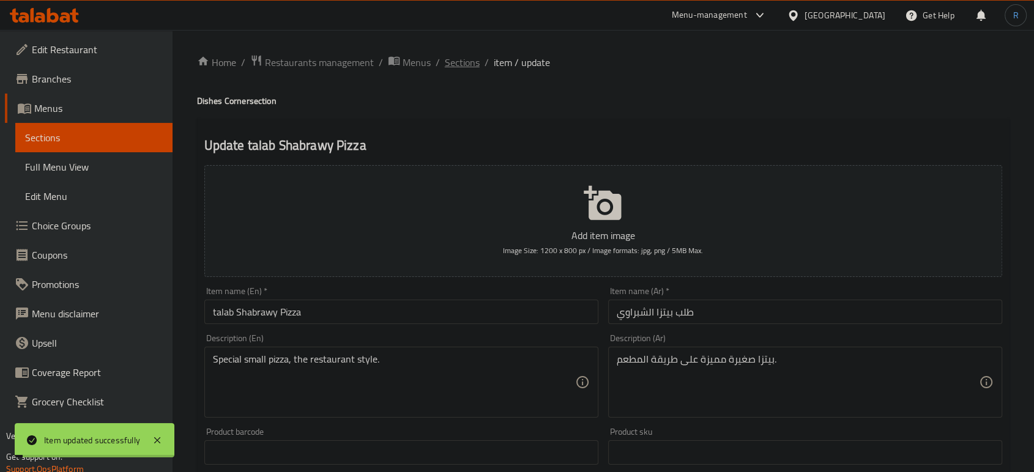
click at [457, 59] on span "Sections" at bounding box center [462, 62] width 35 height 15
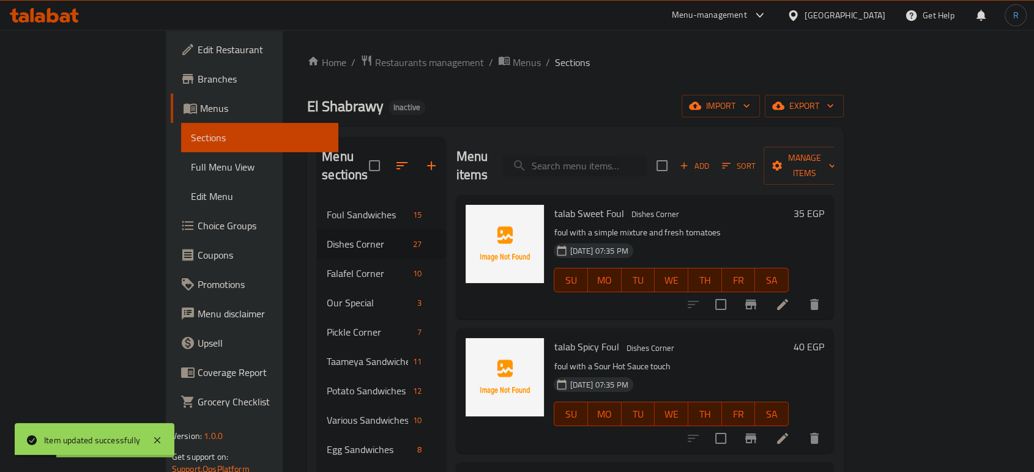
click at [630, 155] on input "search" at bounding box center [574, 165] width 144 height 21
paste input "talab Boiled Eggs"
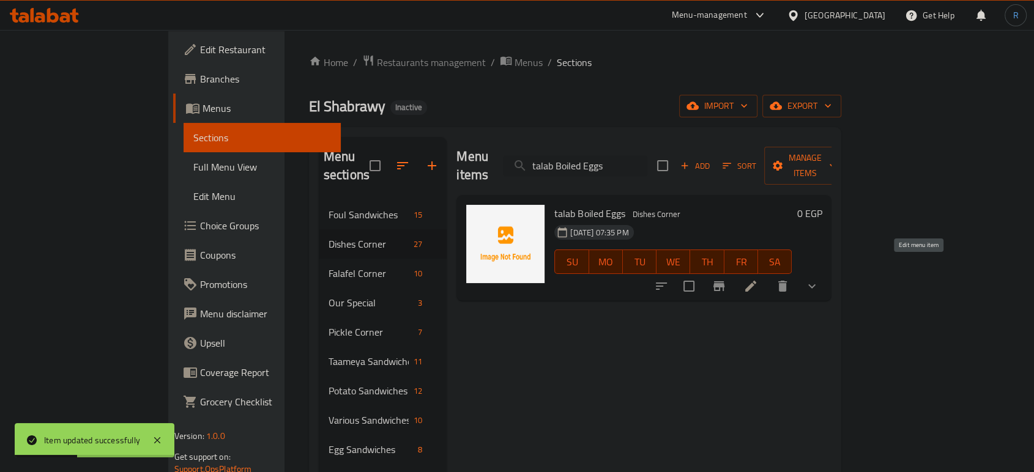
type input "talab Boiled Eggs"
click at [758, 279] on icon at bounding box center [750, 286] width 15 height 15
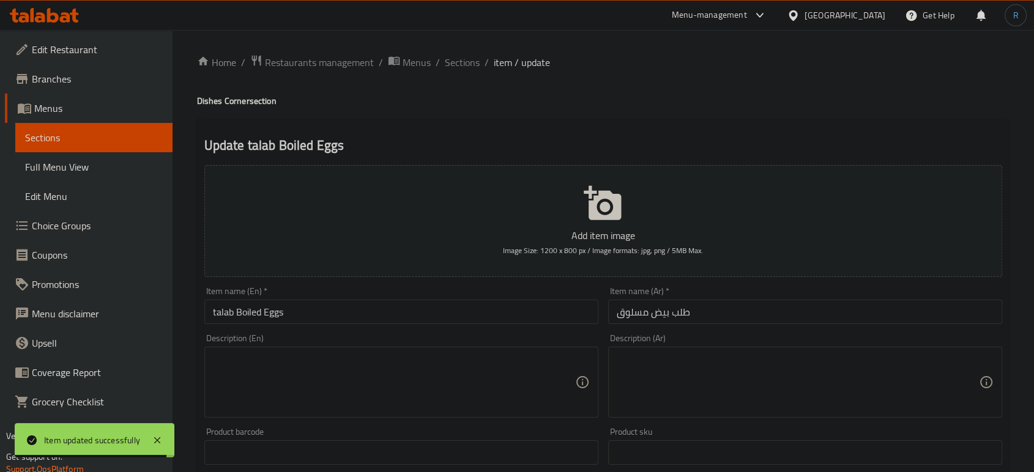
click at [708, 377] on textarea at bounding box center [798, 383] width 362 height 58
paste textarea "بيض مسلوق طازة."
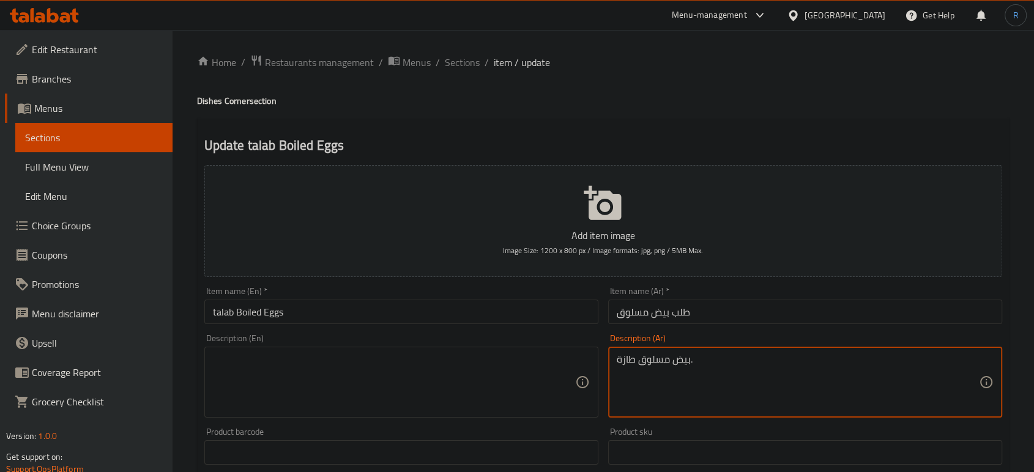
type textarea "بيض مسلوق طازة."
click at [428, 390] on textarea at bounding box center [394, 383] width 362 height 58
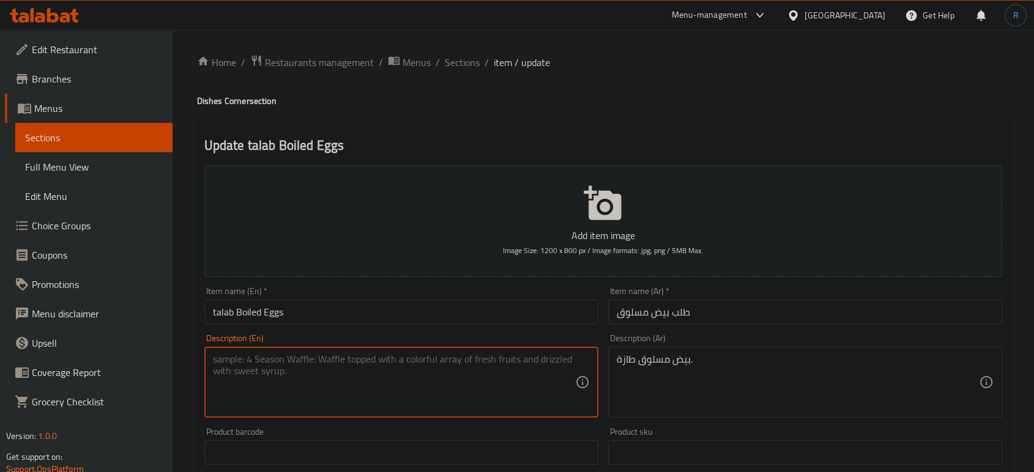
paste textarea "Fresh boiled eggs."
type textarea "Fresh boiled eggs."
click at [420, 310] on input "talab Boiled Eggs" at bounding box center [401, 312] width 394 height 24
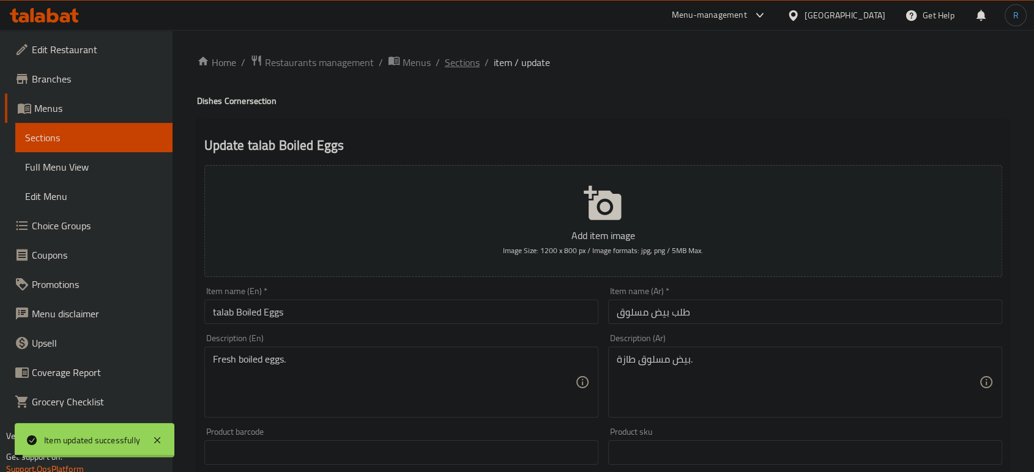
click at [454, 62] on span "Sections" at bounding box center [462, 62] width 35 height 15
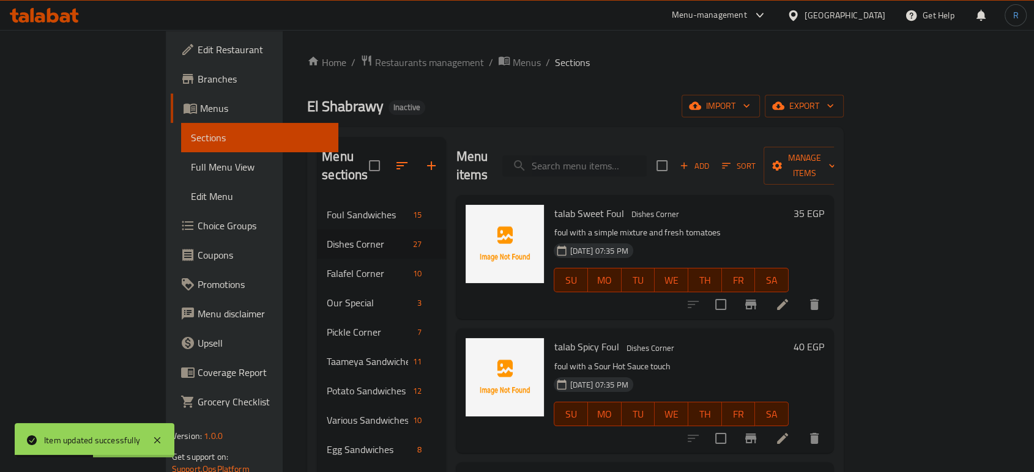
click at [615, 155] on input "search" at bounding box center [574, 165] width 144 height 21
paste input "box Salad baladi"
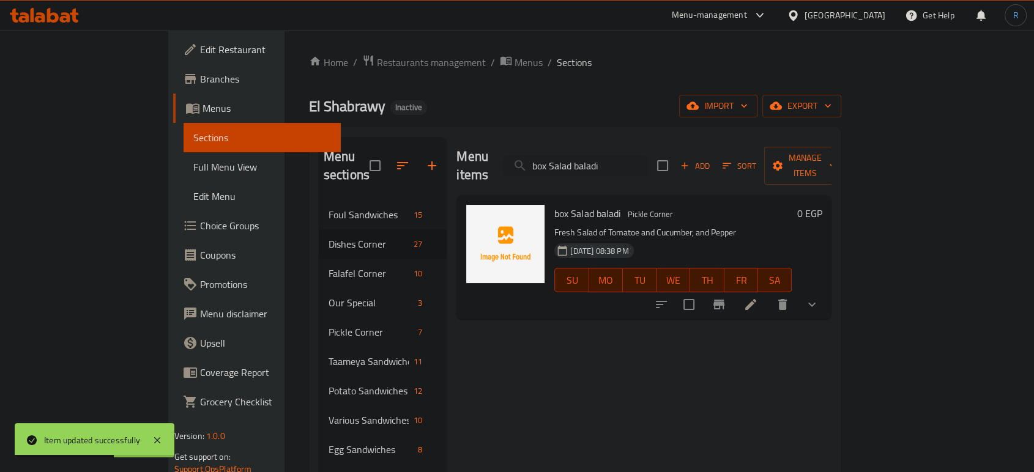
type input "box Salad baladi"
click at [758, 297] on icon at bounding box center [750, 304] width 15 height 15
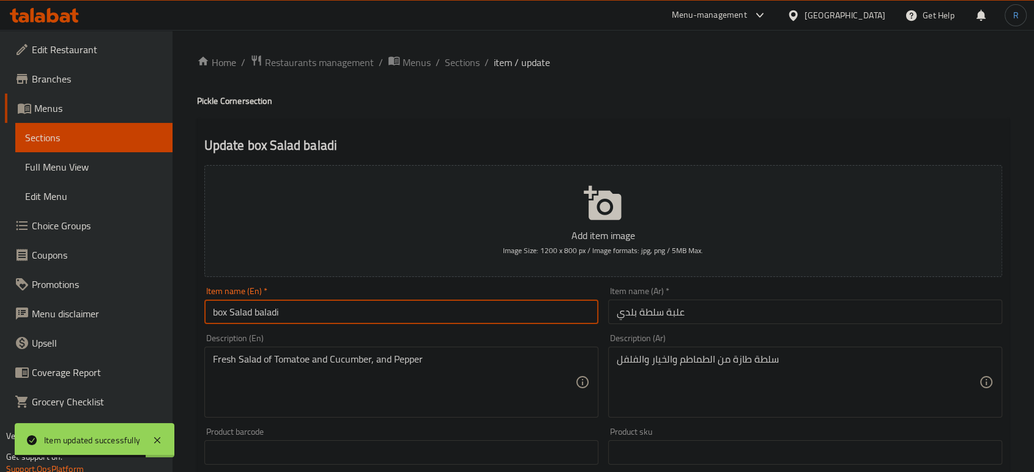
click at [221, 315] on input "box Salad baladi" at bounding box center [401, 312] width 394 height 24
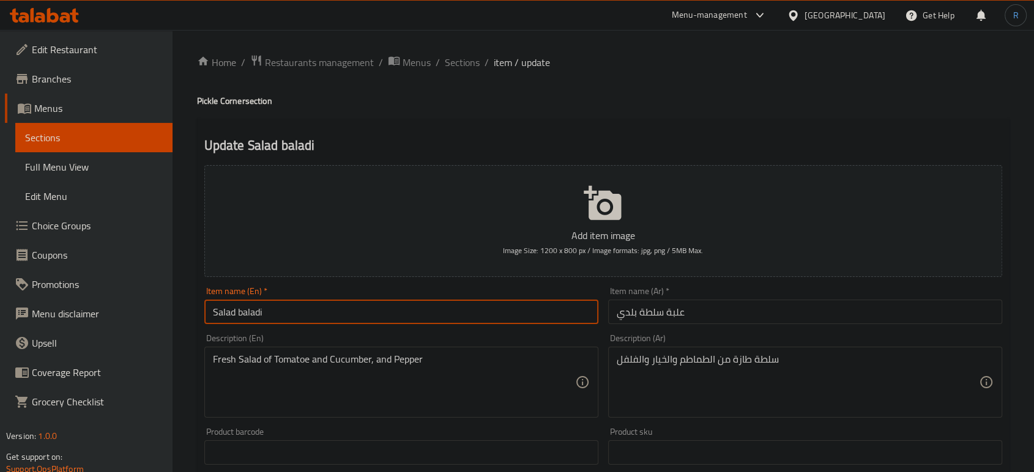
click at [279, 316] on input "Salad baladi" at bounding box center [401, 312] width 394 height 24
paste input "box"
click at [258, 316] on input "Salad baladi box" at bounding box center [401, 312] width 394 height 24
click at [210, 318] on input "Salad box" at bounding box center [401, 312] width 394 height 24
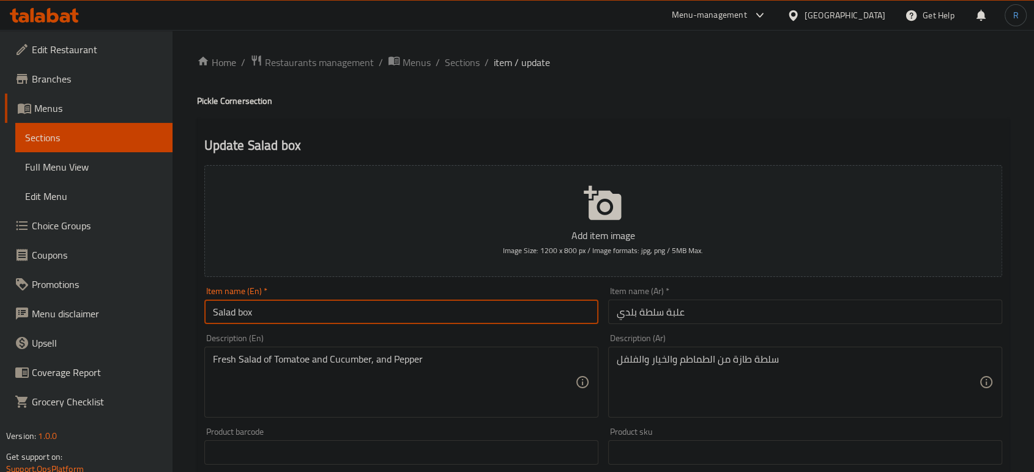
paste input "baladi"
type input "baladi Salad box"
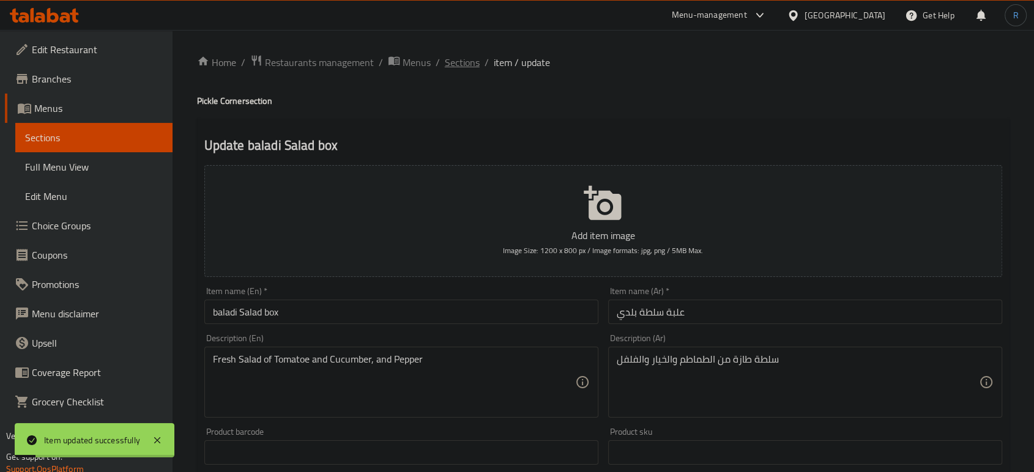
click at [469, 63] on span "Sections" at bounding box center [462, 62] width 35 height 15
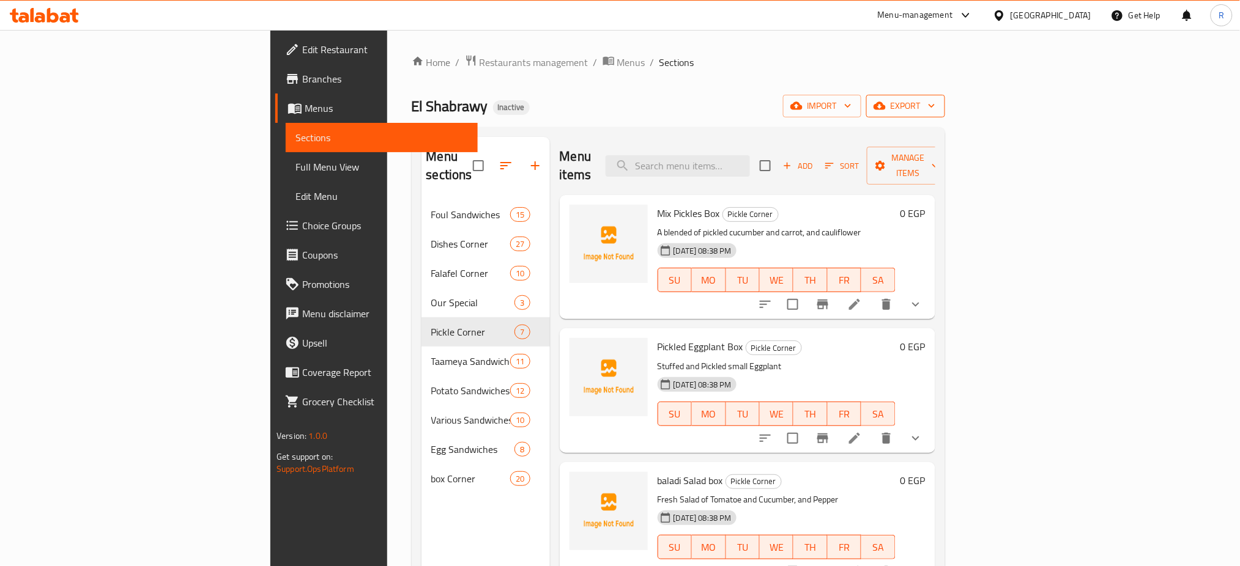
click at [935, 99] on span "export" at bounding box center [905, 105] width 59 height 15
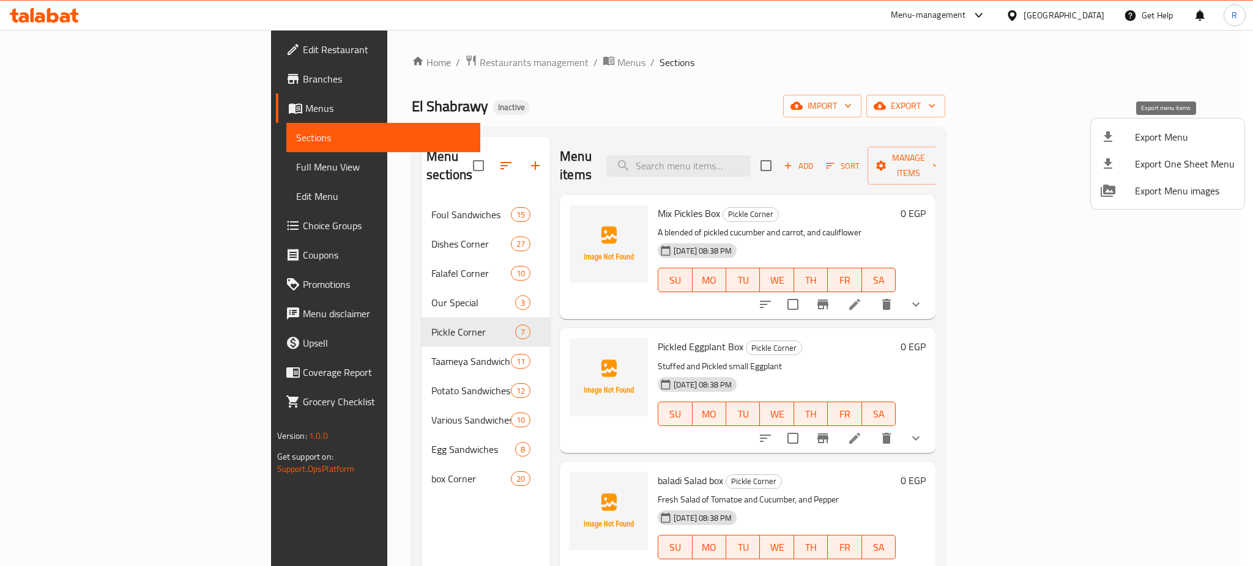
click at [1044, 137] on span "Export Menu" at bounding box center [1185, 137] width 100 height 15
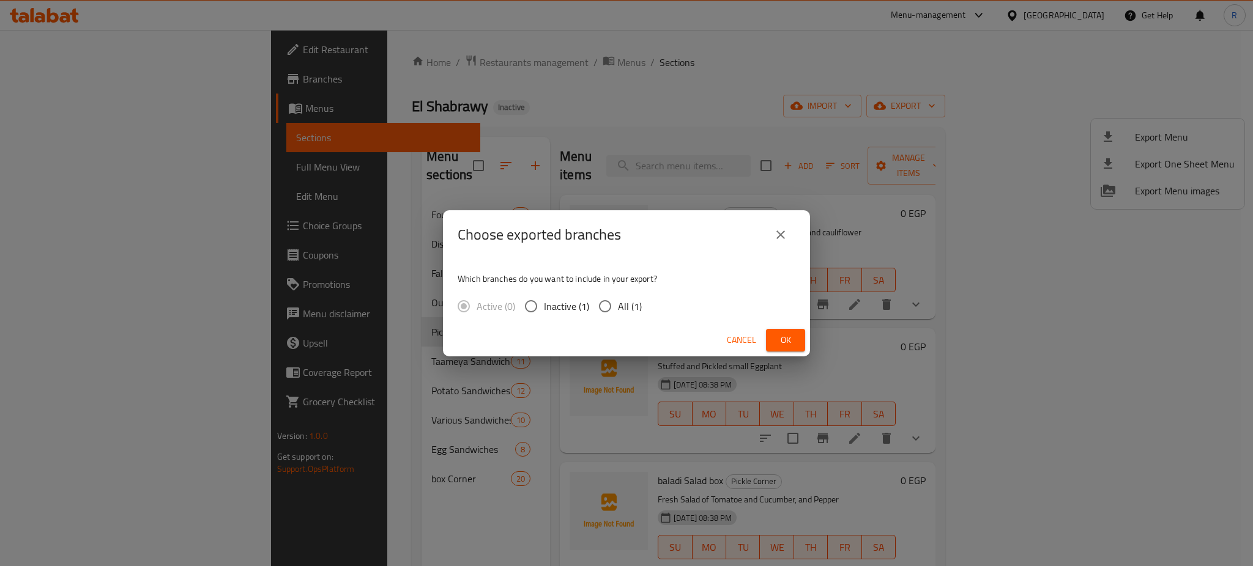
click at [790, 345] on span "Ok" at bounding box center [786, 340] width 20 height 15
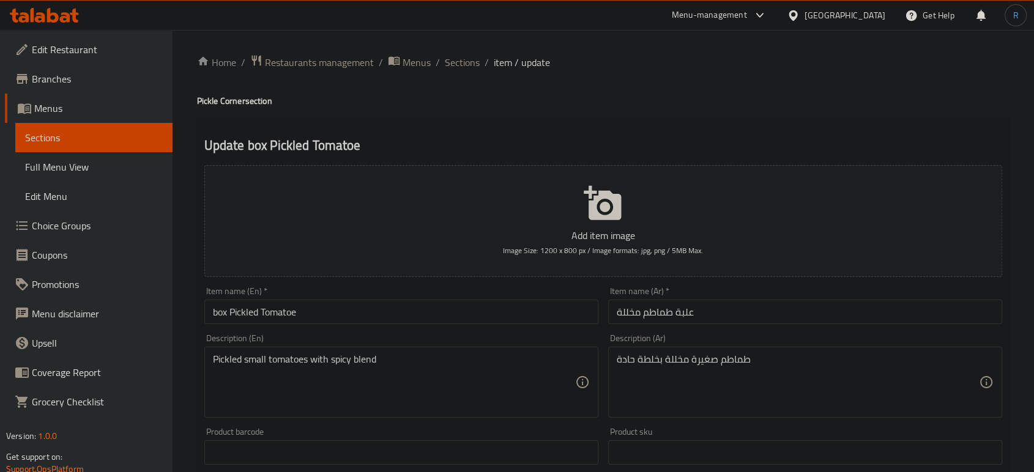
click at [223, 319] on input "box Pickled Tomatoe" at bounding box center [401, 312] width 394 height 24
click at [318, 311] on input "Pickled Tomatoe" at bounding box center [401, 312] width 394 height 24
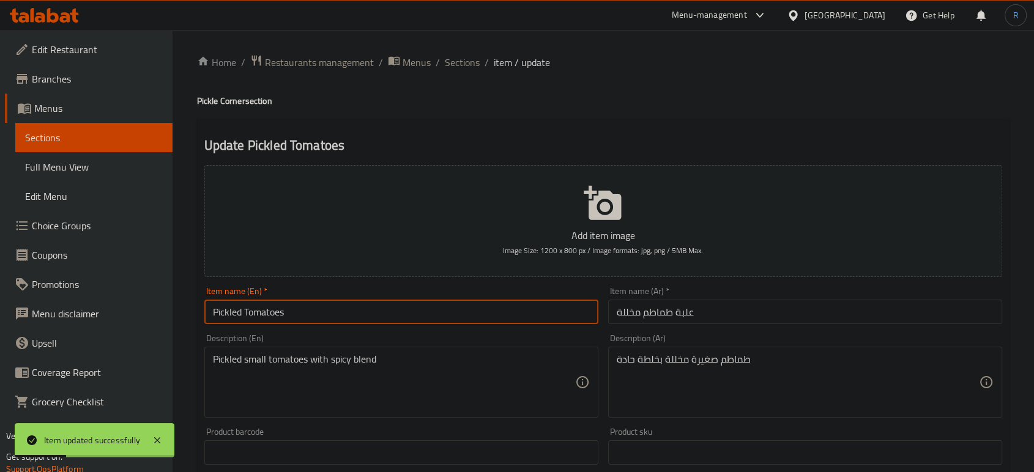
paste input "box"
type input "Pickled Tomatoes box"
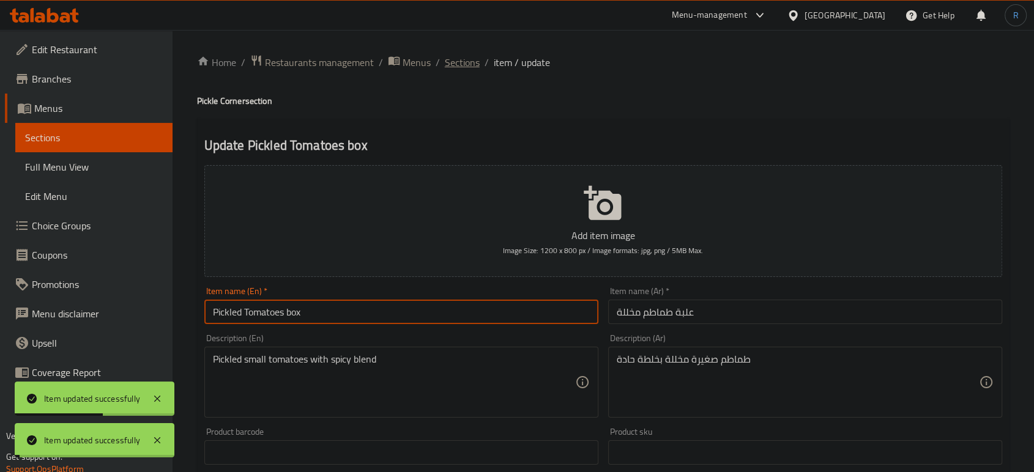
click at [461, 62] on span "Sections" at bounding box center [462, 62] width 35 height 15
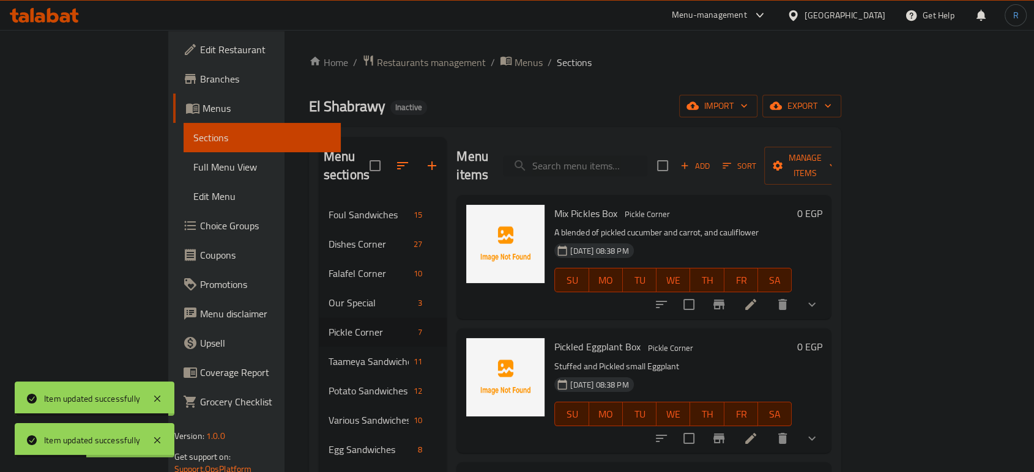
click at [625, 132] on div "Menu sections Foul Sandwiches 15 Dishes Corner 27 Falafel Corner 10 Our Special…" at bounding box center [575, 373] width 533 height 492
click at [625, 155] on input "search" at bounding box center [575, 165] width 144 height 21
paste input "Mix Pickles Box"
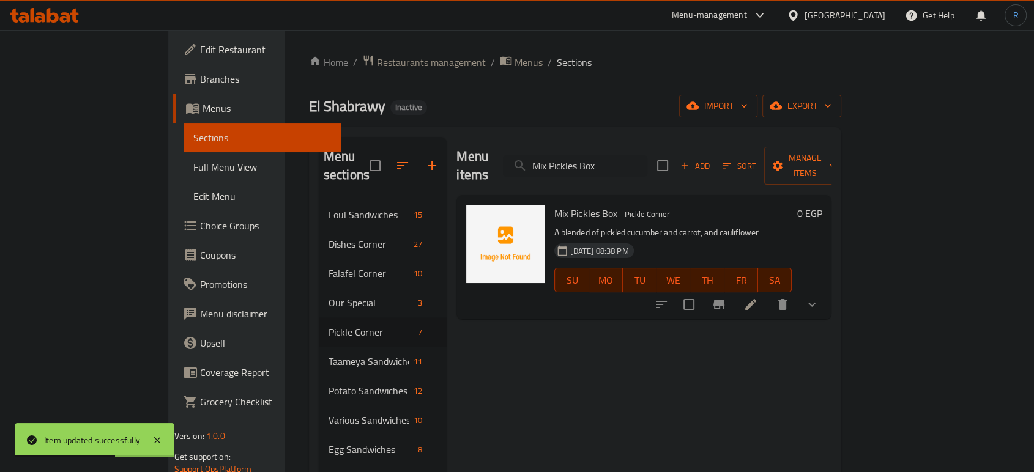
type input "Mix Pickles Box"
click at [758, 297] on icon at bounding box center [750, 304] width 15 height 15
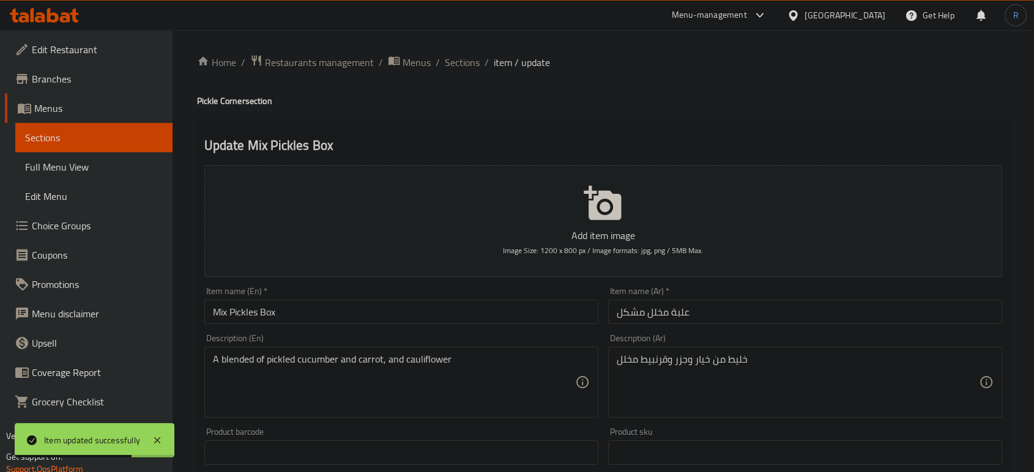
scroll to position [68, 0]
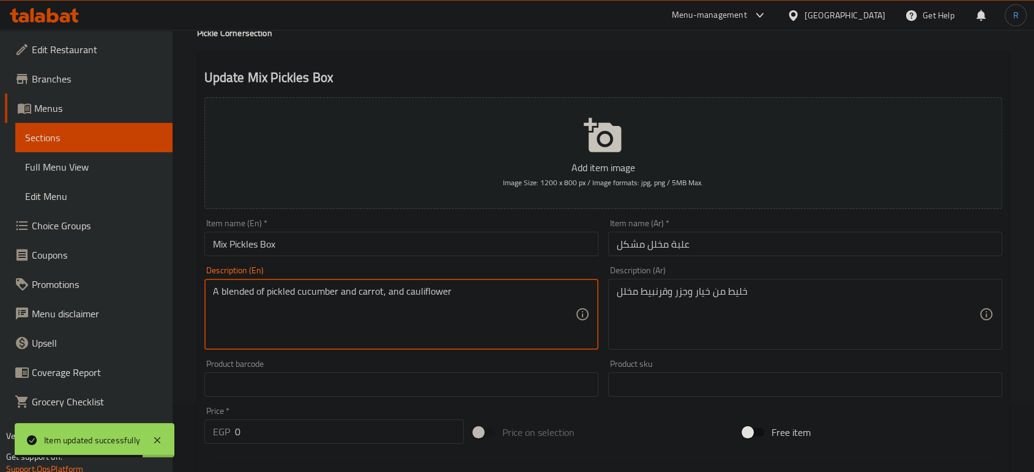
click at [239, 291] on textarea "A blended of pickled cucumber and carrot, and cauliflower" at bounding box center [394, 315] width 362 height 58
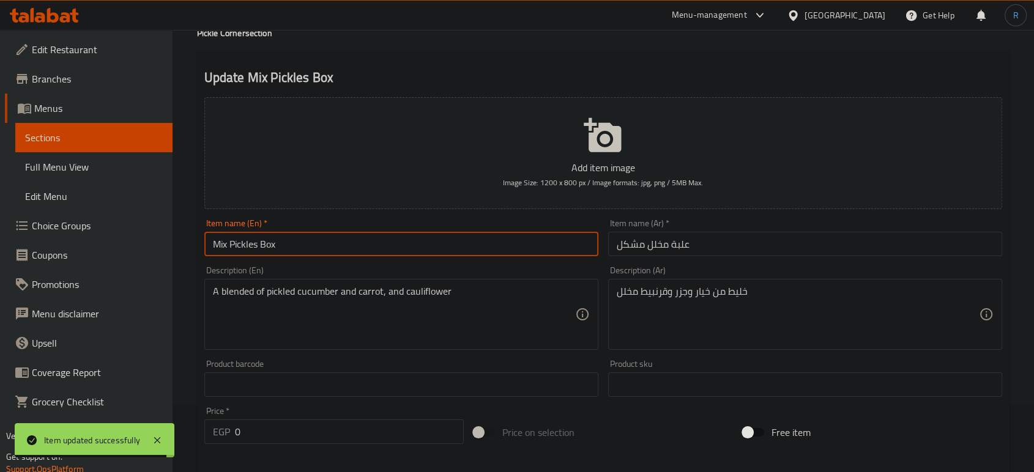
click at [225, 245] on input "Mix Pickles Box" at bounding box center [401, 244] width 394 height 24
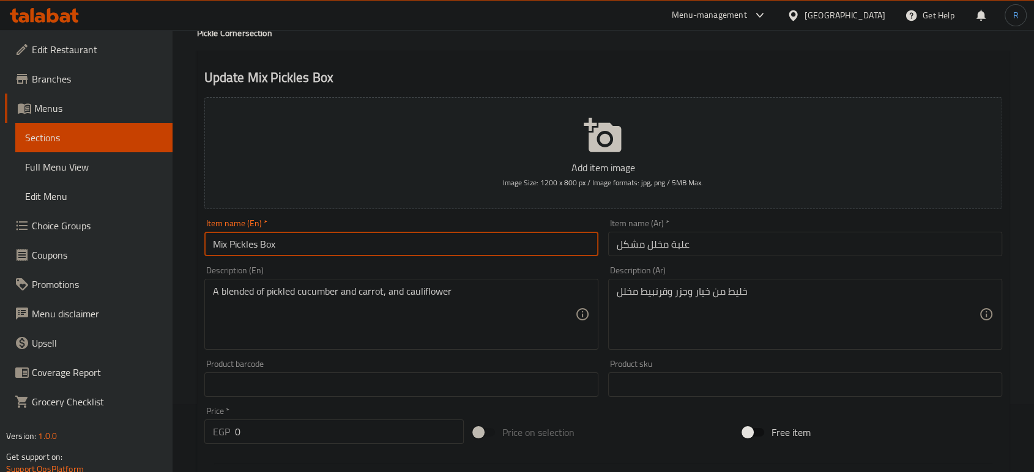
click at [221, 245] on input "Mix Pickles Box" at bounding box center [401, 244] width 394 height 24
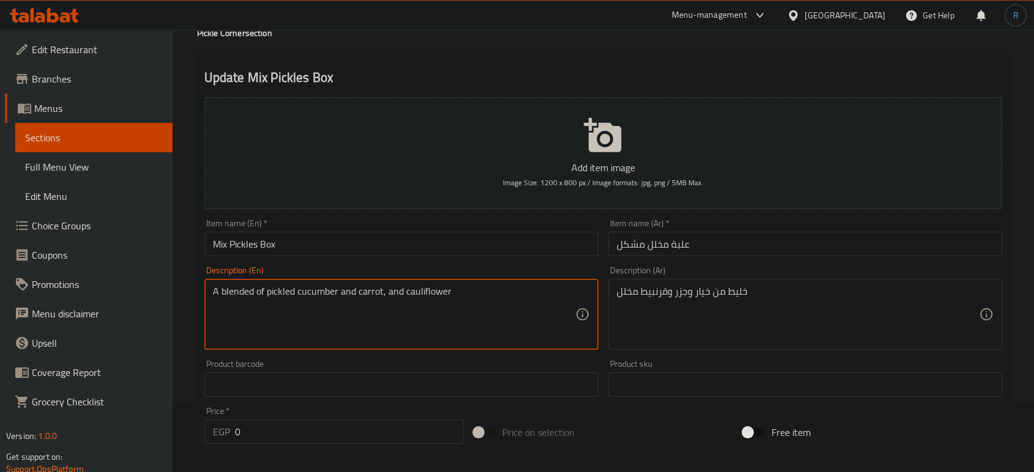
click at [231, 286] on textarea "A blended of pickled cucumber and carrot, and cauliflower" at bounding box center [394, 315] width 362 height 58
paste textarea "Mix"
click at [264, 281] on div "A Mix of pickled cucumber and carrot, and cauliflower Description (En)" at bounding box center [401, 314] width 394 height 71
click at [265, 289] on textarea "A Mix of pickled cucumber and carrot, and cauliflower" at bounding box center [394, 315] width 362 height 58
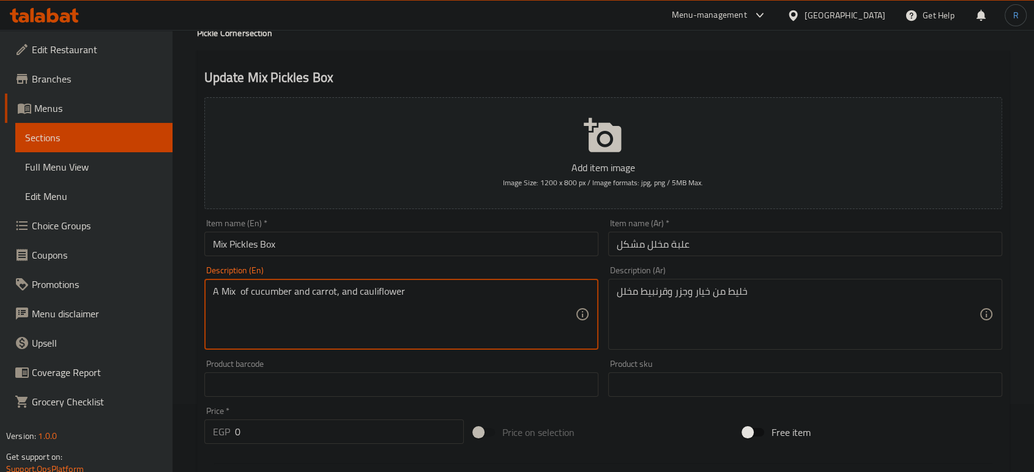
click at [419, 294] on textarea "A Mix of cucumber and carrot, and cauliflower" at bounding box center [394, 315] width 362 height 58
paste textarea "pickled"
click at [295, 293] on textarea "A Mix of cucumber and carrot, and cauliflower pickled" at bounding box center [394, 315] width 362 height 58
type textarea "A Mix of cucumber, carrot, and cauliflower pickled"
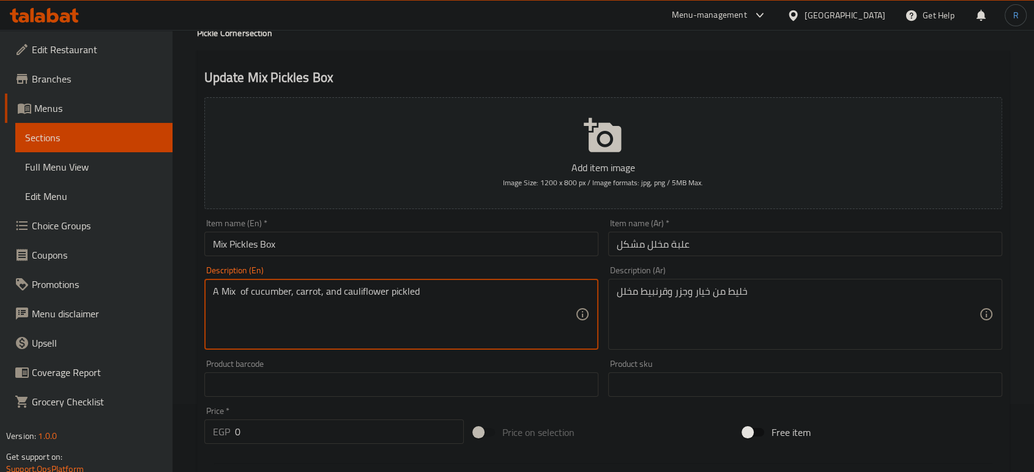
click at [346, 243] on input "Mix Pickles Box" at bounding box center [401, 244] width 394 height 24
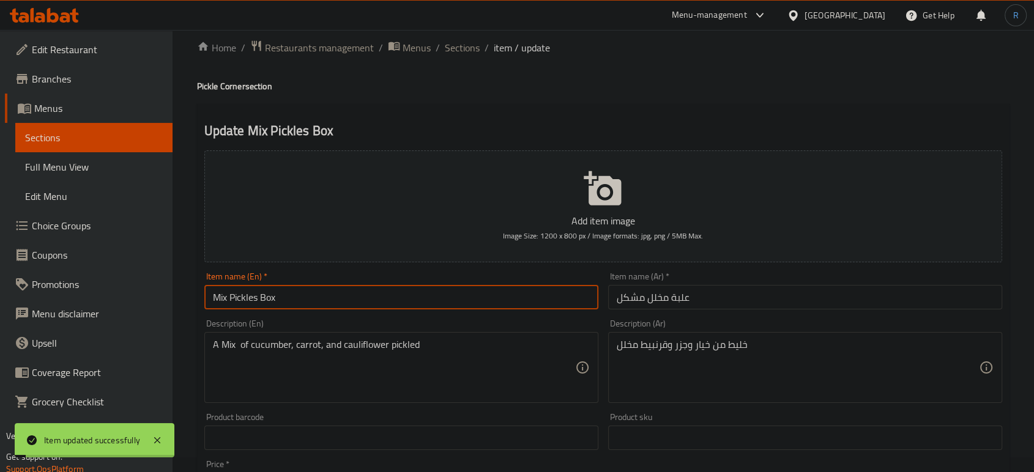
scroll to position [0, 0]
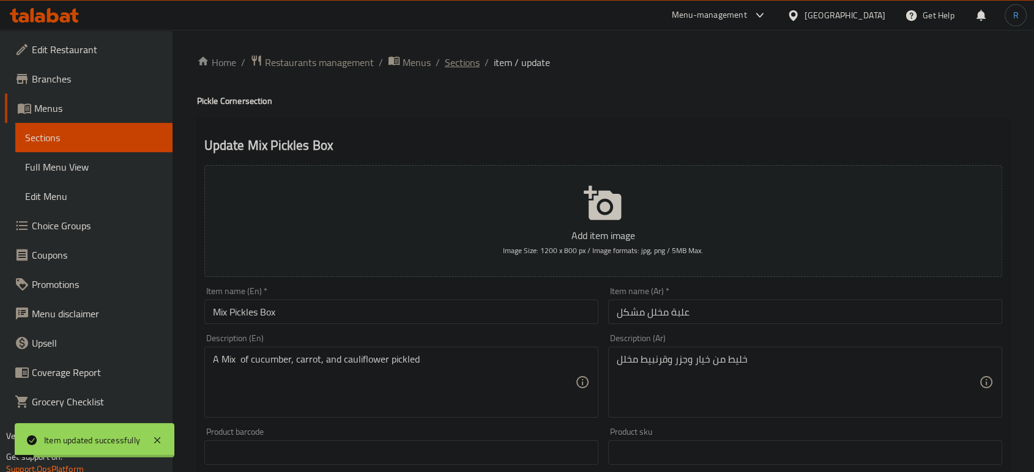
click at [469, 56] on span "Sections" at bounding box center [462, 62] width 35 height 15
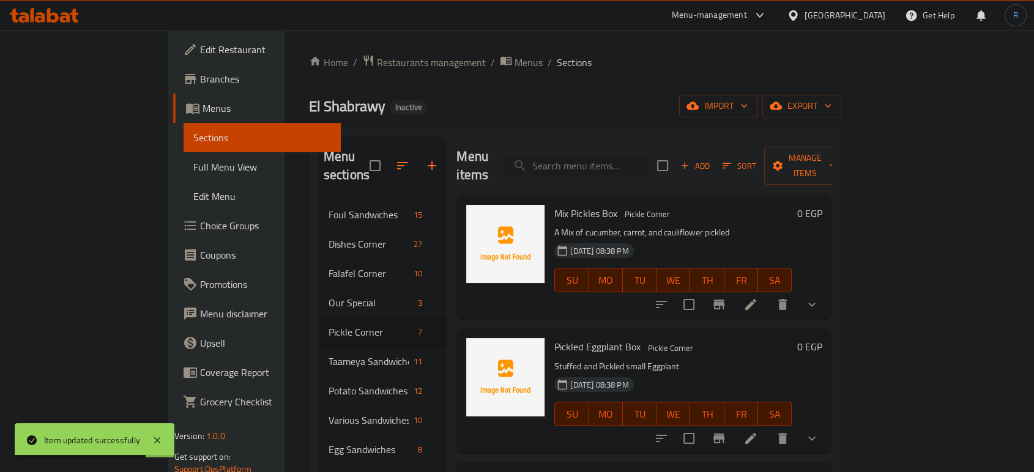
click at [625, 160] on input "search" at bounding box center [575, 165] width 144 height 21
paste input "box Pickled Tomatoe"
type input "box Pickled Tomatoe"
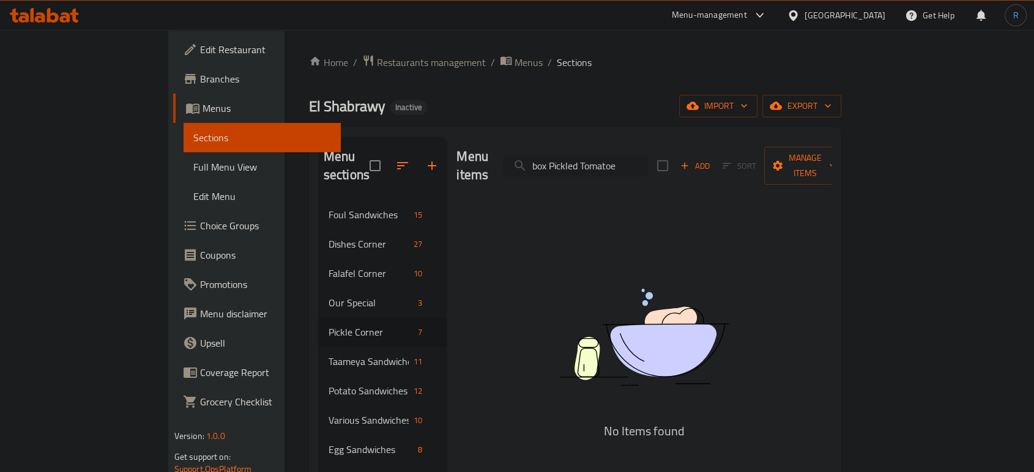
click at [633, 155] on input "box Pickled Tomatoe" at bounding box center [575, 165] width 144 height 21
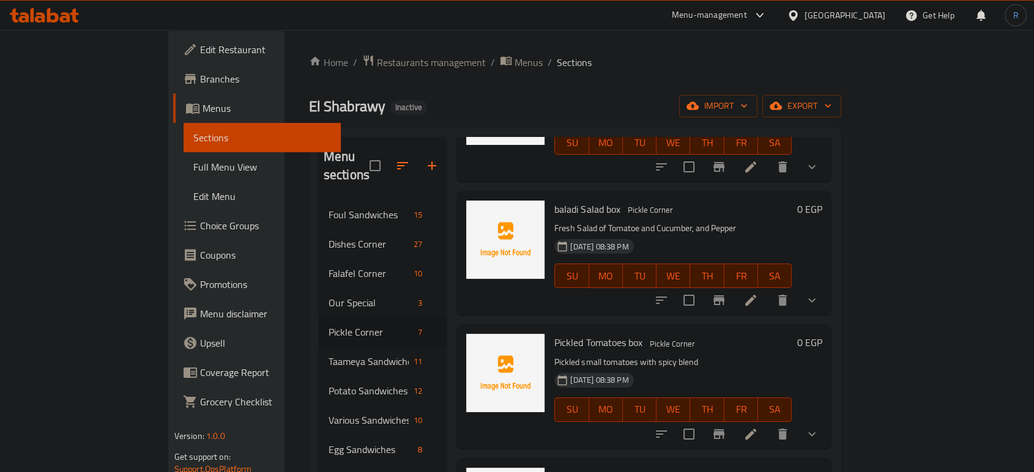
scroll to position [340, 0]
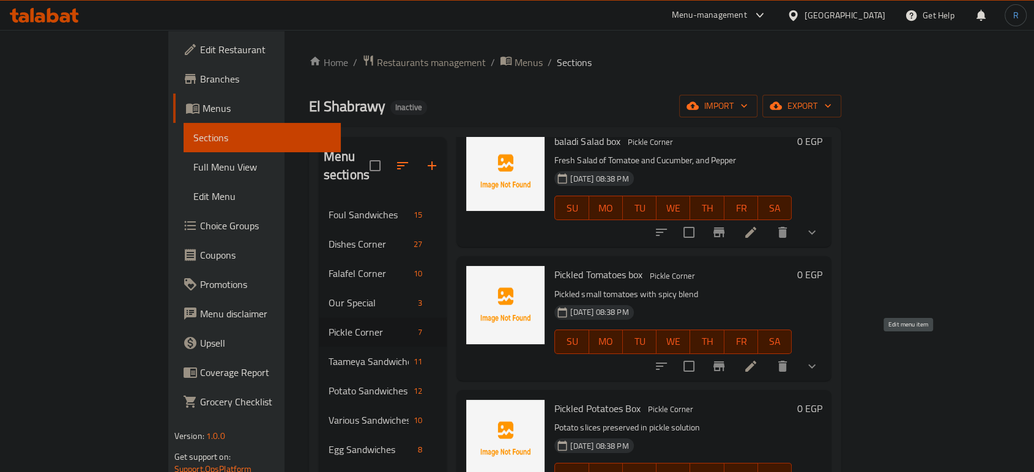
click at [758, 359] on icon at bounding box center [750, 366] width 15 height 15
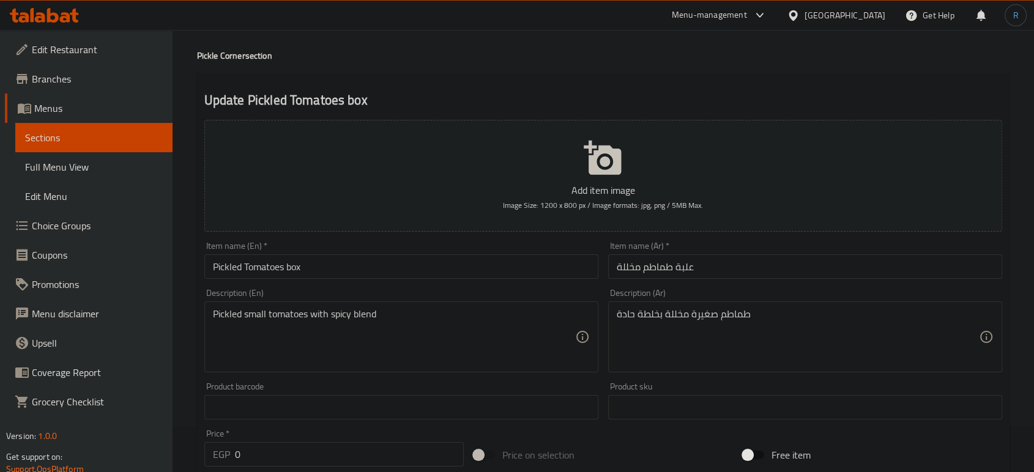
scroll to position [68, 0]
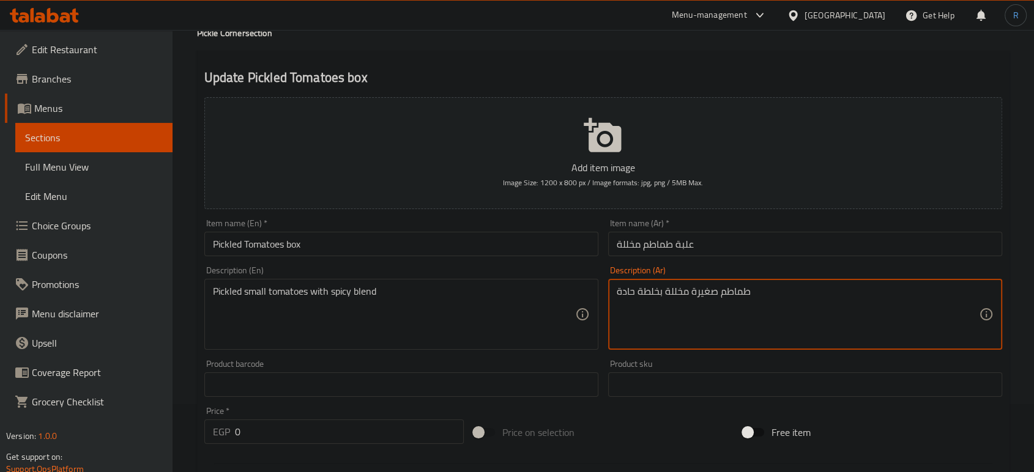
click at [660, 294] on textarea "طماطم صغيرة مخللة بخلطة حادة" at bounding box center [798, 315] width 362 height 58
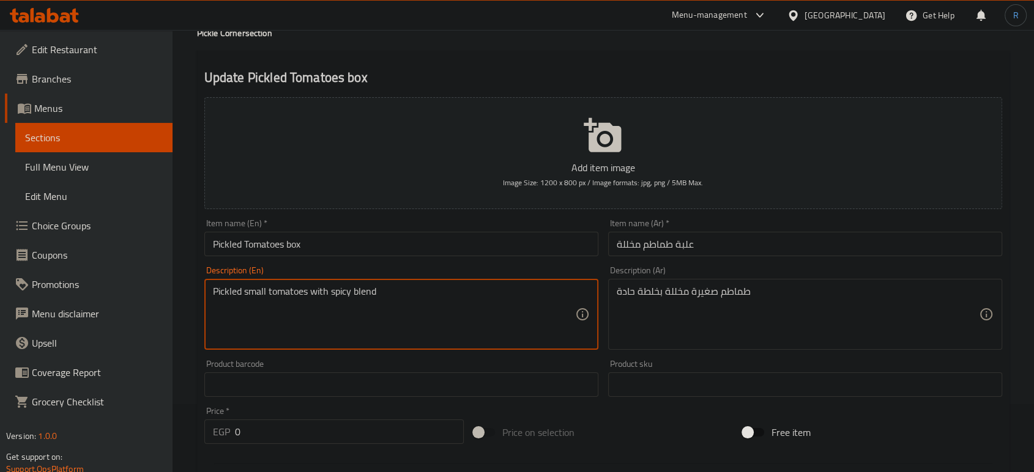
click at [336, 294] on textarea "Pickled small tomatoes with spicy blend" at bounding box center [394, 315] width 362 height 58
paste textarea "harp"
type textarea "Pickled small tomatoes with sharp blend"
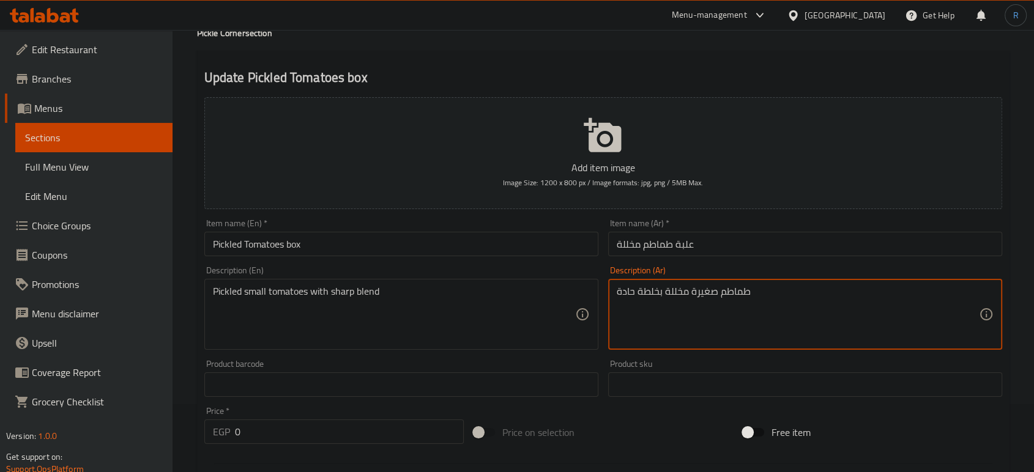
drag, startPoint x: 661, startPoint y: 294, endPoint x: 613, endPoint y: 294, distance: 47.7
click at [659, 298] on textarea "طماطم صغيرة مخللة بخلطة حادة" at bounding box center [798, 315] width 362 height 58
click at [643, 310] on textarea "طماطم صغيرة مخللة بخلطة حادة" at bounding box center [798, 315] width 362 height 58
drag, startPoint x: 657, startPoint y: 293, endPoint x: 598, endPoint y: 295, distance: 58.8
click at [598, 295] on div "Add item image Image Size: 1200 x 800 px / Image formats: jpg, png / 5MB Max. I…" at bounding box center [603, 355] width 808 height 527
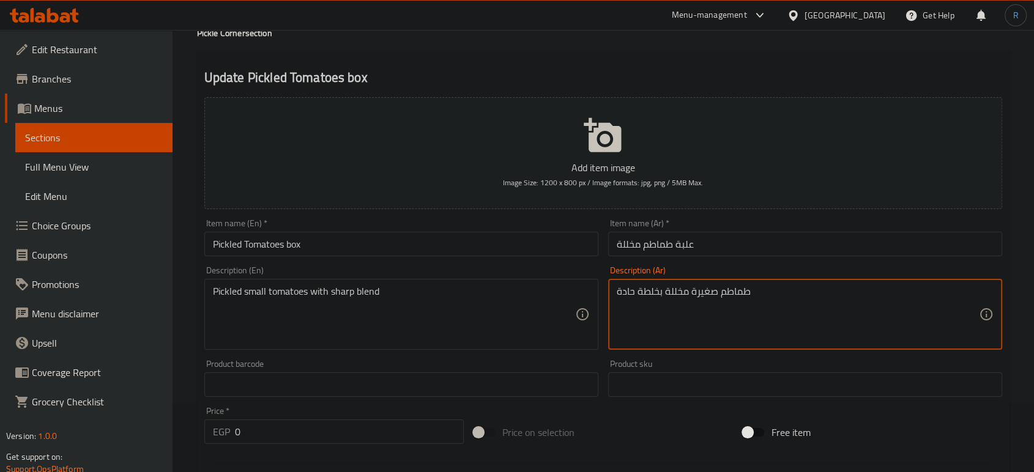
click at [512, 250] on input "Pickled Tomatoes box" at bounding box center [401, 244] width 394 height 24
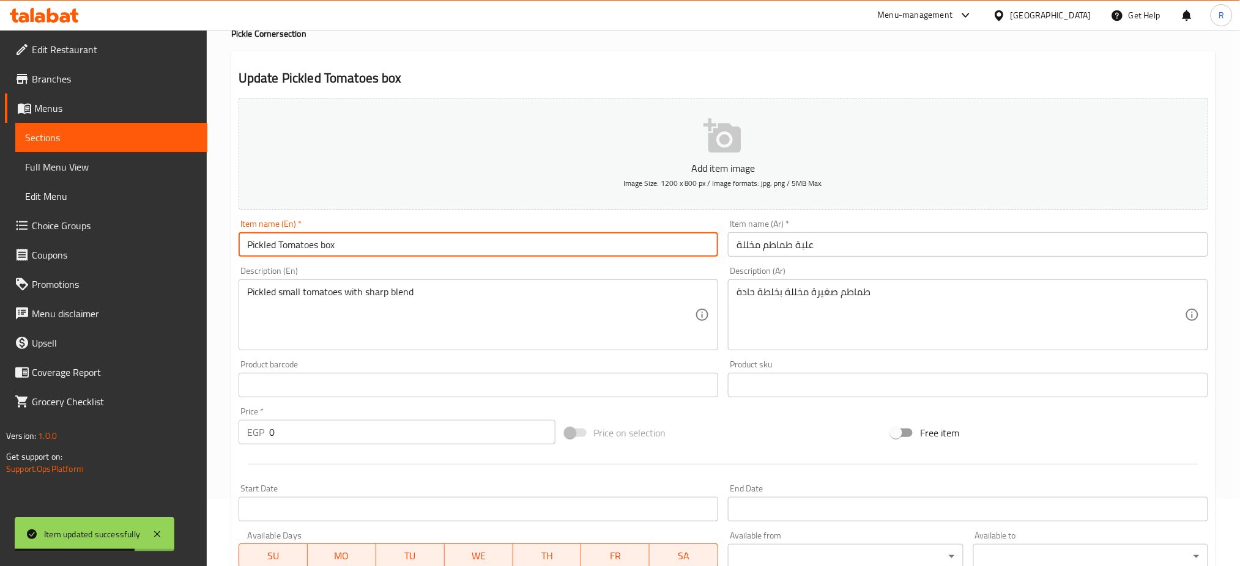
scroll to position [0, 0]
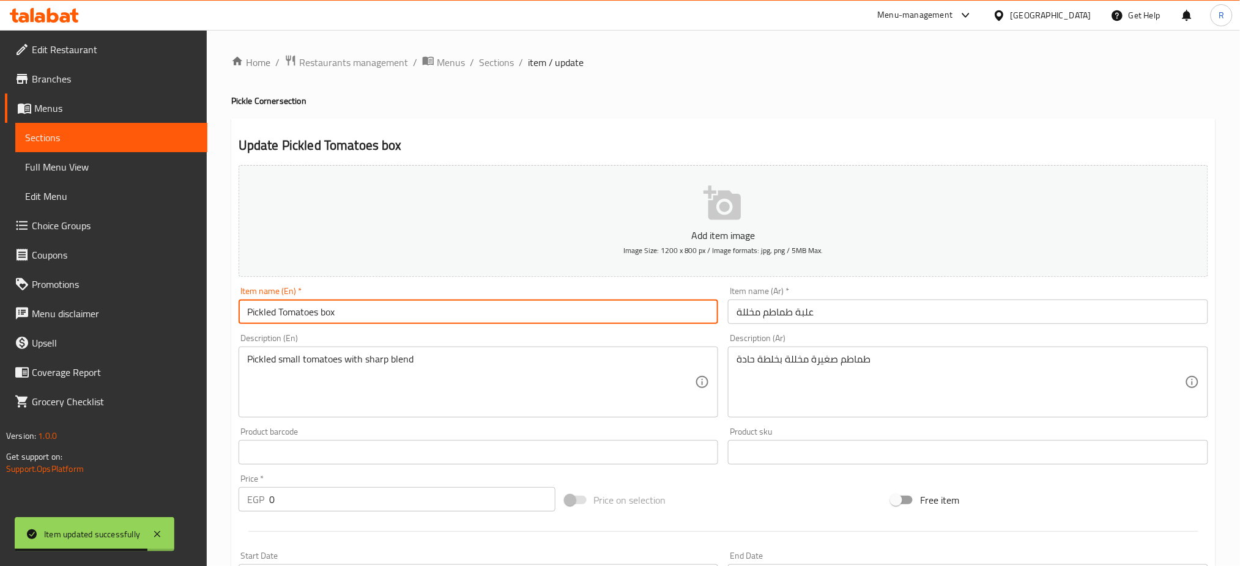
drag, startPoint x: 497, startPoint y: 66, endPoint x: 612, endPoint y: 0, distance: 132.6
click at [497, 66] on span "Sections" at bounding box center [496, 62] width 35 height 15
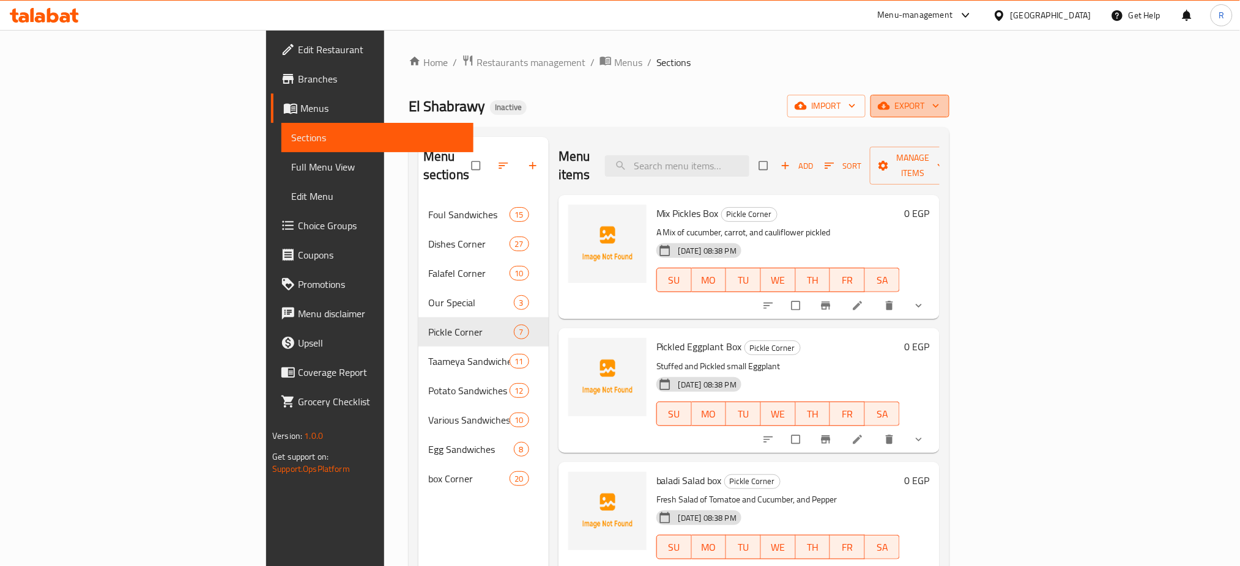
click at [940, 106] on span "export" at bounding box center [909, 105] width 59 height 15
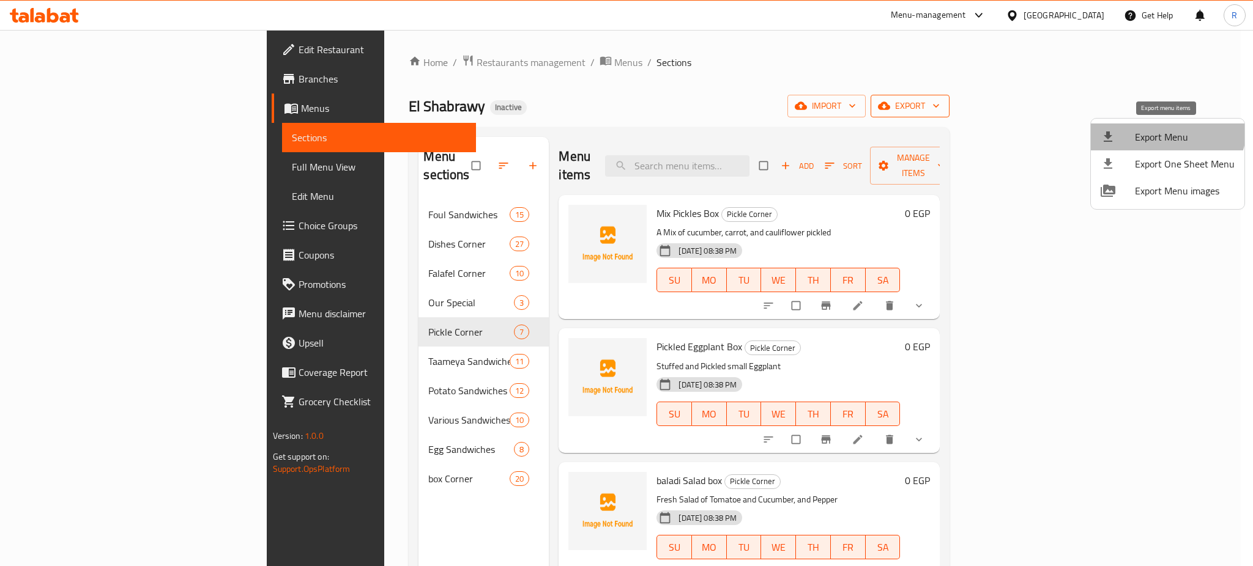
click at [1159, 125] on li "Export Menu" at bounding box center [1168, 137] width 154 height 27
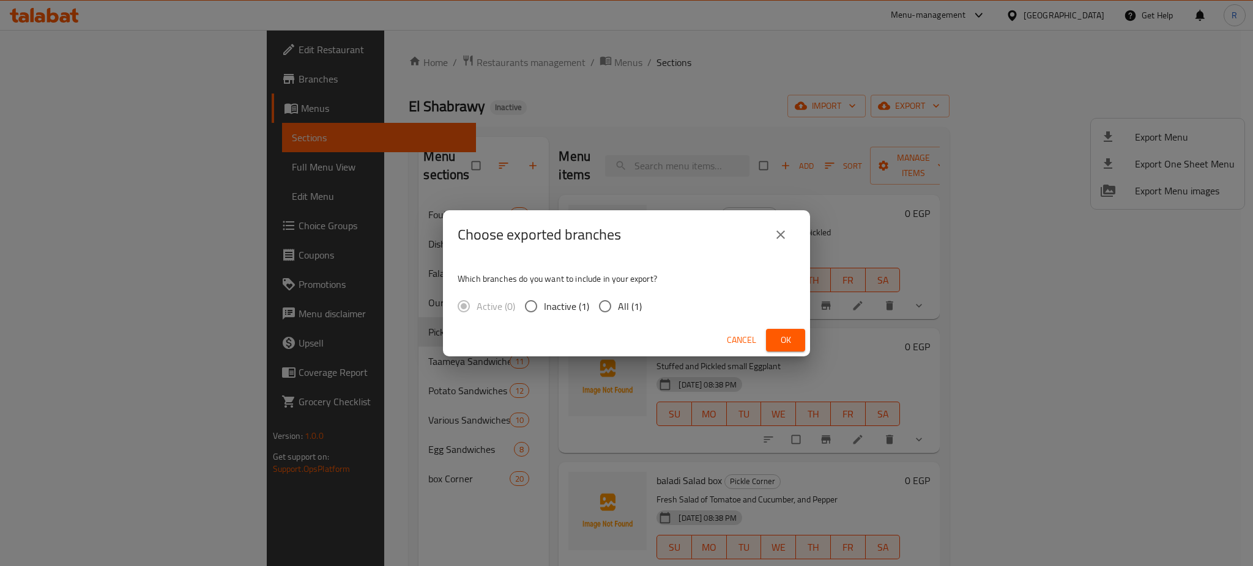
click at [600, 310] on input "All (1)" at bounding box center [605, 307] width 26 height 26
radio input "true"
click at [785, 340] on span "Ok" at bounding box center [786, 340] width 20 height 15
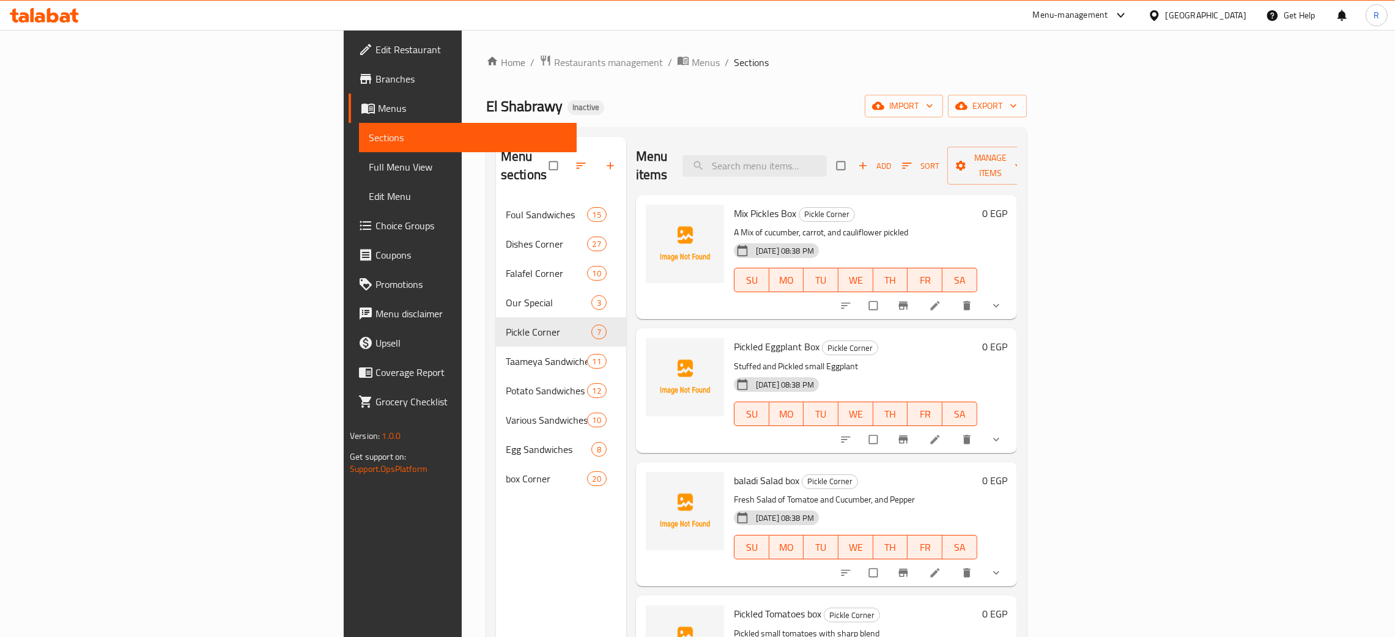
click at [1161, 18] on icon at bounding box center [1154, 15] width 13 height 13
click at [1077, 315] on div "[GEOGRAPHIC_DATA]" at bounding box center [1114, 320] width 81 height 13
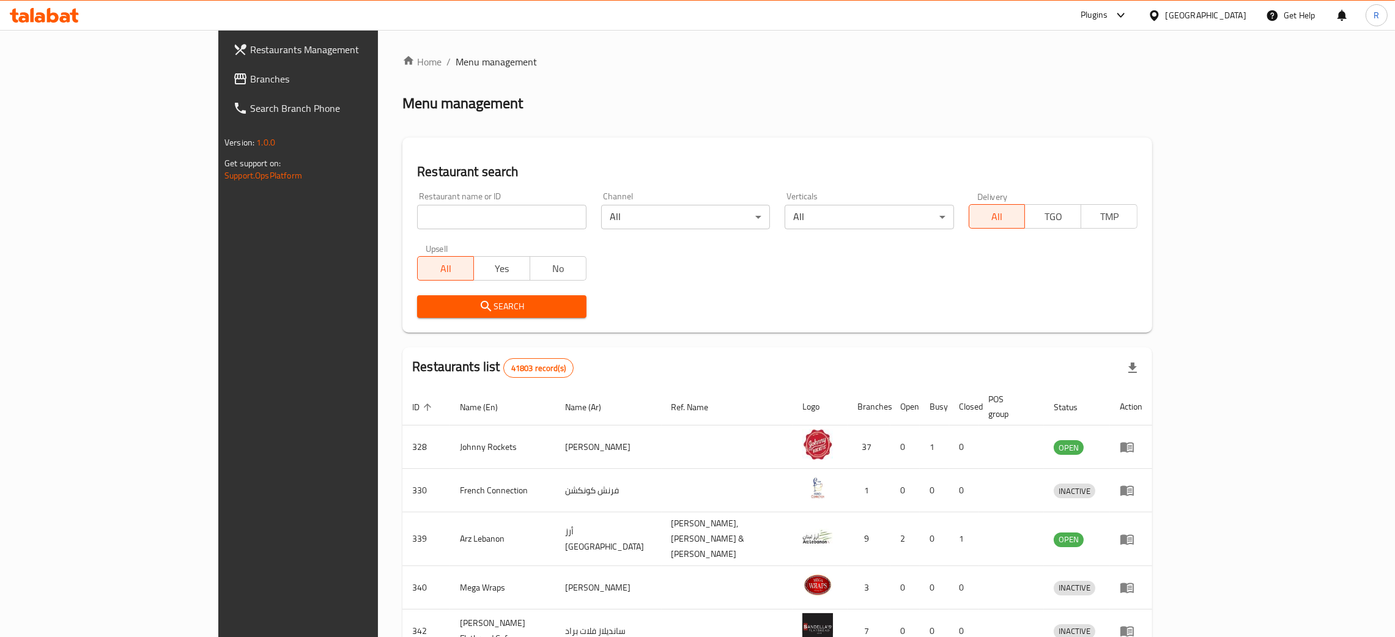
click at [250, 73] on span "Branches" at bounding box center [345, 79] width 191 height 15
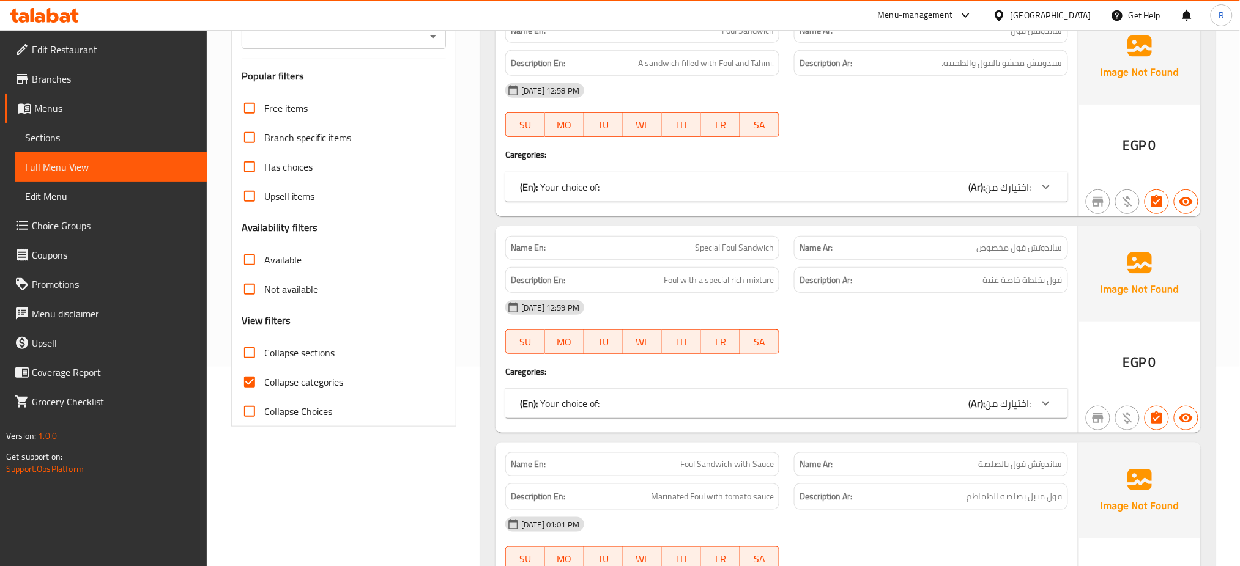
scroll to position [245, 0]
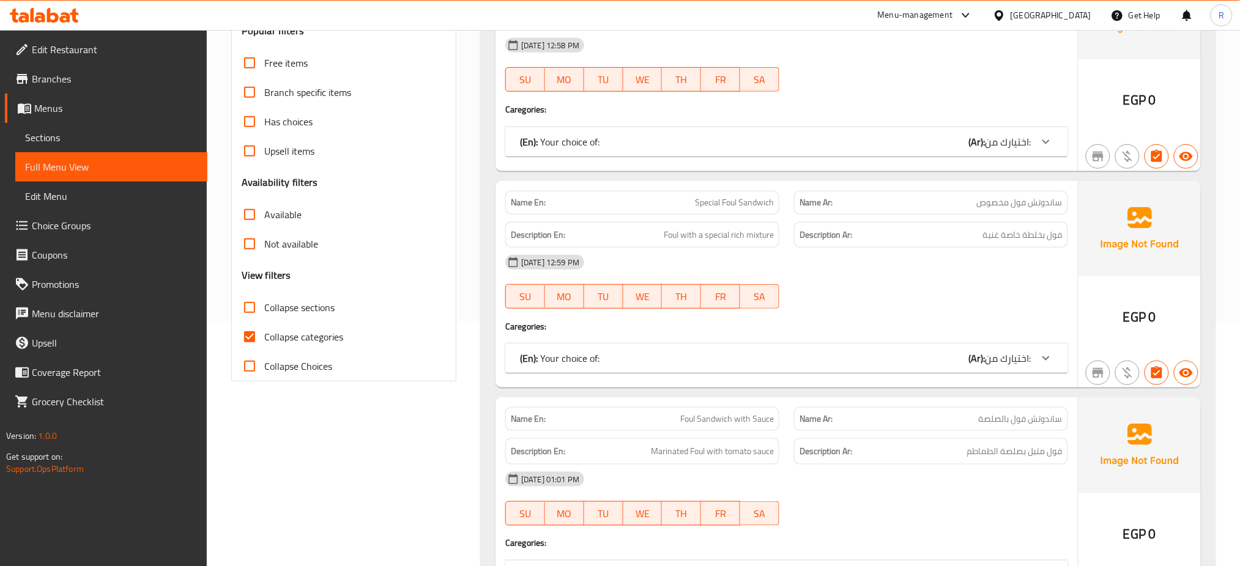
click at [257, 339] on input "Collapse categories" at bounding box center [249, 336] width 29 height 29
checkbox input "false"
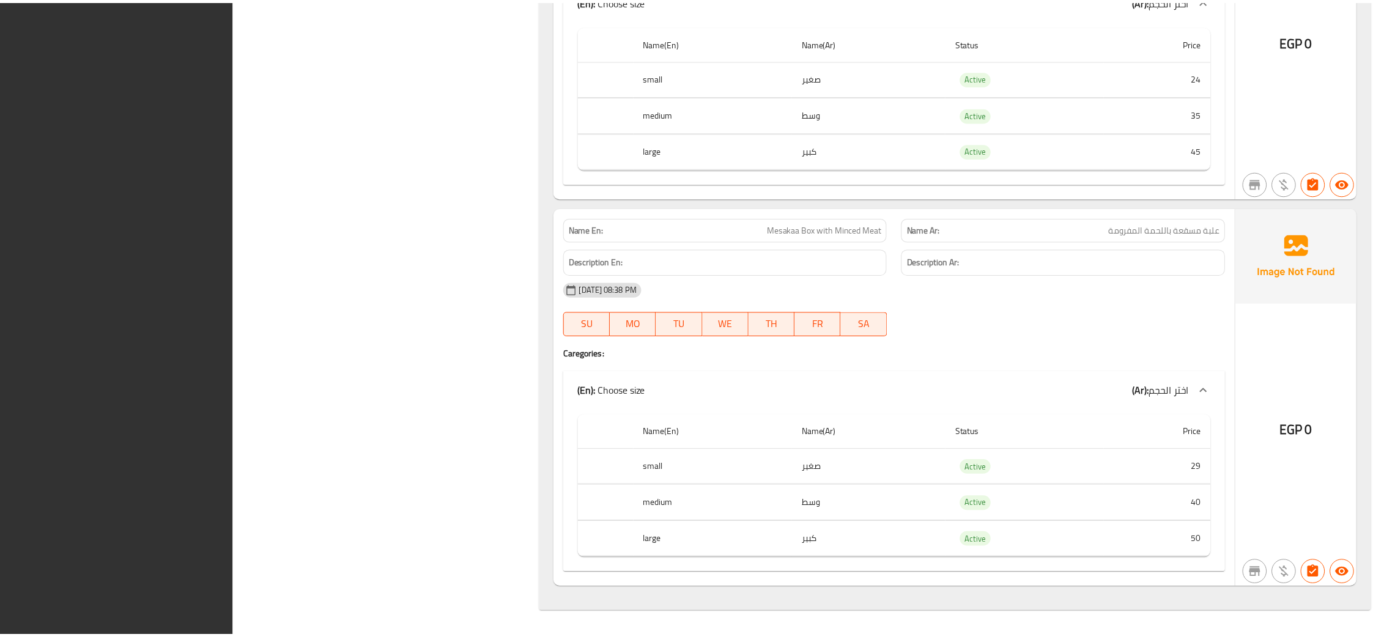
scroll to position [37547, 0]
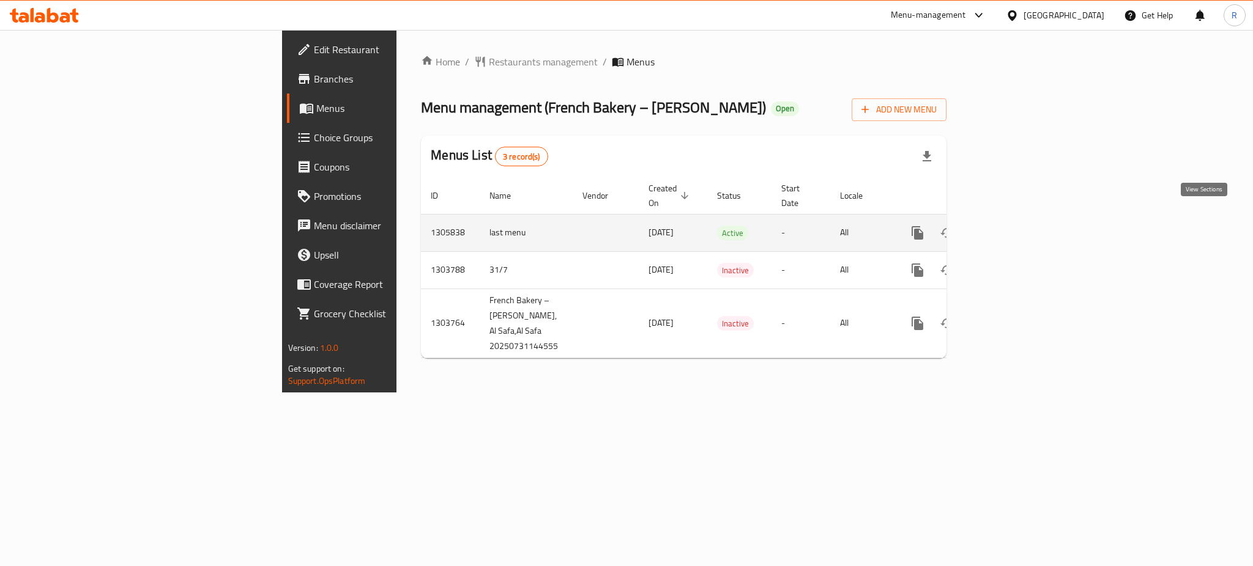
click at [1013, 226] on icon "enhanced table" at bounding box center [1005, 233] width 15 height 15
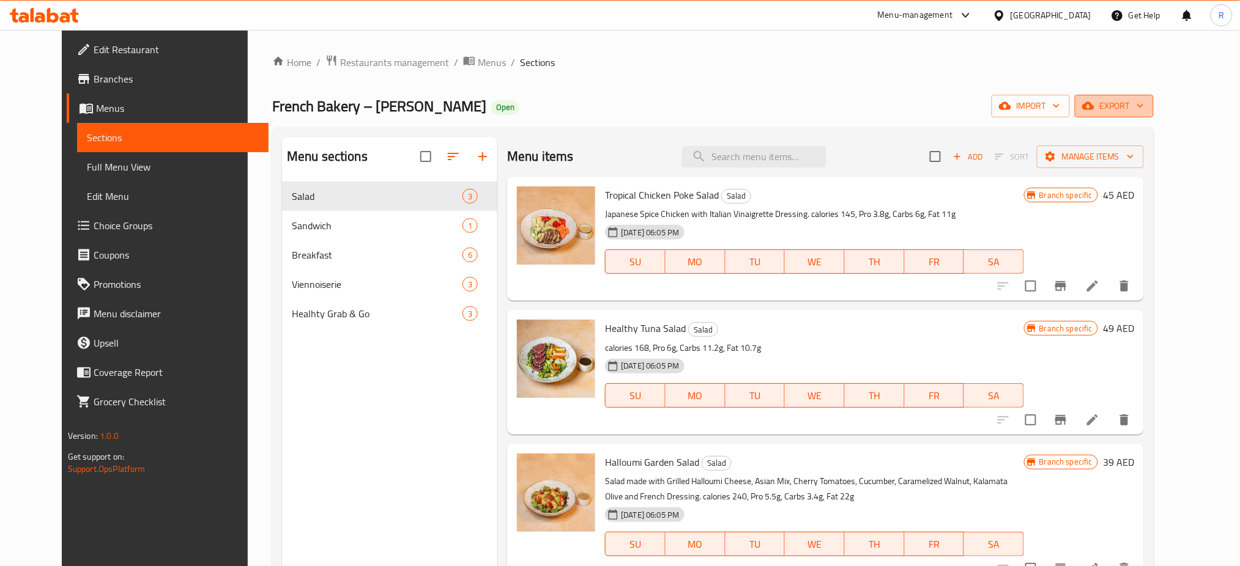
click at [1144, 111] on span "export" at bounding box center [1114, 105] width 59 height 15
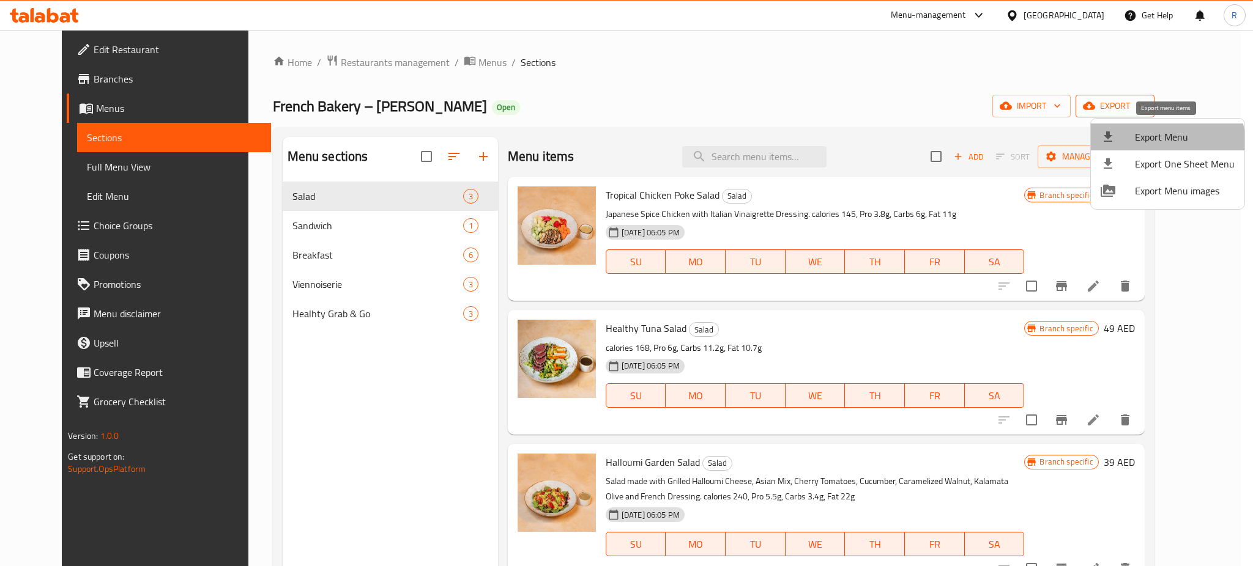
click at [1146, 146] on li "Export Menu" at bounding box center [1168, 137] width 154 height 27
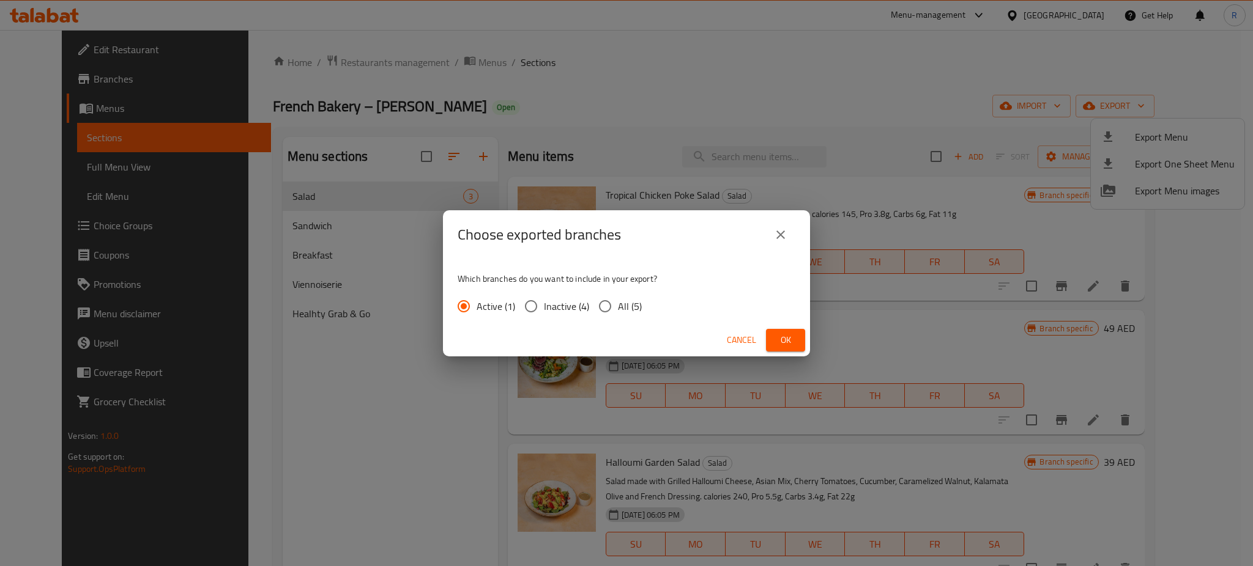
click at [597, 306] on input "All (5)" at bounding box center [605, 307] width 26 height 26
radio input "true"
click at [786, 337] on span "Ok" at bounding box center [786, 340] width 20 height 15
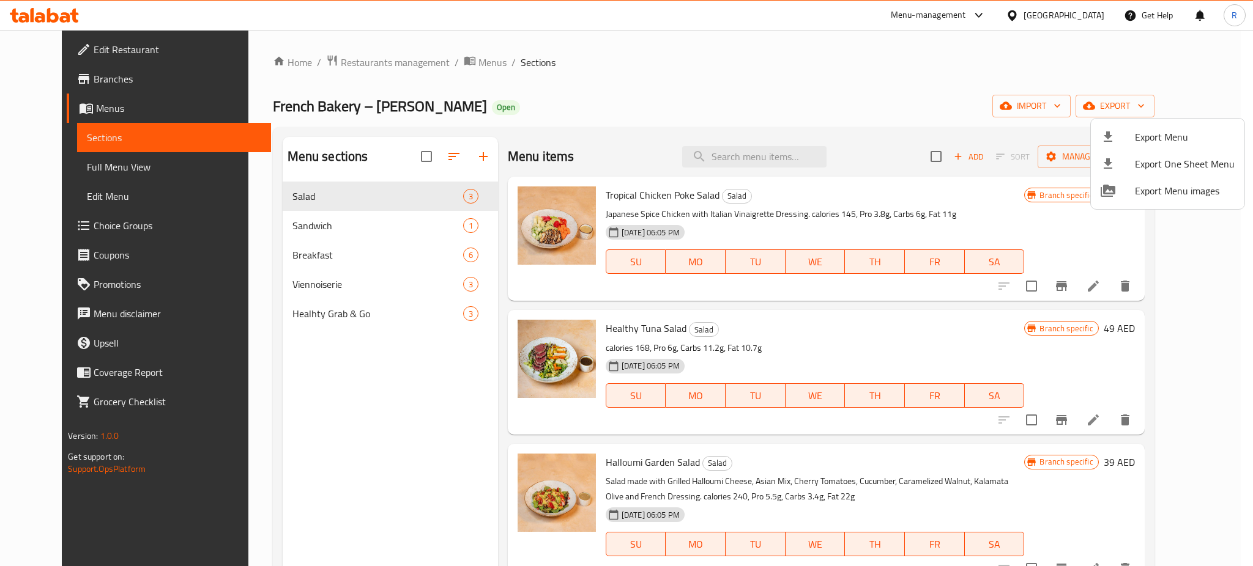
click at [53, 76] on div at bounding box center [626, 283] width 1253 height 566
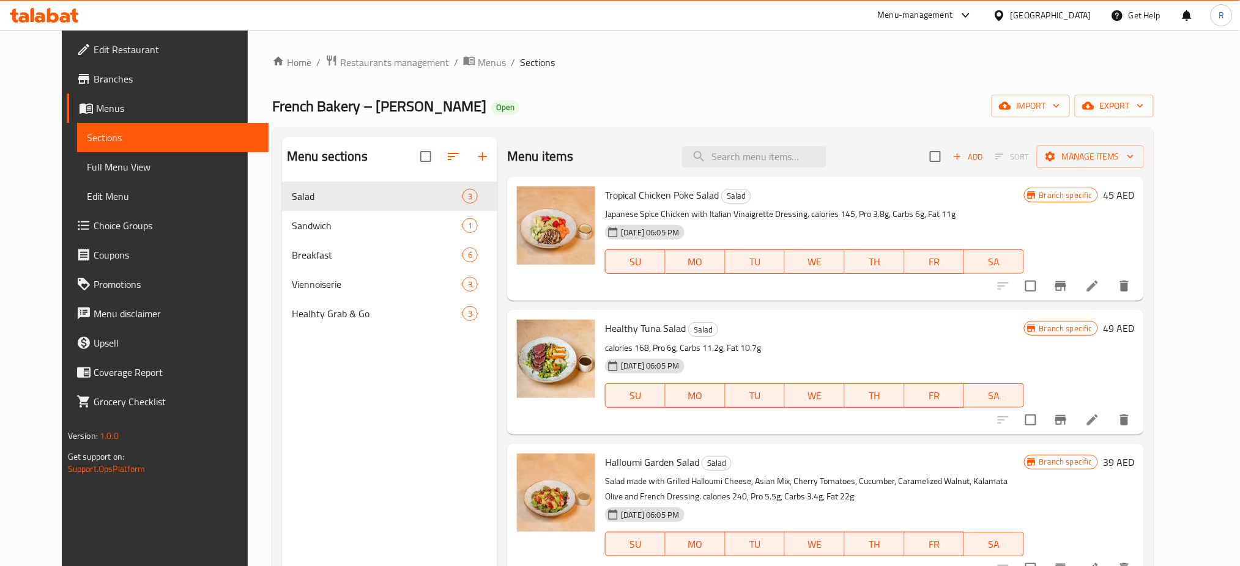
click at [94, 76] on span "Branches" at bounding box center [177, 79] width 166 height 15
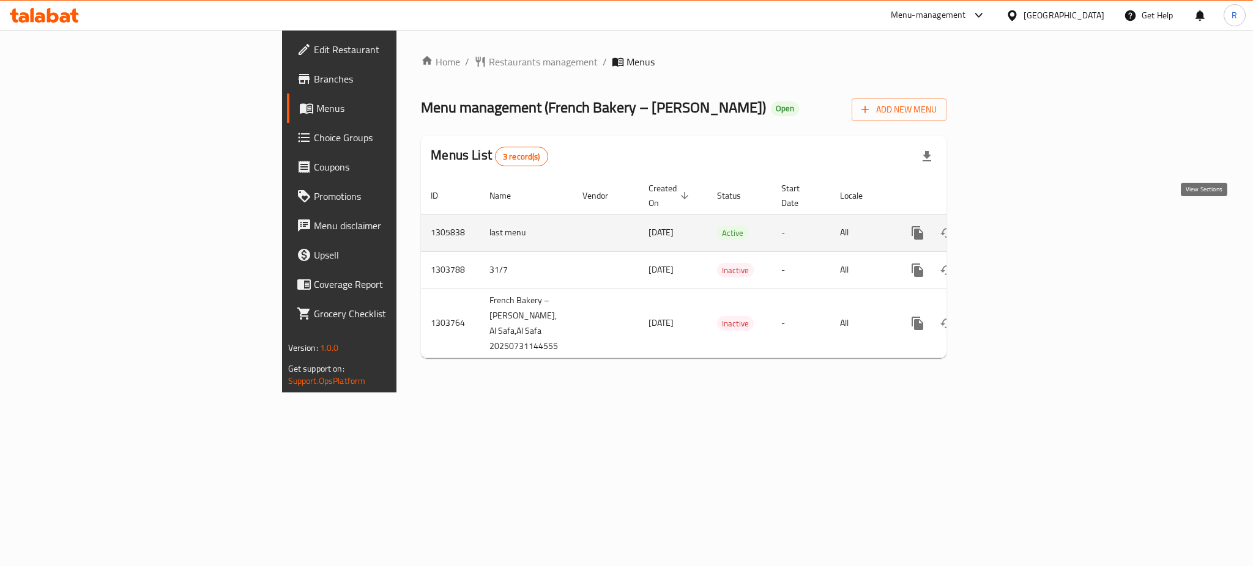
click at [1013, 226] on icon "enhanced table" at bounding box center [1005, 233] width 15 height 15
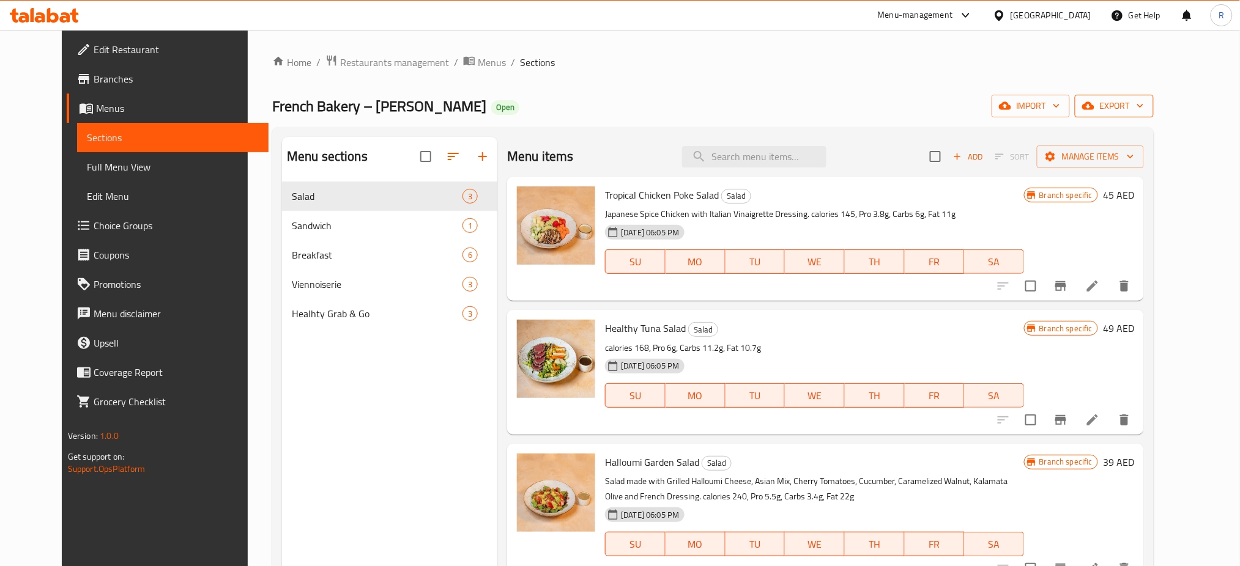
click at [1144, 102] on span "export" at bounding box center [1114, 105] width 59 height 15
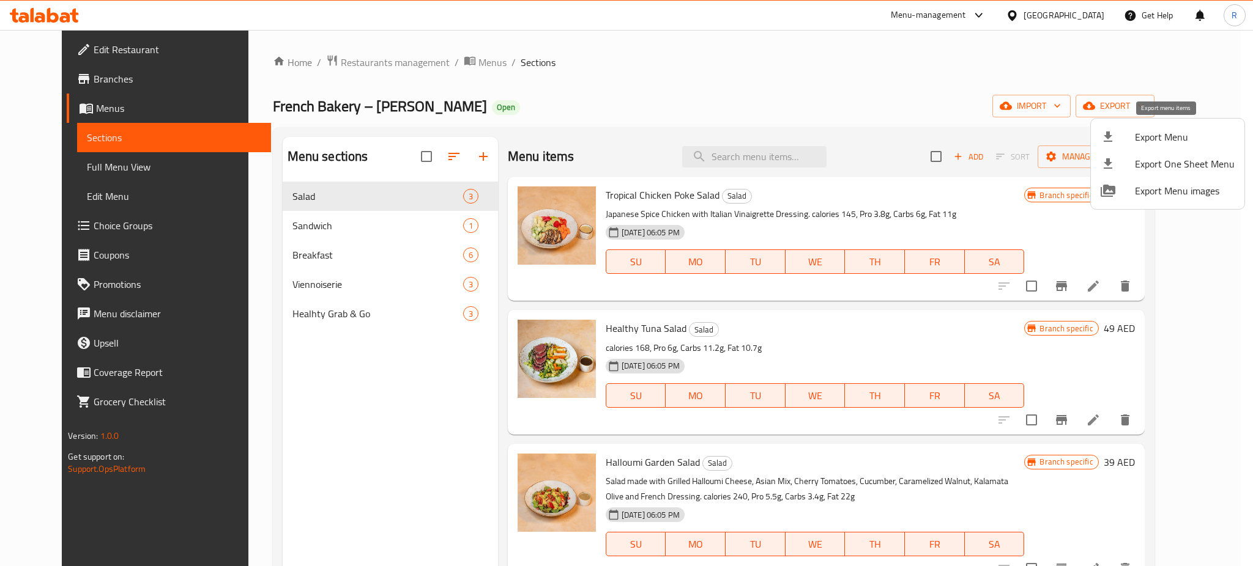
click at [1132, 143] on div at bounding box center [1118, 137] width 34 height 15
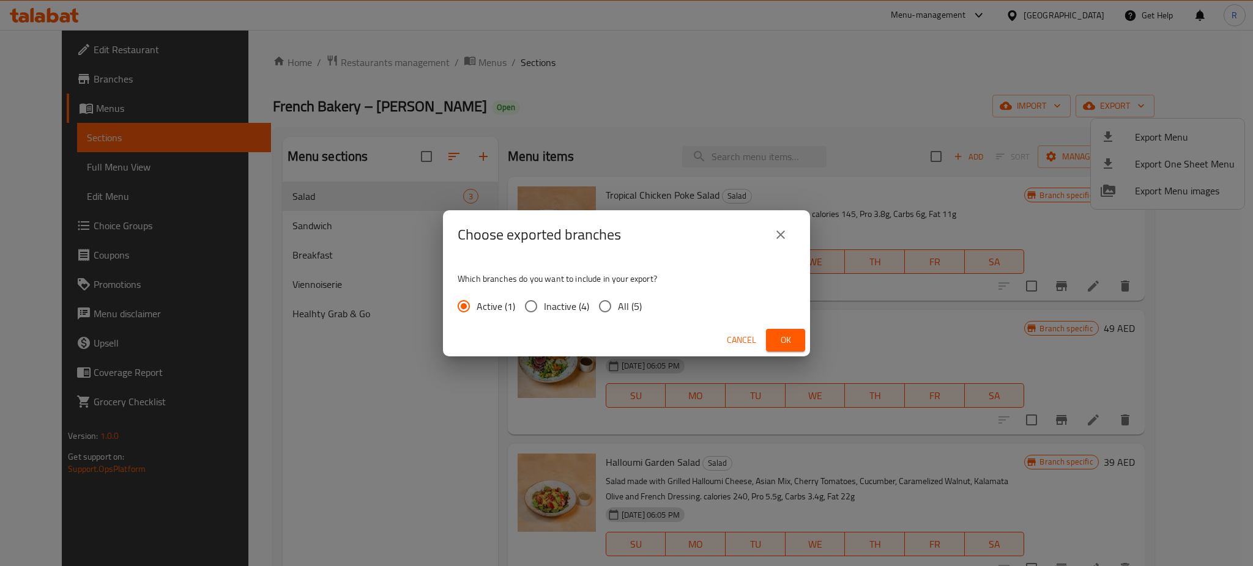
click at [592, 304] on input "All (5)" at bounding box center [605, 307] width 26 height 26
radio input "true"
click at [788, 336] on span "Ok" at bounding box center [786, 340] width 20 height 15
